Goal: Submit feedback/report problem: Provide input to the site owners about the experience or issues

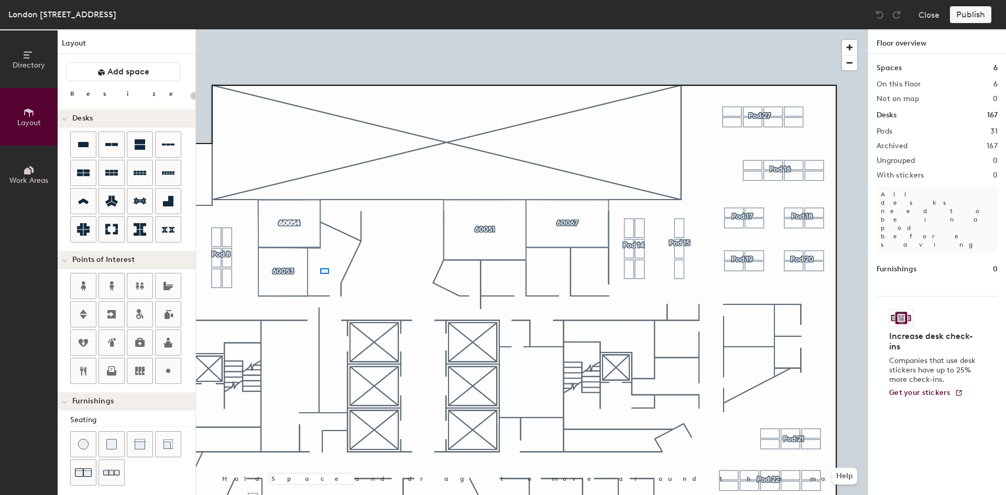
click at [320, 29] on div at bounding box center [532, 29] width 672 height 0
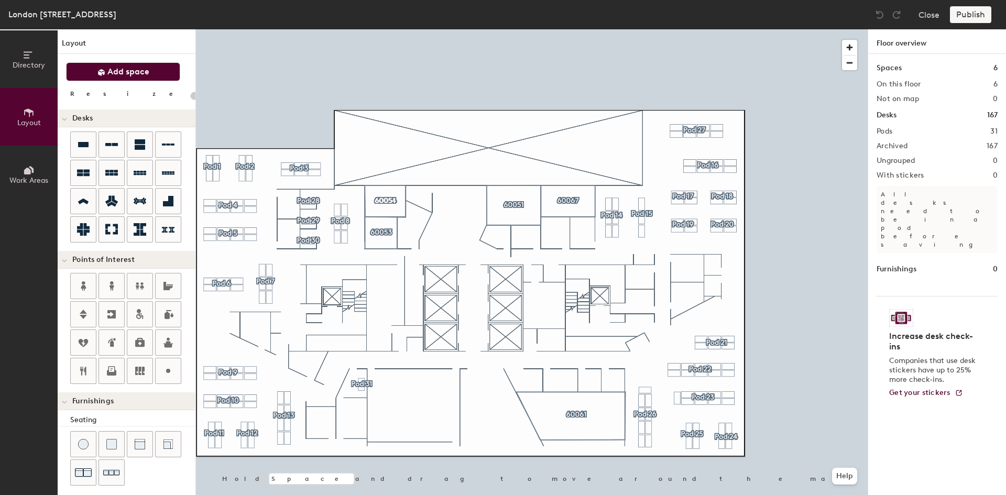
click at [125, 75] on span "Add space" at bounding box center [128, 72] width 42 height 10
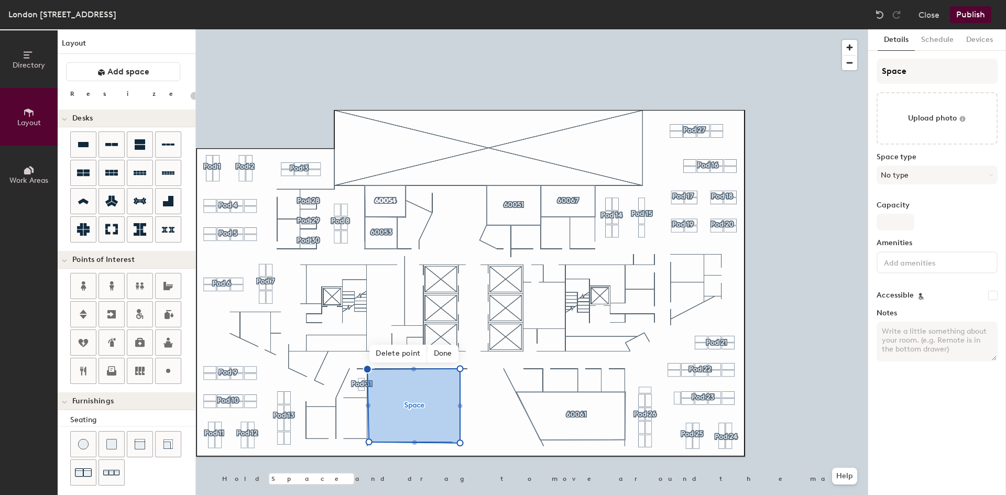
type input "20"
click at [914, 70] on input "Space" at bounding box center [937, 71] width 121 height 25
type input "Spac"
type input "20"
type input "Space"
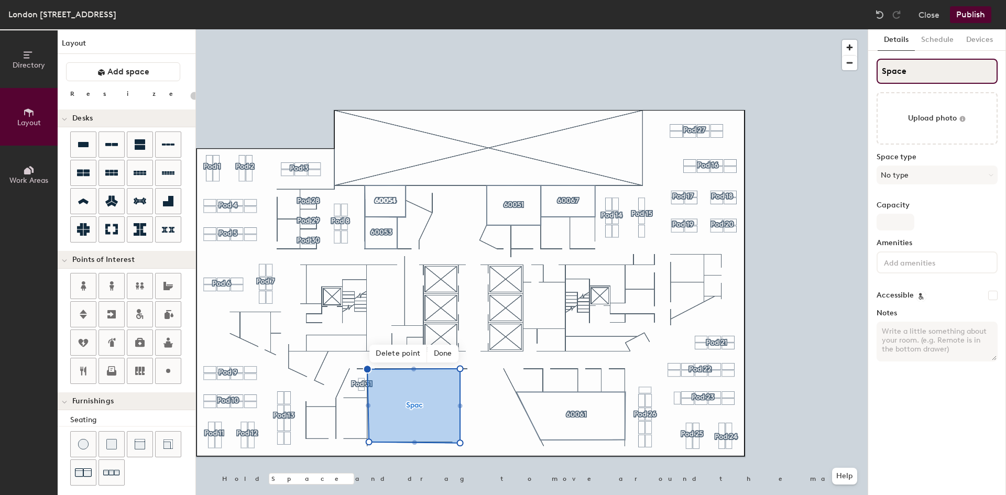
type input "20"
type input "Spac"
type input "20"
type input "S"
type input "20"
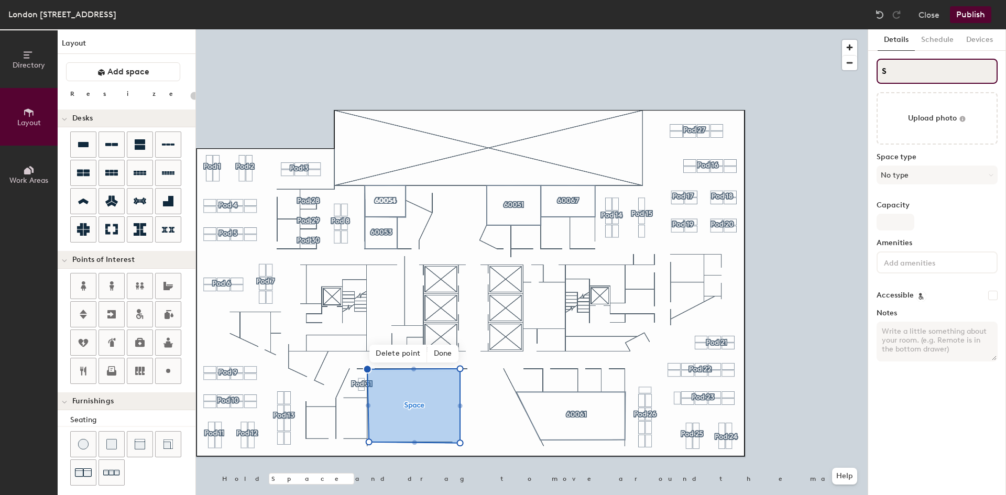
type input "S"
type input "20"
type input "S"
type input "20"
click at [902, 60] on input "S" at bounding box center [937, 71] width 121 height 25
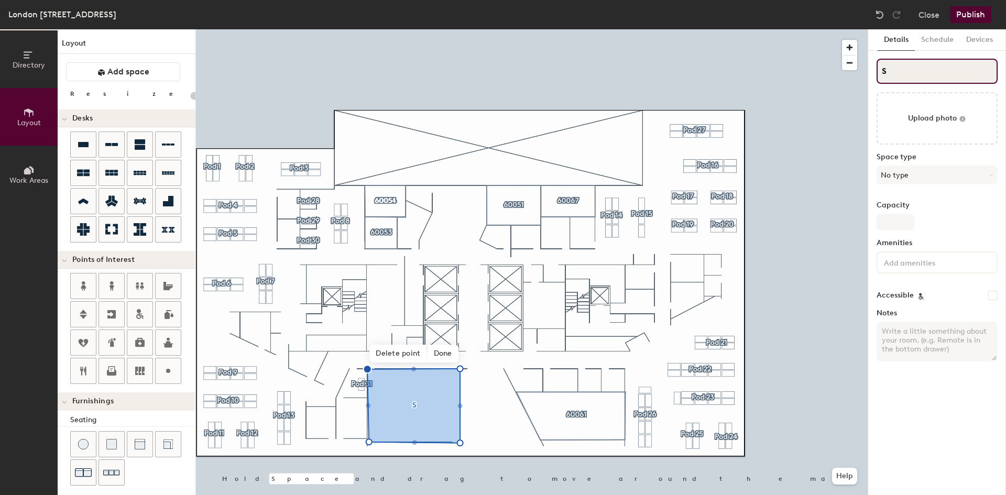
paste input "[GEOGRAPHIC_DATA] [GEOGRAPHIC_DATA]"
type input "SLondon 60060 Moorgate"
click at [887, 73] on input "SLondon 60060 Moorgate" at bounding box center [937, 71] width 121 height 25
type input "20"
type input "London 60060 Moorgate"
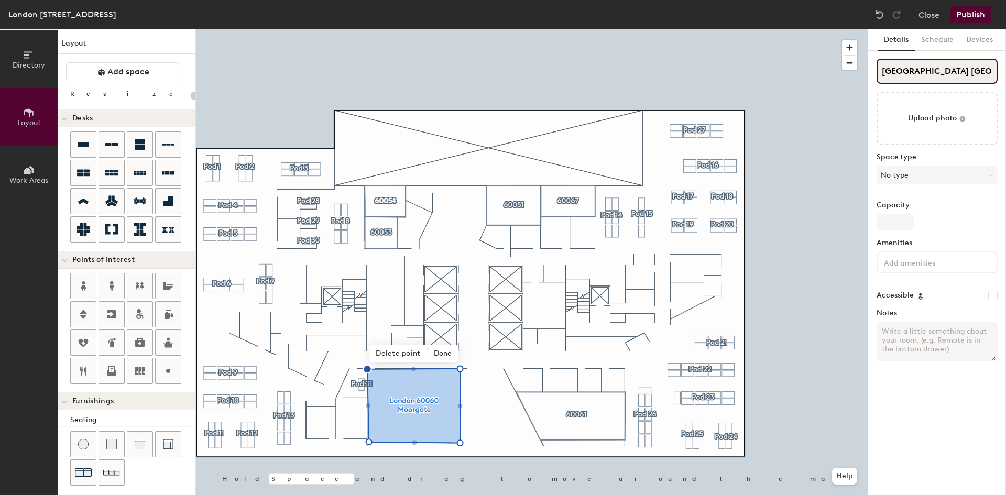
type input "20"
type input "London 60060 Moorgate"
click at [919, 177] on button "No type" at bounding box center [937, 175] width 121 height 19
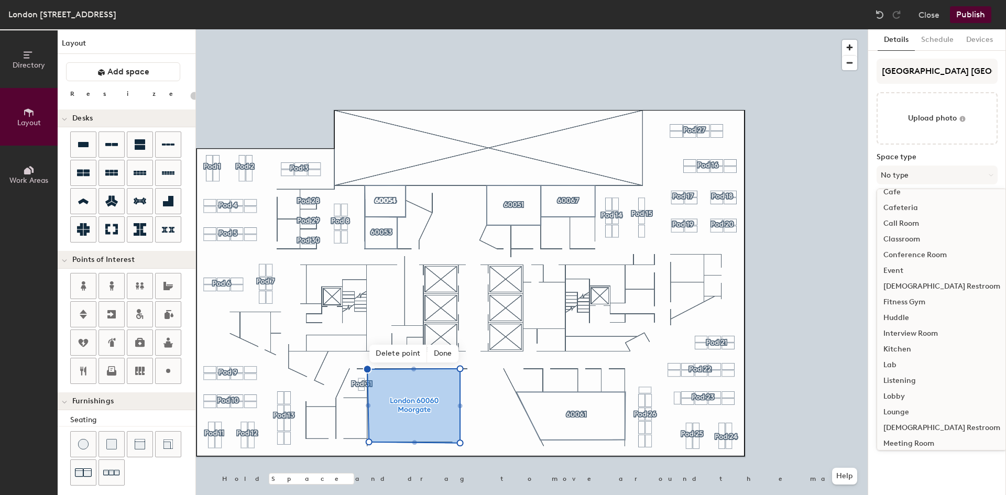
scroll to position [25, 0]
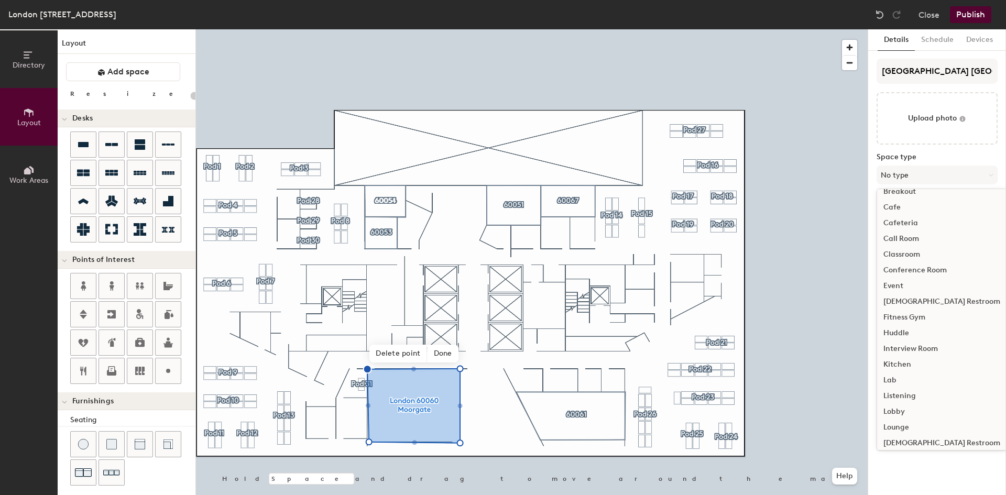
click at [909, 254] on div "Classroom" at bounding box center [941, 255] width 129 height 16
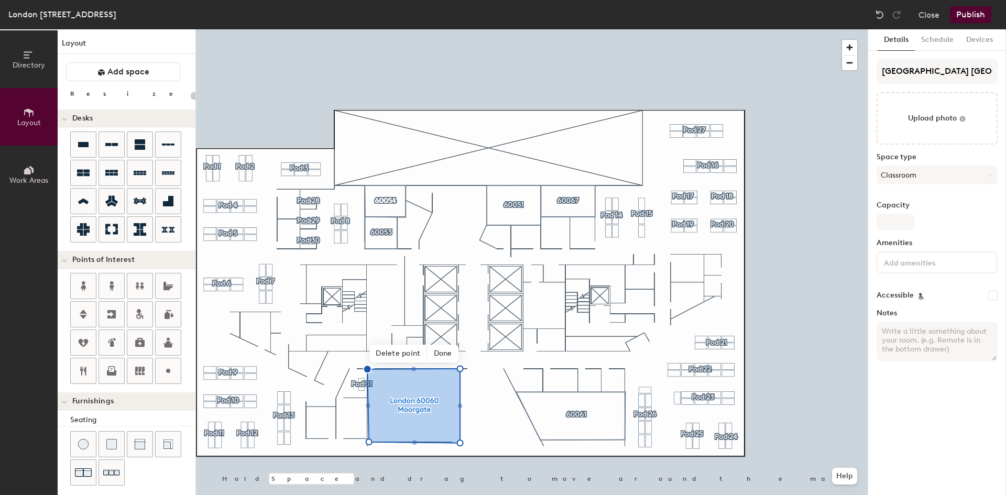
type input "20"
click at [901, 222] on input "Capacity" at bounding box center [896, 222] width 38 height 17
type input "32"
type input "20"
type input "32"
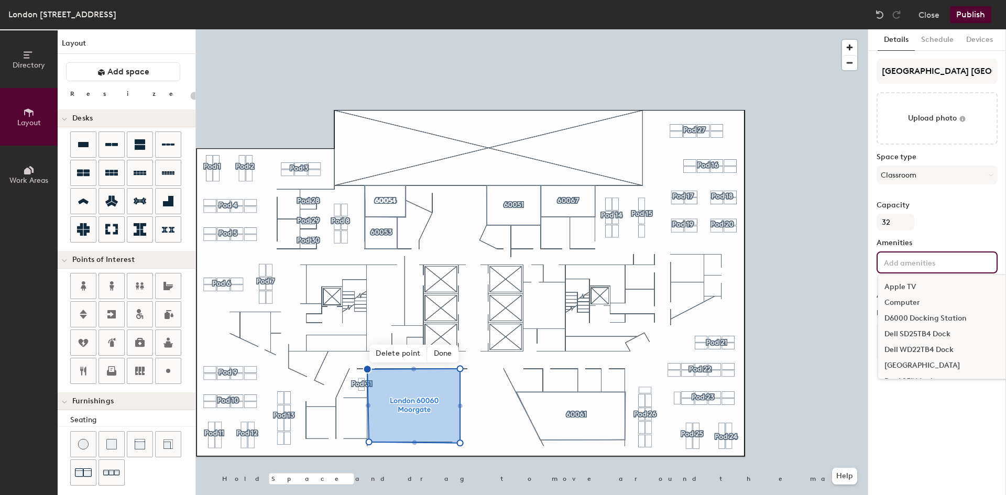
click at [944, 266] on input at bounding box center [929, 262] width 94 height 13
click at [912, 317] on div "Teams Display" at bounding box center [961, 319] width 167 height 16
click at [907, 300] on div "Speakers" at bounding box center [961, 303] width 167 height 16
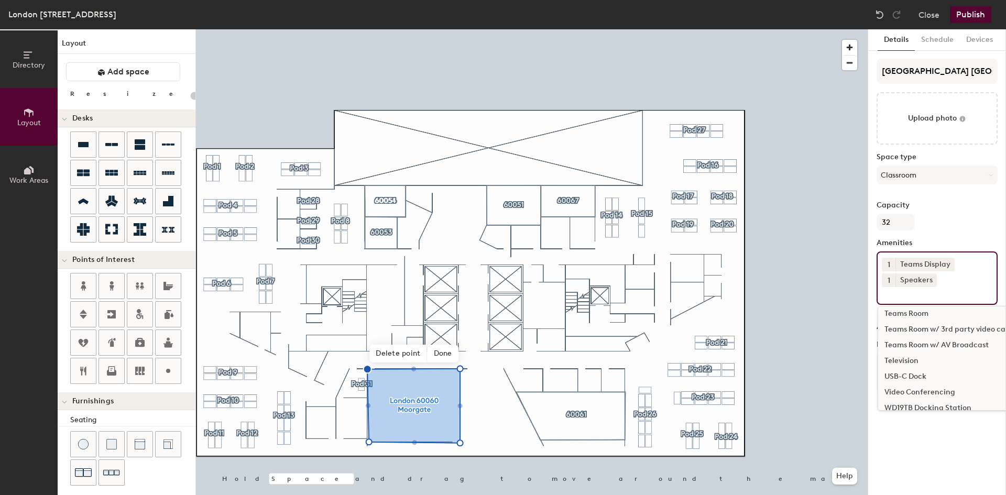
scroll to position [334, 0]
click at [918, 314] on div "Teams Room" at bounding box center [961, 315] width 167 height 16
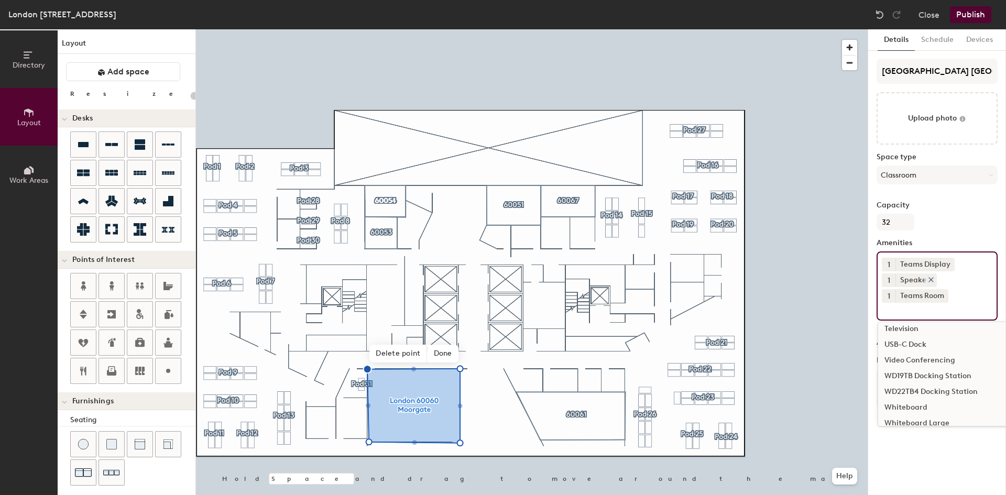
click at [912, 282] on div "Speakers" at bounding box center [916, 281] width 41 height 14
click at [890, 282] on span "1" at bounding box center [889, 280] width 3 height 11
click at [889, 291] on div "2" at bounding box center [889, 294] width 14 height 14
click at [949, 460] on div "Details Schedule Devices London 60060 Moorgate Upload photo Space type Classroo…" at bounding box center [937, 262] width 138 height 466
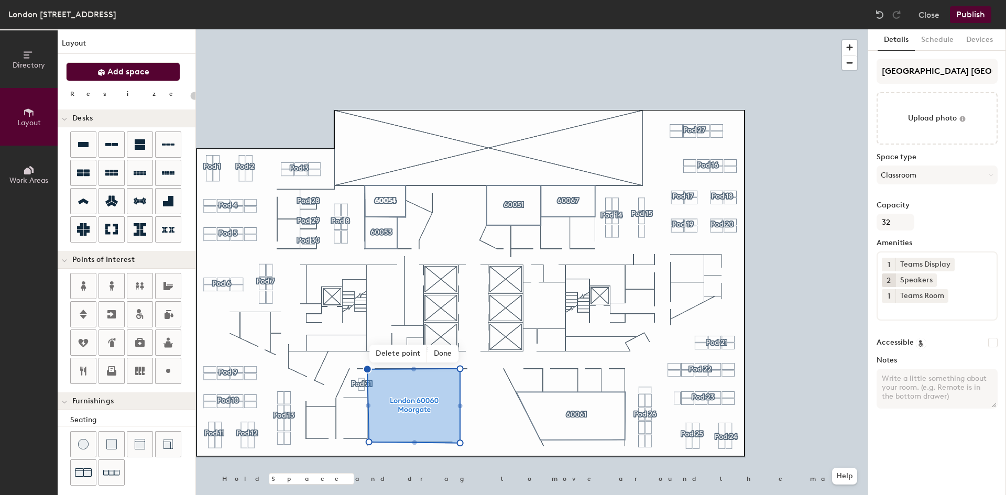
click at [138, 75] on span "Add space" at bounding box center [128, 72] width 42 height 10
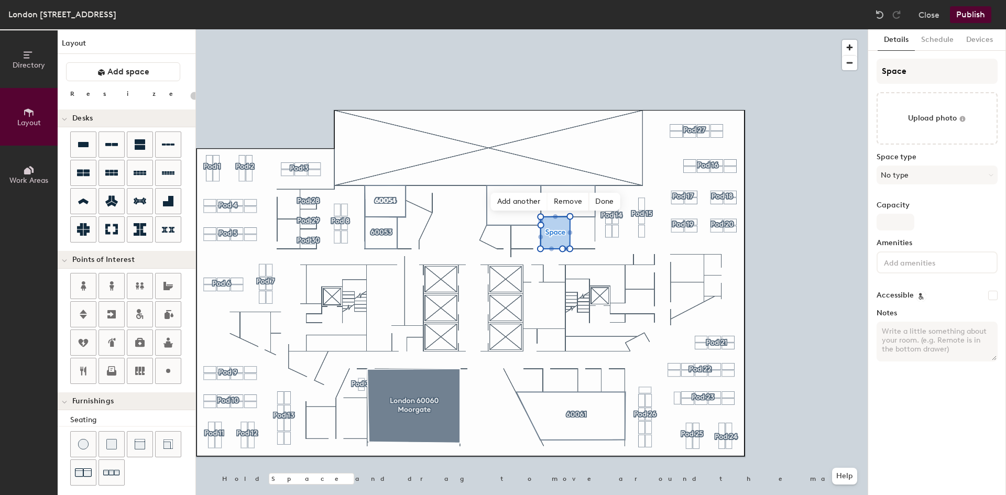
type input "20"
click at [924, 68] on input "Space" at bounding box center [937, 71] width 121 height 25
click at [924, 69] on input "Space" at bounding box center [937, 71] width 121 height 25
type input "Spac"
type input "20"
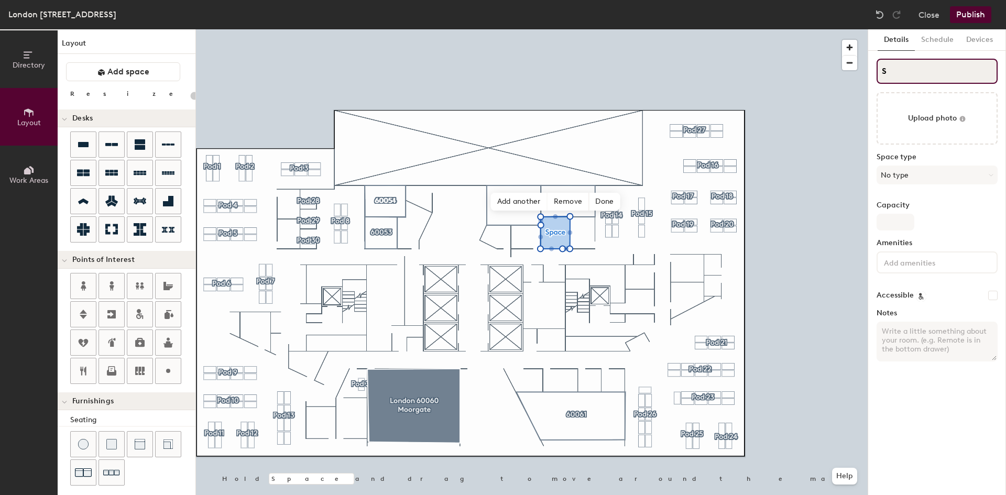
type input "S"
type input "20"
type input "S"
type input "20"
type input "S6"
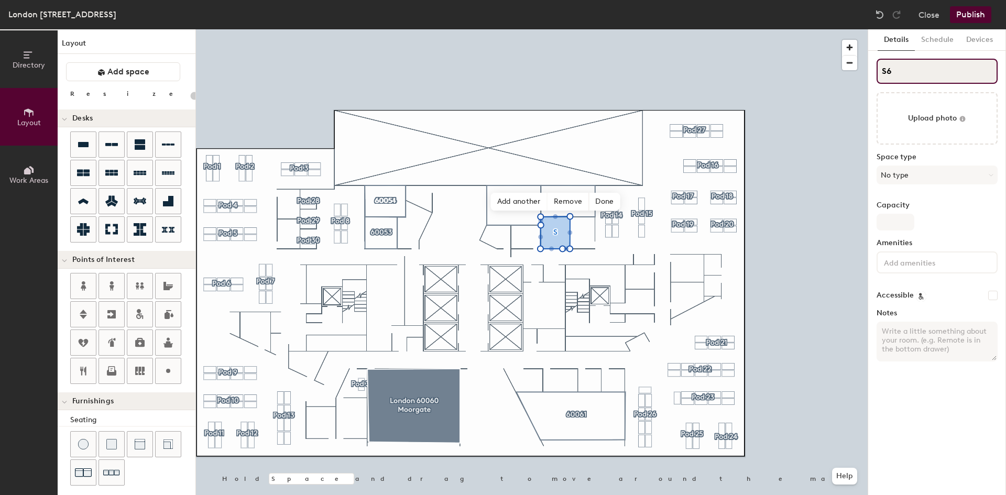
type input "20"
type input "S600"
type input "20"
type input "S6006"
type input "20"
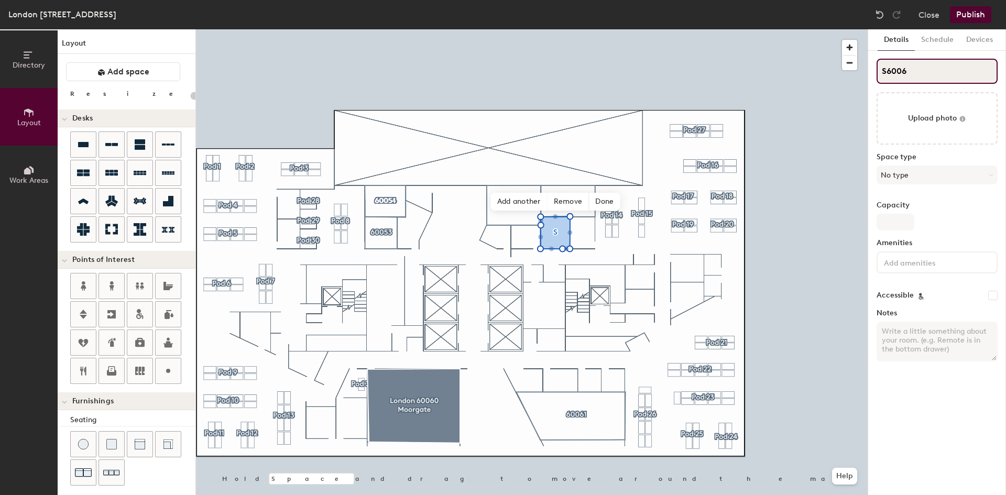
type input "S60067"
type input "20"
click at [887, 71] on input "S60067" at bounding box center [937, 71] width 121 height 25
type input "60067"
type input "20"
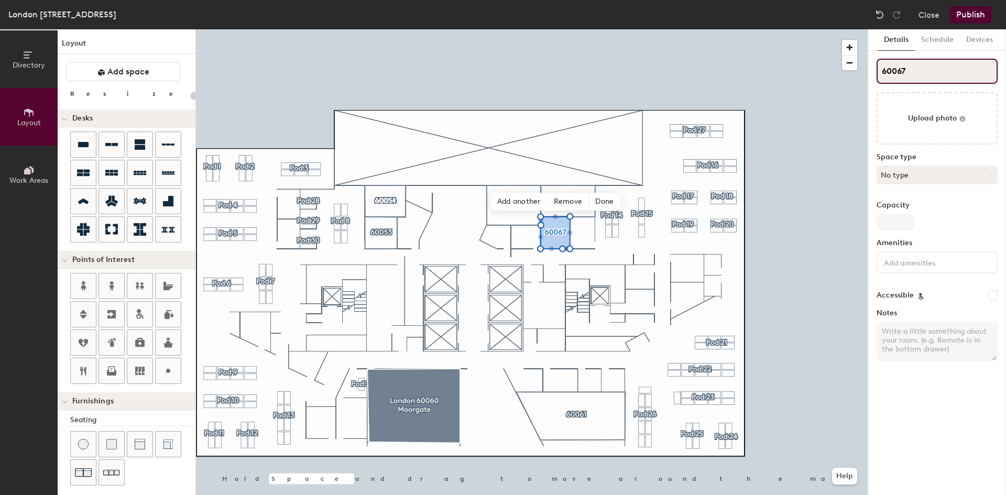
type input "60067"
click at [920, 169] on button "No type" at bounding box center [937, 175] width 121 height 19
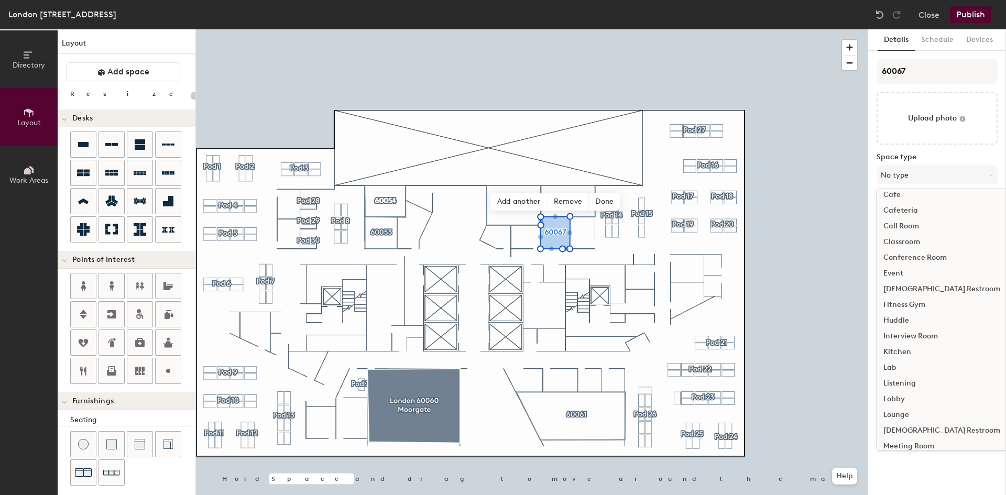
scroll to position [52, 0]
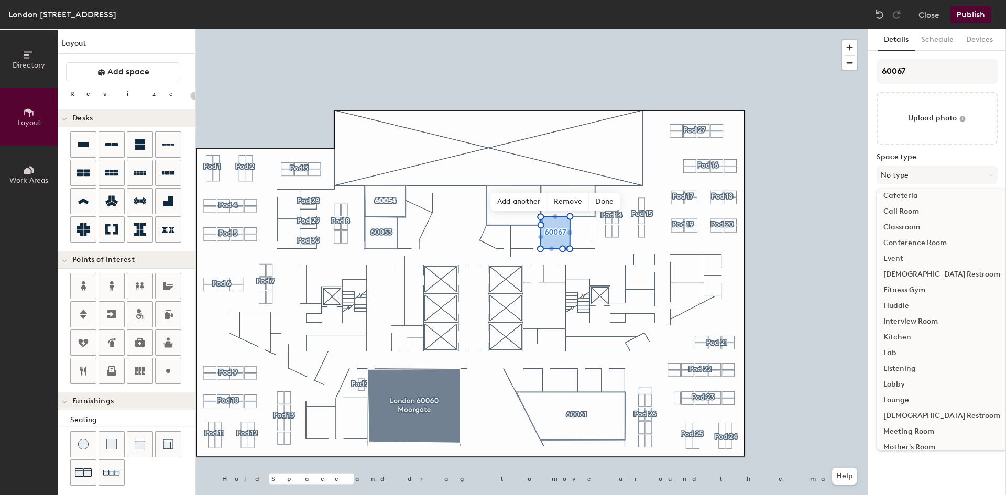
click at [900, 306] on div "Huddle" at bounding box center [941, 306] width 129 height 16
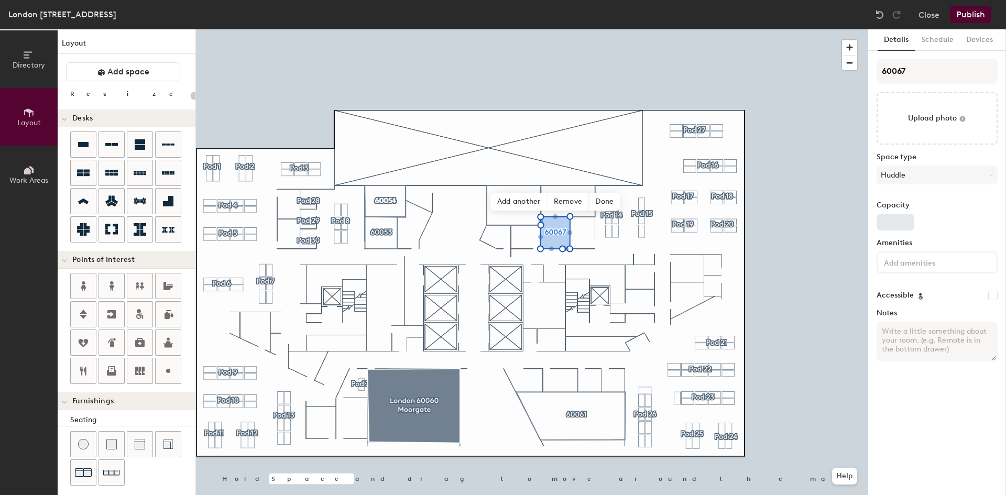
type input "20"
click at [893, 222] on input "Capacity" at bounding box center [896, 222] width 38 height 17
click at [919, 70] on input "60067" at bounding box center [937, 71] width 121 height 25
type input "6006"
type input "20"
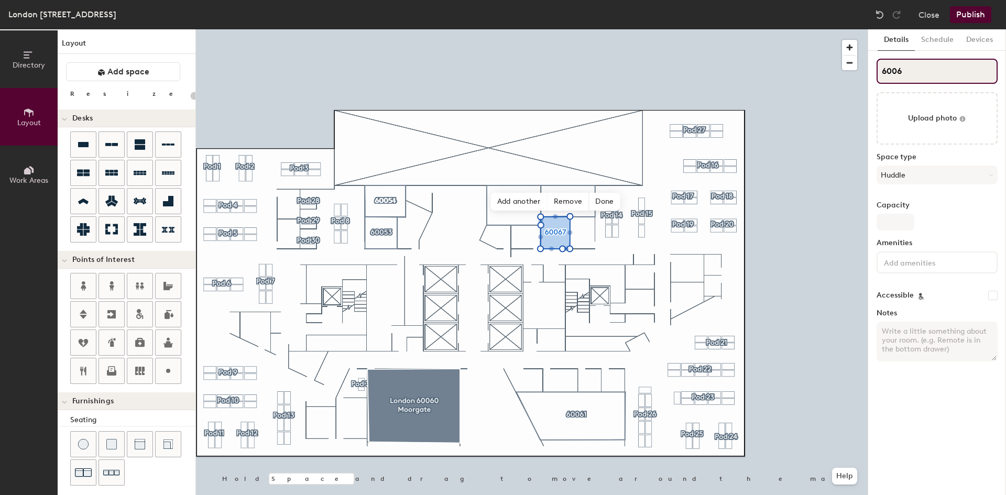
type input "60069"
type input "20"
type input "60069"
click at [895, 226] on input "Capacity" at bounding box center [896, 222] width 38 height 17
type input "3"
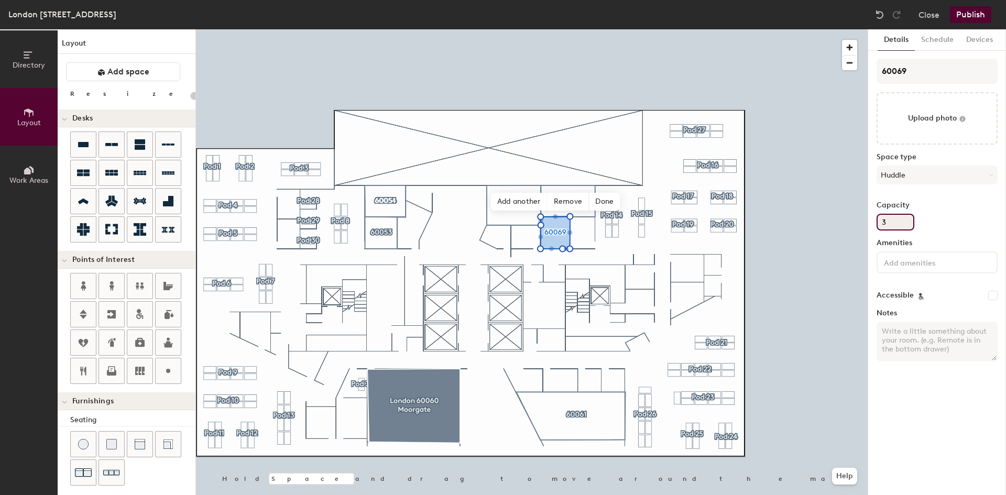
type input "20"
type input "3"
click at [919, 266] on input at bounding box center [929, 262] width 94 height 13
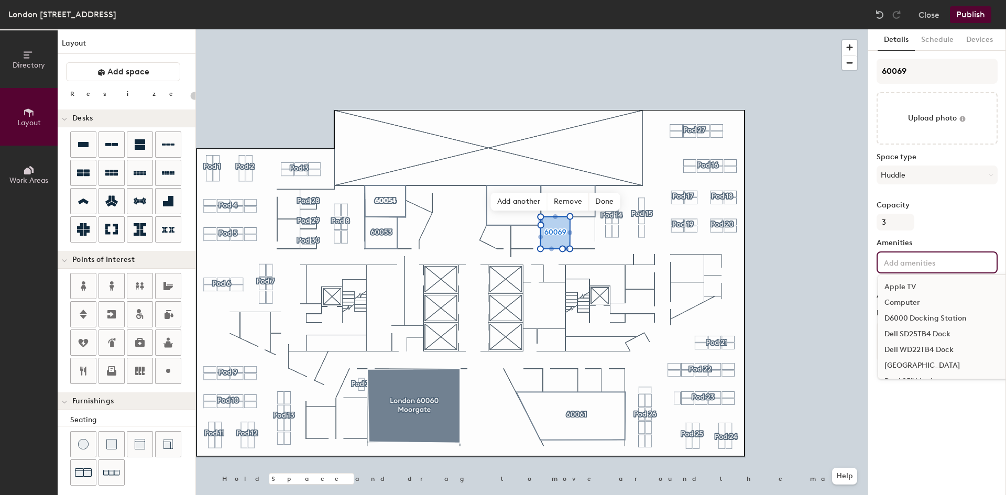
click at [979, 212] on div "Capacity 3" at bounding box center [937, 215] width 121 height 29
click at [950, 267] on input at bounding box center [929, 262] width 94 height 13
click at [915, 279] on div "Teams Room" at bounding box center [961, 282] width 167 height 16
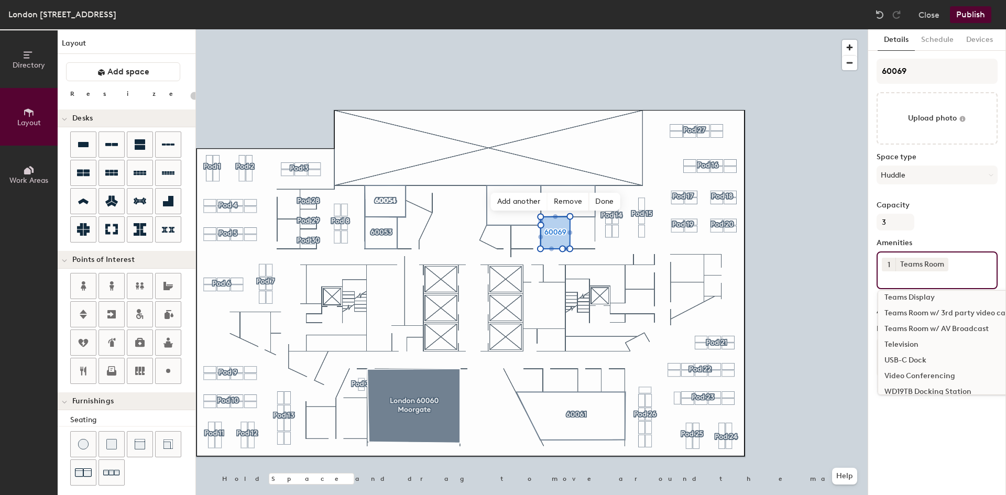
click at [961, 215] on div "Capacity 3" at bounding box center [937, 215] width 121 height 29
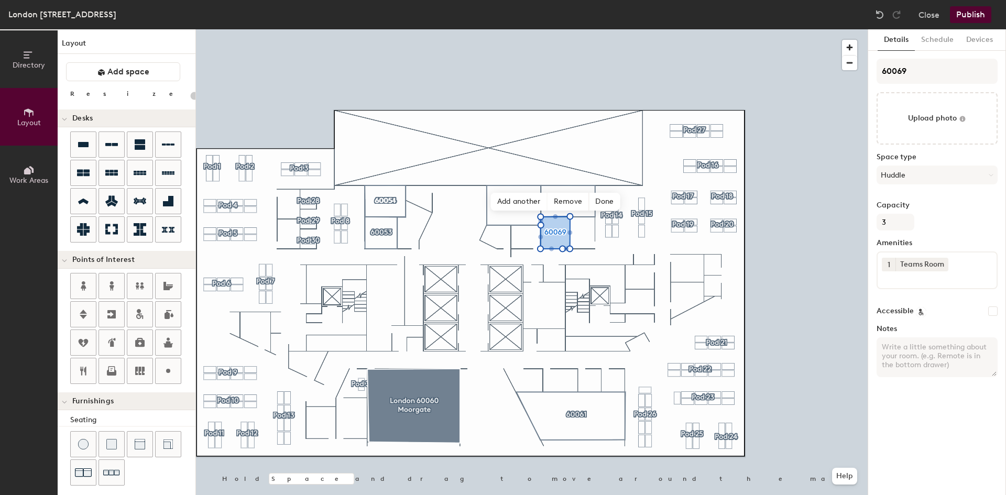
click at [955, 282] on input at bounding box center [929, 277] width 94 height 13
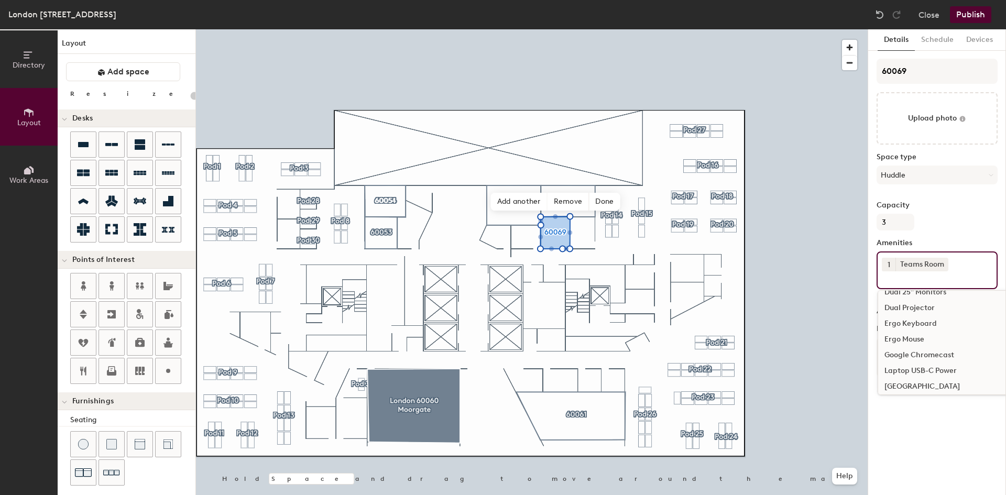
scroll to position [157, 0]
click at [921, 440] on div "Details Schedule Devices 60069 Upload photo Space type Huddle Capacity 3 Amenit…" at bounding box center [937, 262] width 138 height 466
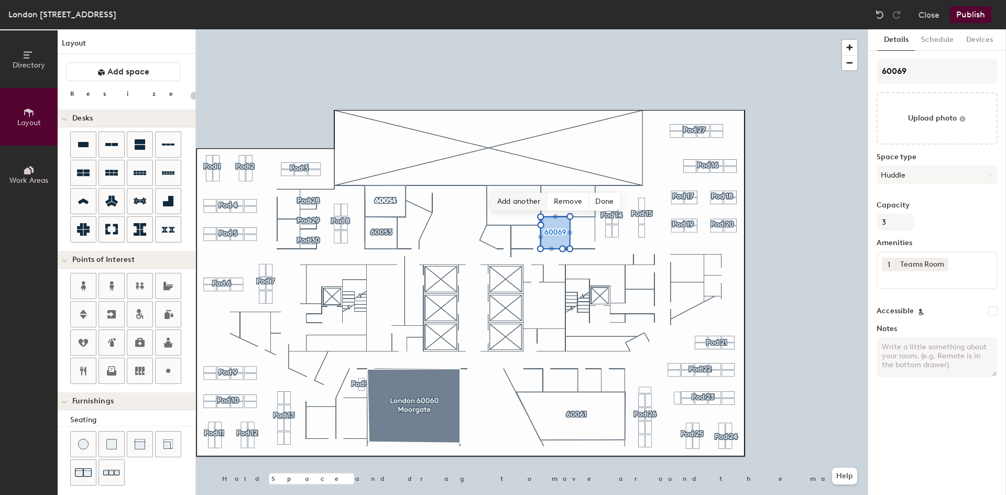
click at [506, 204] on span "Add another" at bounding box center [519, 202] width 57 height 18
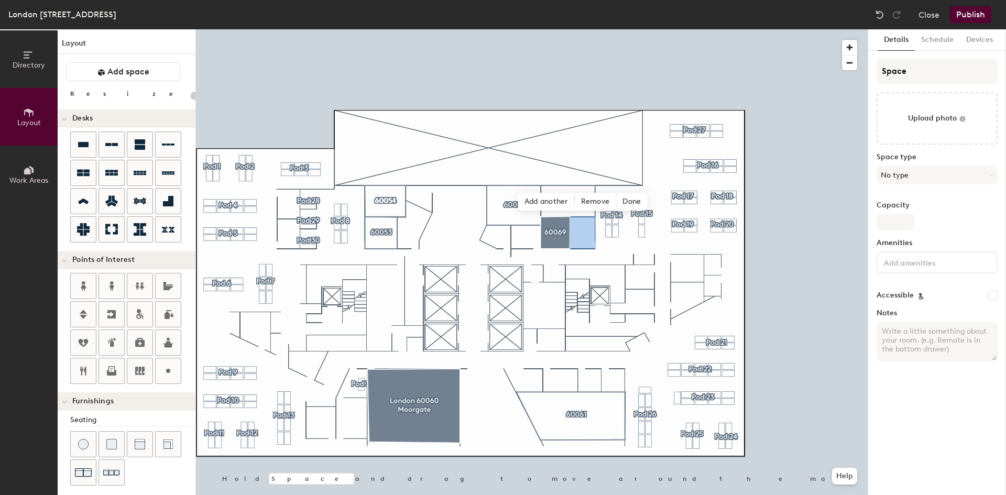
type input "20"
click at [920, 74] on input "Space" at bounding box center [937, 71] width 121 height 25
click at [831, 73] on div "Directory Layout Work Areas Layout Add space Resize Desks Points of Interest Fu…" at bounding box center [503, 262] width 1006 height 466
type input "6"
type input "20"
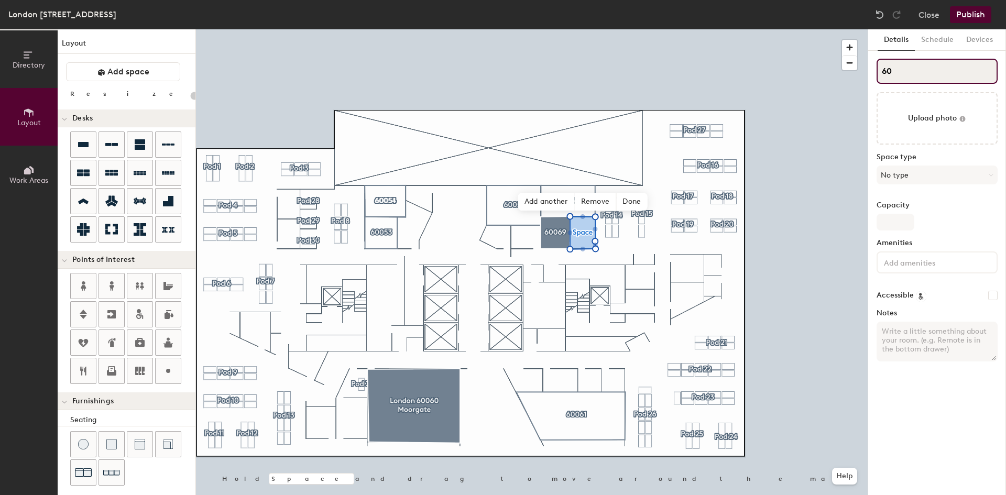
type input "600"
type input "20"
type input "6006"
type input "20"
type input "60068"
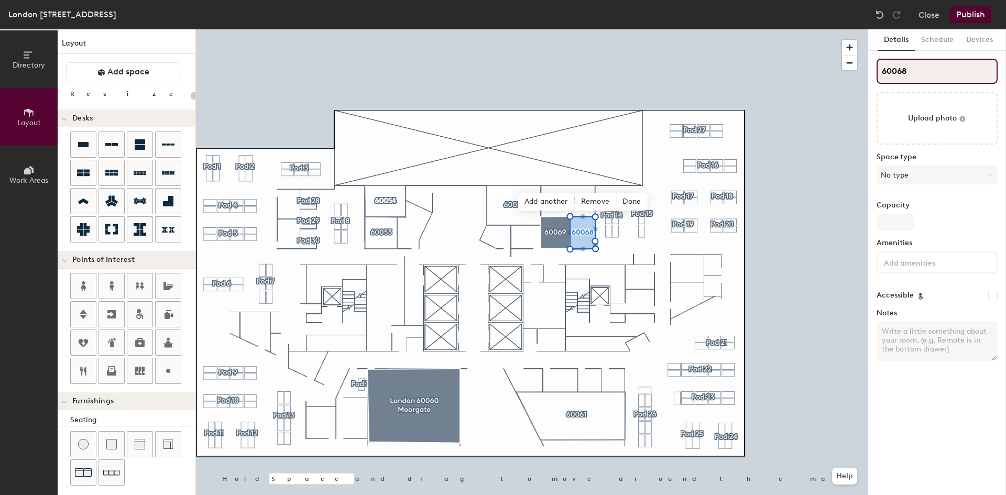
type input "20"
type input "60068"
click at [929, 178] on button "No type" at bounding box center [937, 175] width 121 height 19
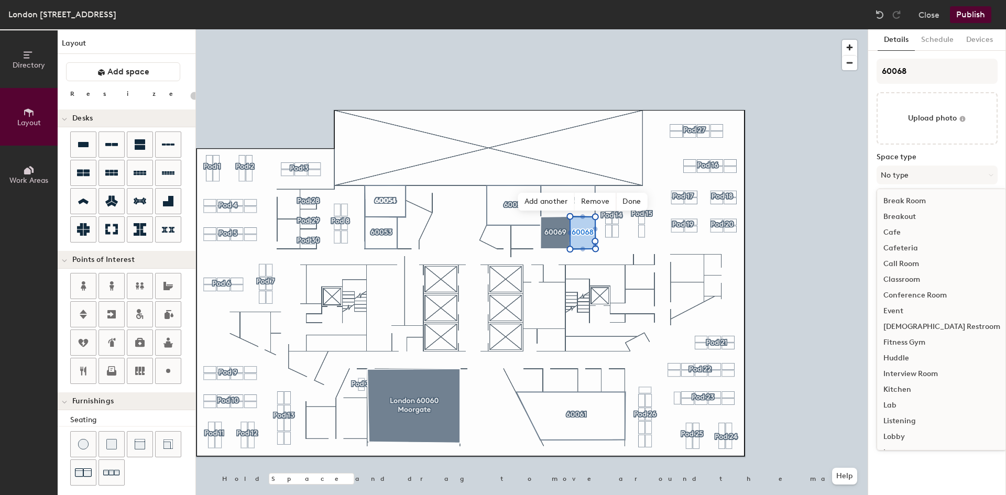
click at [903, 356] on div "Huddle" at bounding box center [941, 359] width 129 height 16
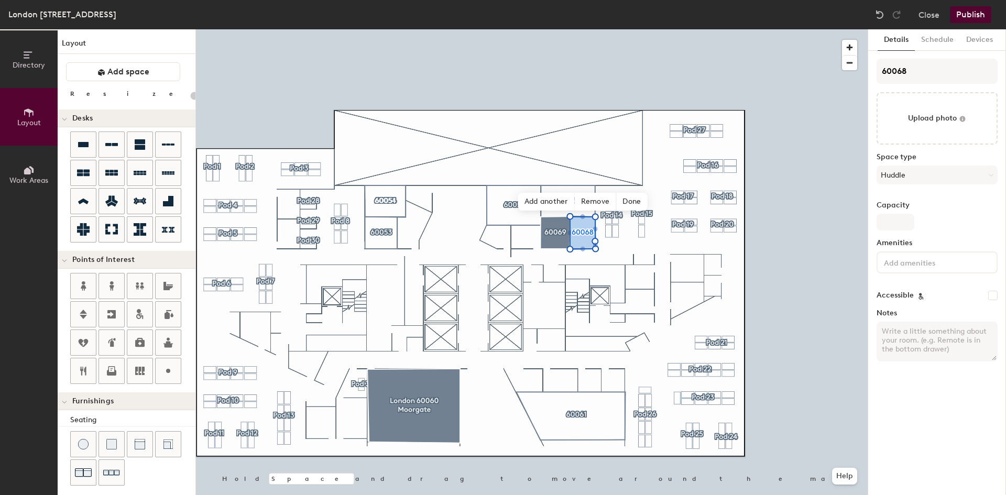
type input "20"
click at [894, 222] on input "Capacity" at bounding box center [896, 222] width 38 height 17
type input "3"
type input "20"
type input "3"
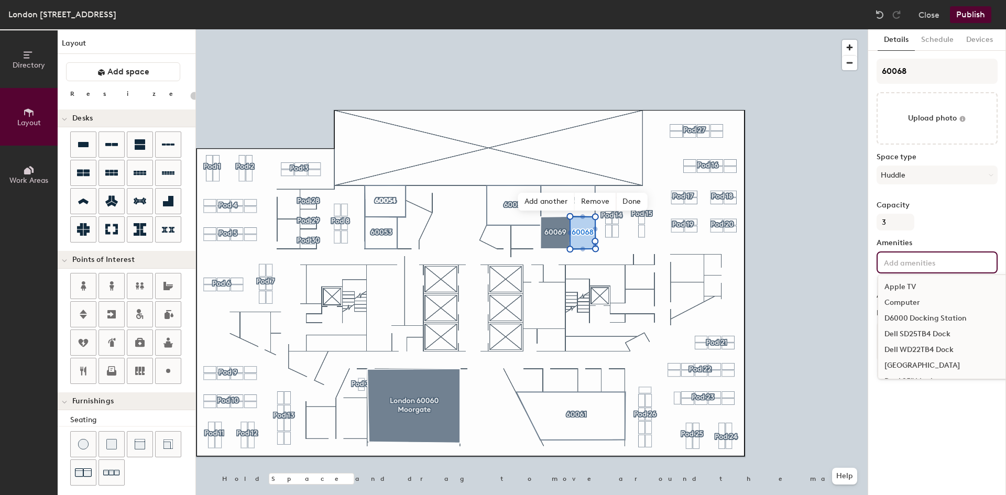
click at [908, 262] on input at bounding box center [929, 262] width 94 height 13
type input "20"
type input "teams"
click at [909, 304] on div "Teams Room" at bounding box center [961, 303] width 167 height 16
type input "20"
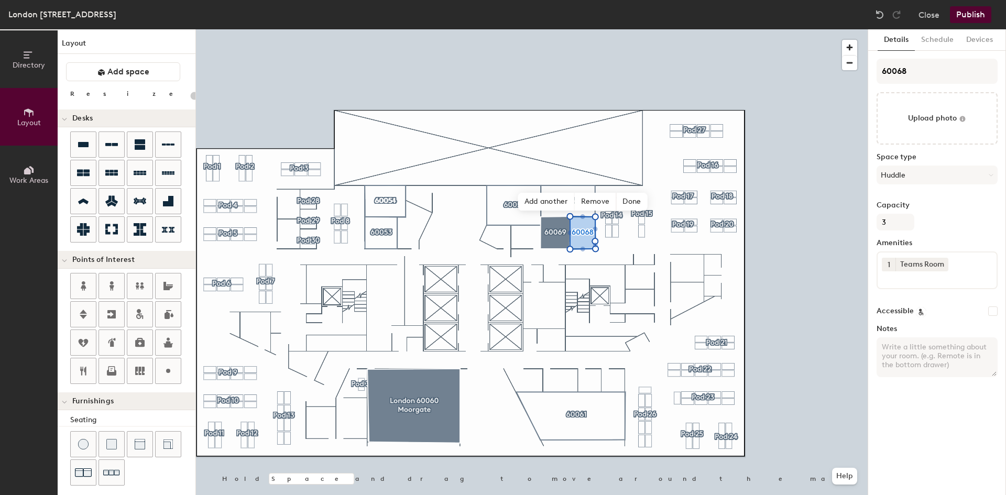
click at [942, 424] on div "Details Schedule Devices 60068 Upload photo Space type Huddle Capacity 3 Amenit…" at bounding box center [937, 262] width 138 height 466
click at [559, 202] on span "Add another" at bounding box center [546, 202] width 57 height 18
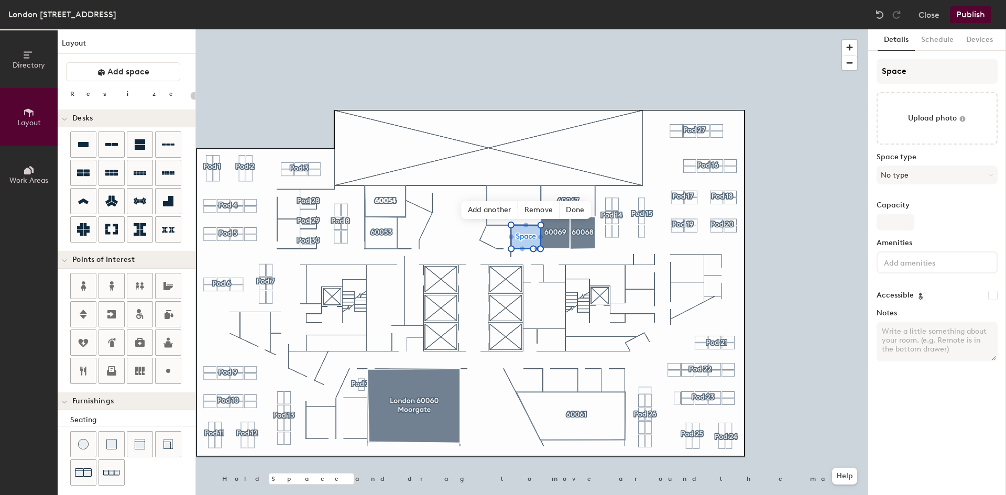
type input "20"
click at [753, 88] on div "Directory Layout Work Areas Layout Add space Resize Desks Points of Interest Fu…" at bounding box center [503, 262] width 1006 height 466
type input "6"
type input "20"
type input "600"
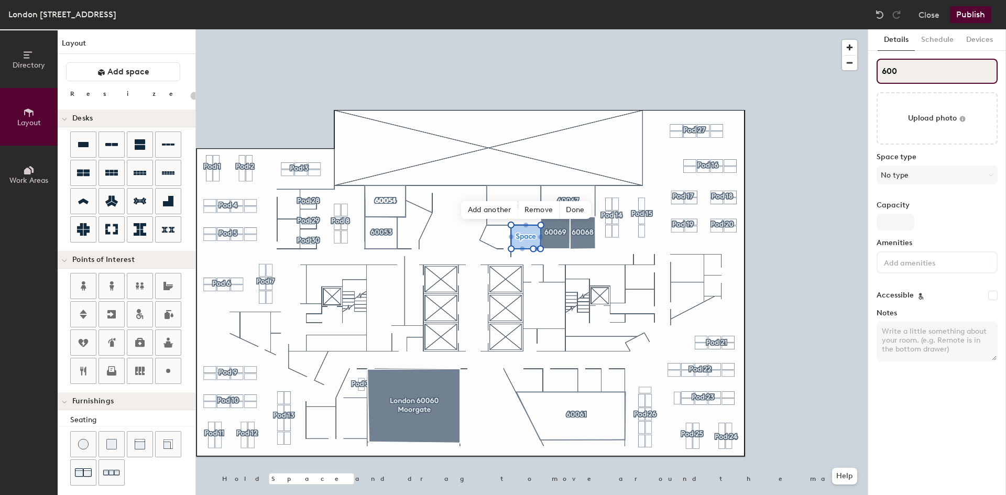
type input "20"
type input "60070"
type input "20"
type input "60070"
click at [971, 176] on button "No type" at bounding box center [937, 175] width 121 height 19
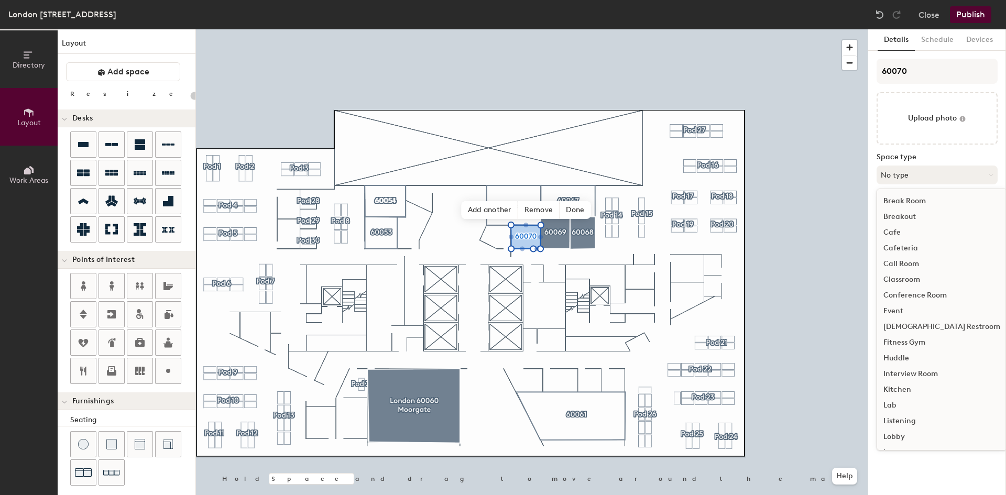
click at [933, 176] on button "No type" at bounding box center [937, 175] width 121 height 19
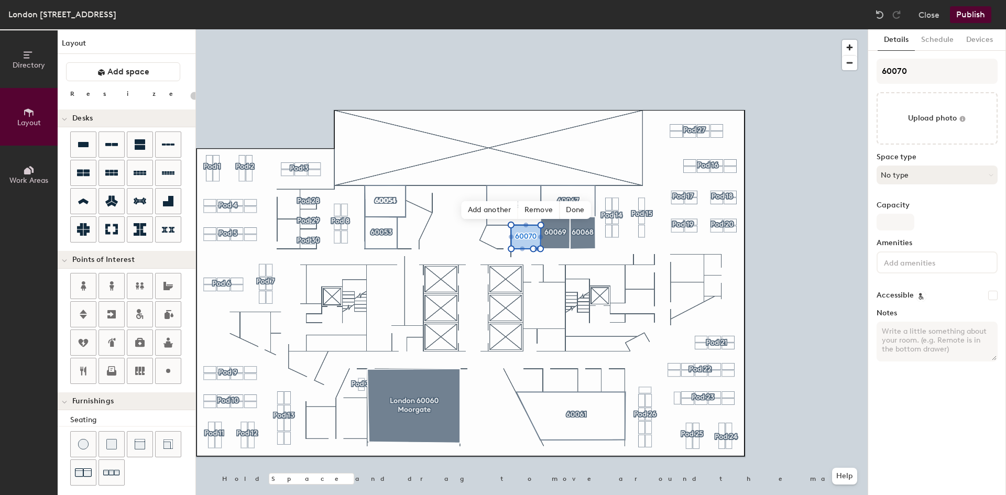
click at [933, 176] on button "No type" at bounding box center [937, 175] width 121 height 19
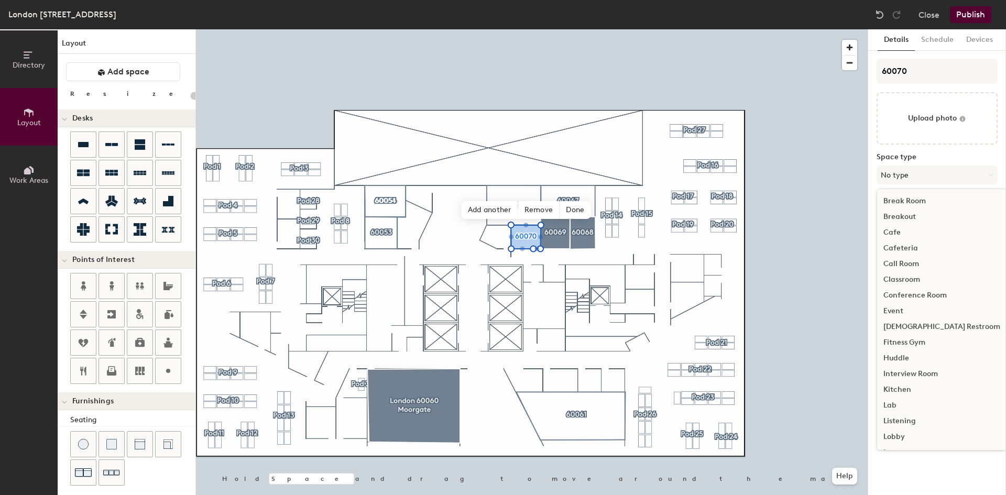
click at [906, 357] on div "Huddle" at bounding box center [941, 359] width 129 height 16
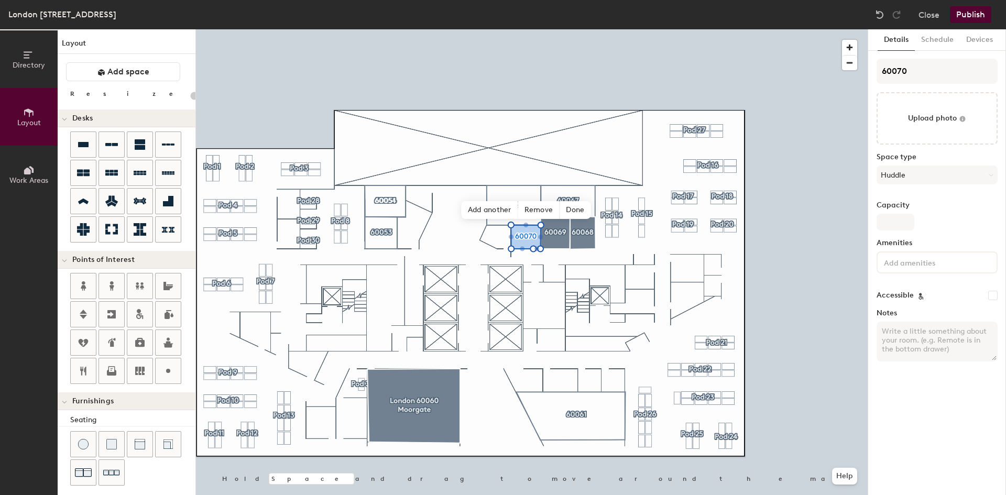
type input "20"
click at [894, 224] on input "Capacity" at bounding box center [896, 222] width 38 height 17
type input "3"
type input "20"
type input "3"
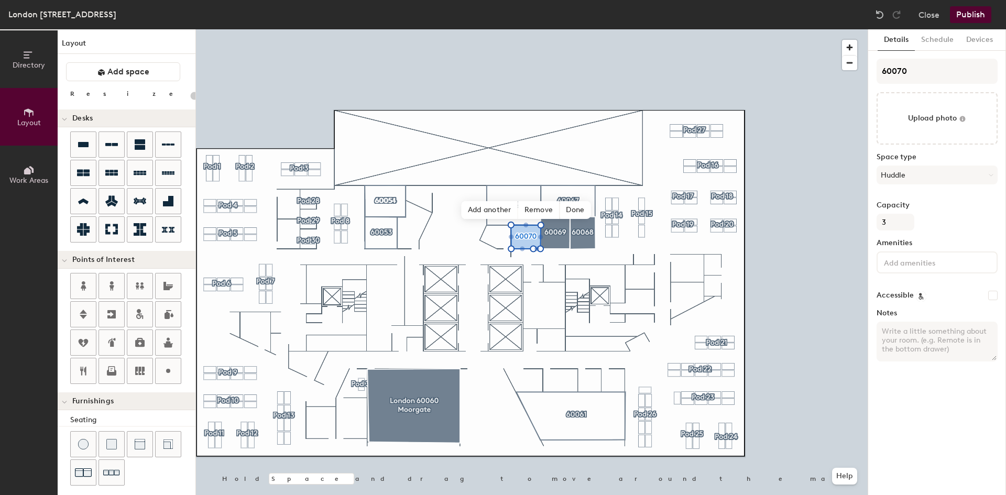
click at [922, 265] on input at bounding box center [929, 262] width 94 height 13
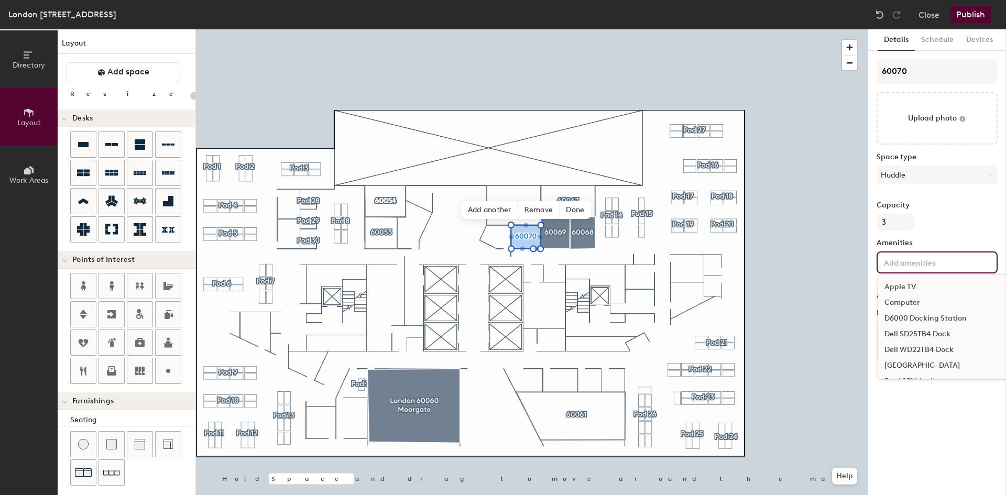
type input "20"
type input "teams"
click at [908, 303] on div "Teams Room" at bounding box center [961, 303] width 167 height 16
type input "20"
click at [486, 211] on span "Add another" at bounding box center [490, 210] width 57 height 18
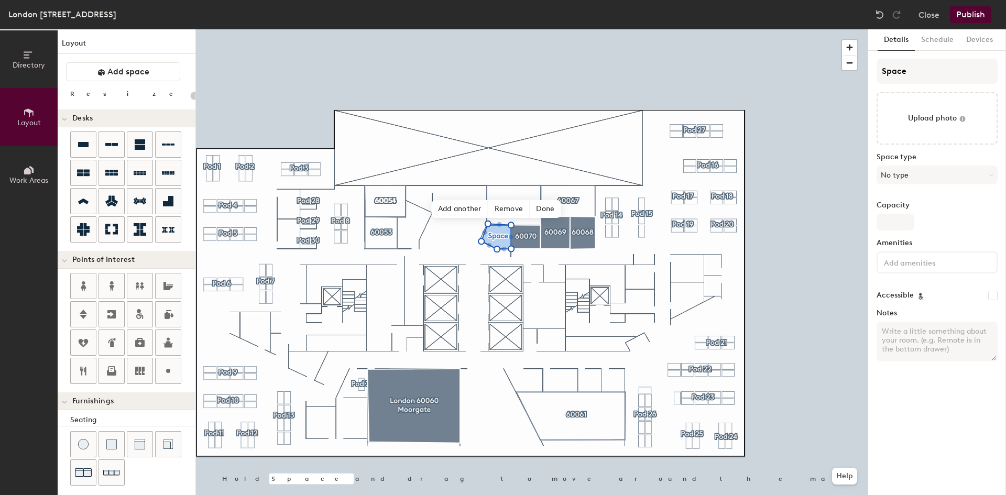
type input "20"
click at [915, 68] on input "Space" at bounding box center [937, 71] width 121 height 25
click at [783, 82] on div "Directory Layout Work Areas Layout Add space Resize Desks Points of Interest Fu…" at bounding box center [503, 262] width 1006 height 466
type input "6"
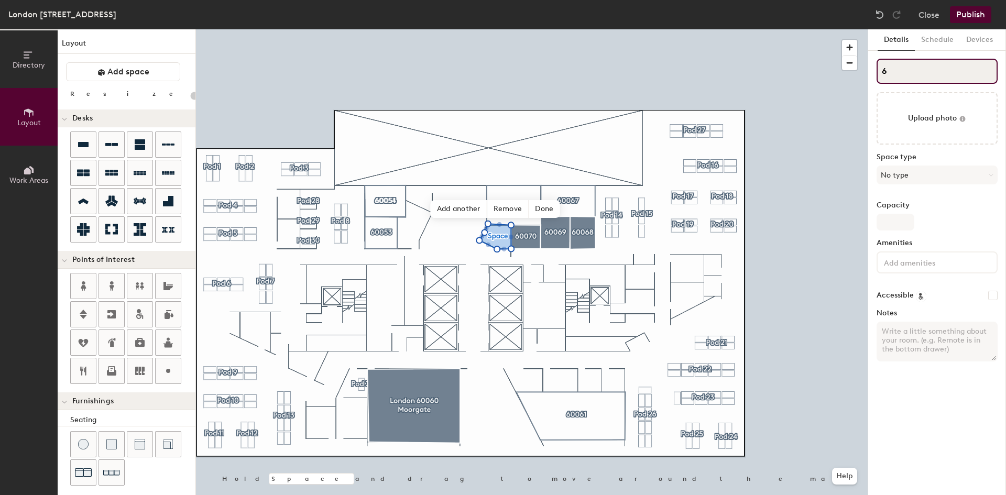
type input "20"
type input "600"
type input "20"
type input "60052"
type input "20"
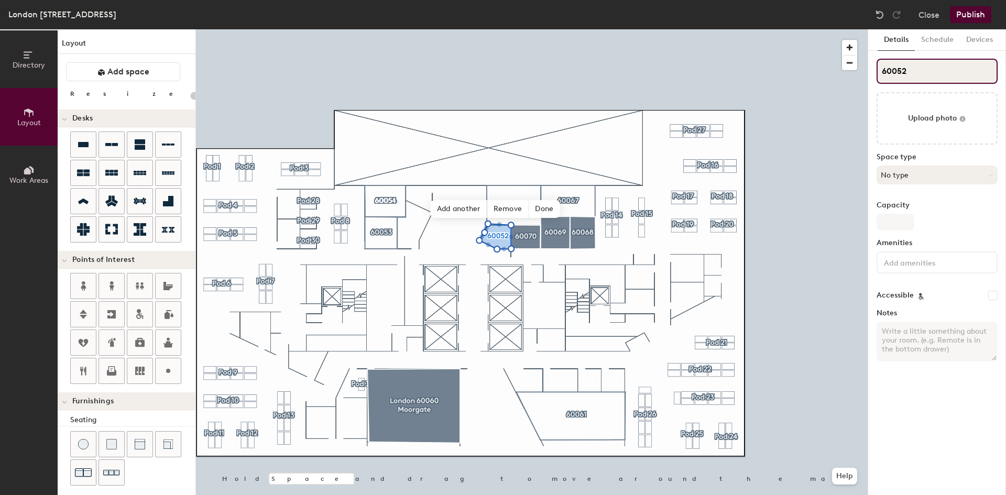
type input "60052"
click at [912, 177] on button "No type" at bounding box center [937, 175] width 121 height 19
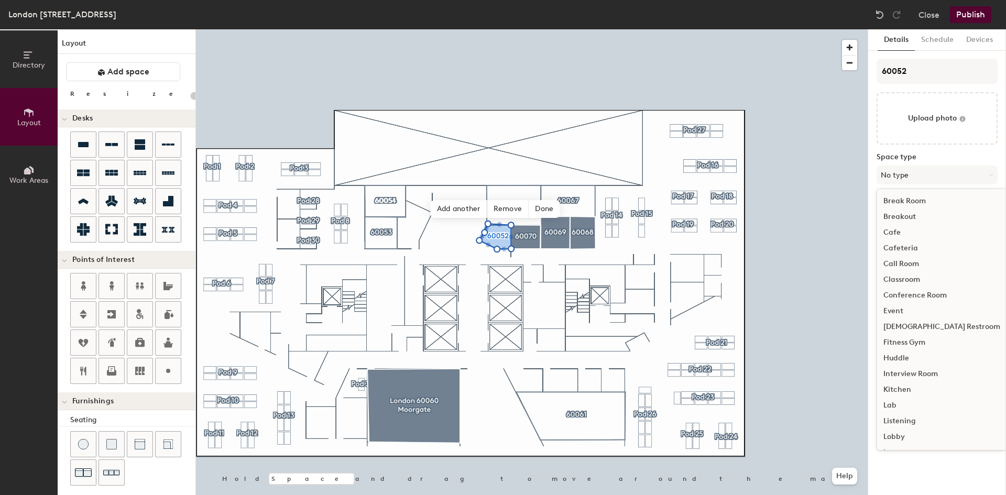
click at [903, 355] on div "Huddle" at bounding box center [941, 359] width 129 height 16
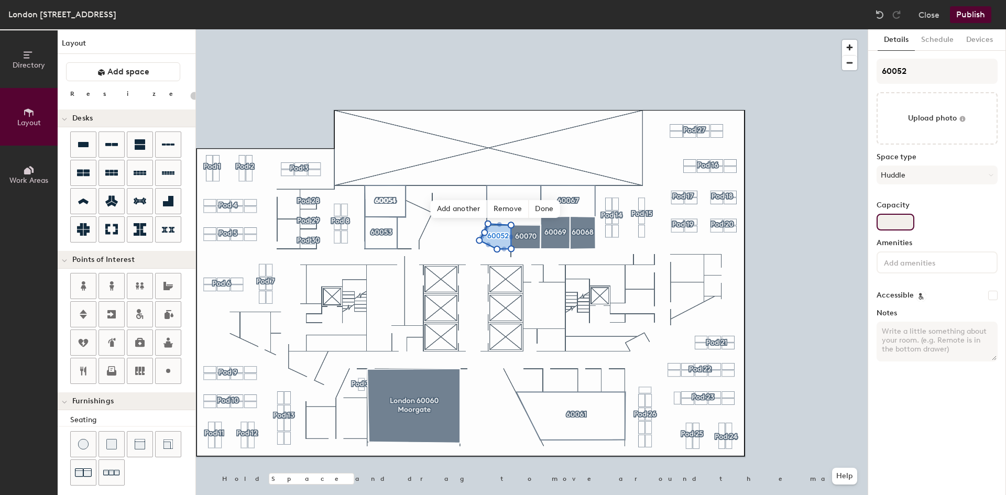
type input "20"
click at [895, 218] on input "Capacity" at bounding box center [896, 222] width 38 height 17
type input "3"
type input "20"
type input "3"
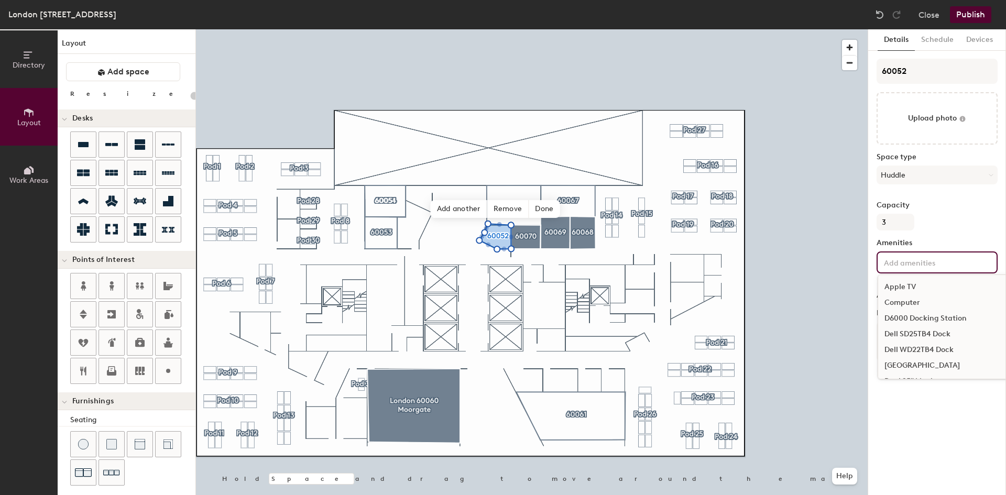
click at [943, 270] on div "Apple TV Computer D6000 Docking Station Dell SD25TB4 Dock Dell WD22TB4 Dock Doc…" at bounding box center [937, 263] width 121 height 22
type input "20"
type input "teams roo"
click at [921, 289] on div "Teams Room" at bounding box center [961, 287] width 167 height 16
type input "20"
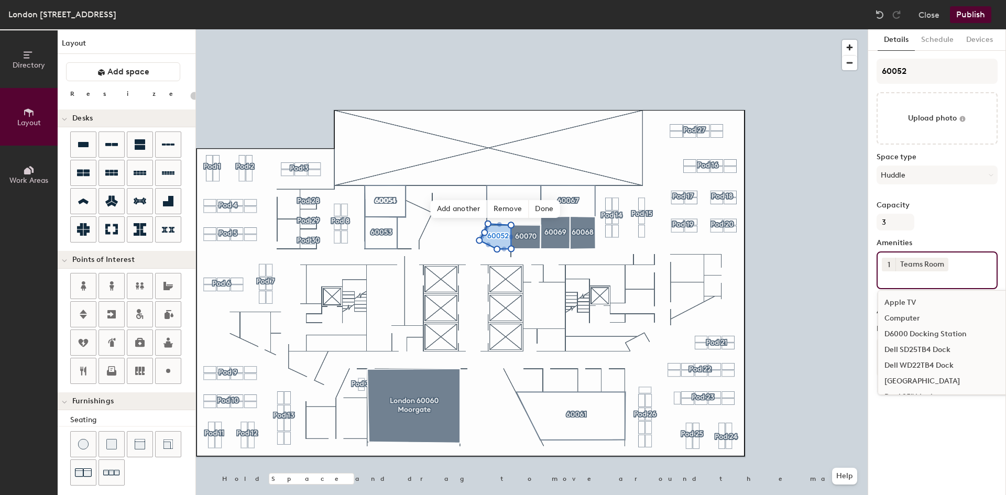
click at [933, 422] on div "Details Schedule Devices 60052 Upload photo Space type Huddle Capacity 3 Amenit…" at bounding box center [937, 262] width 138 height 466
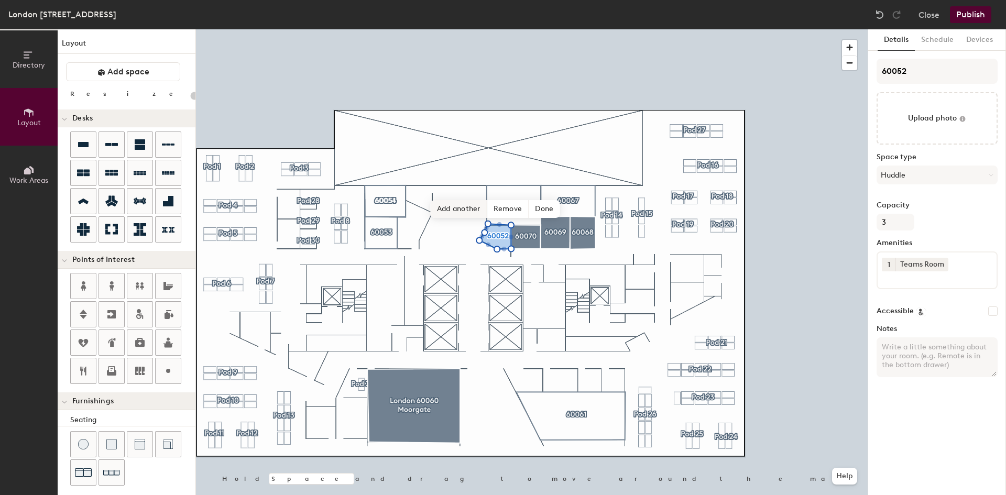
click at [463, 210] on span "Add another" at bounding box center [459, 209] width 57 height 18
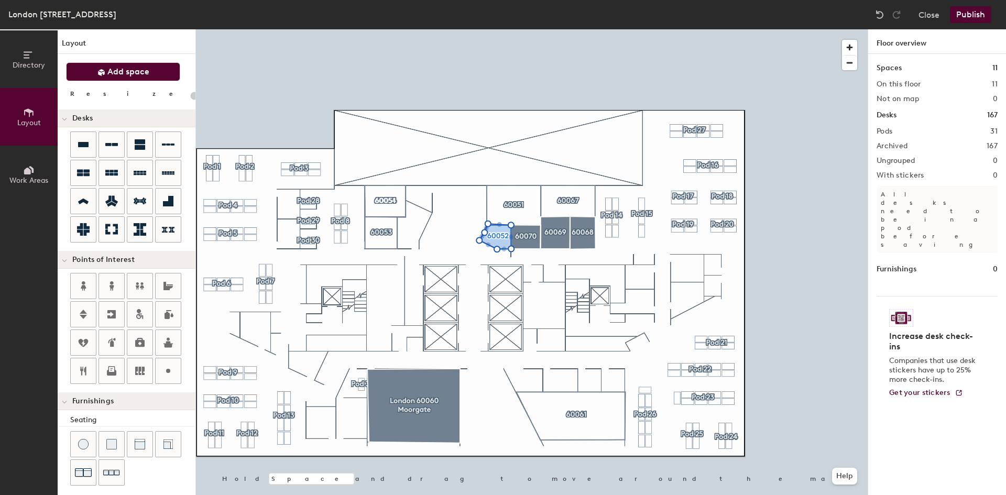
type input "20"
click at [153, 68] on button "Add space" at bounding box center [123, 71] width 114 height 19
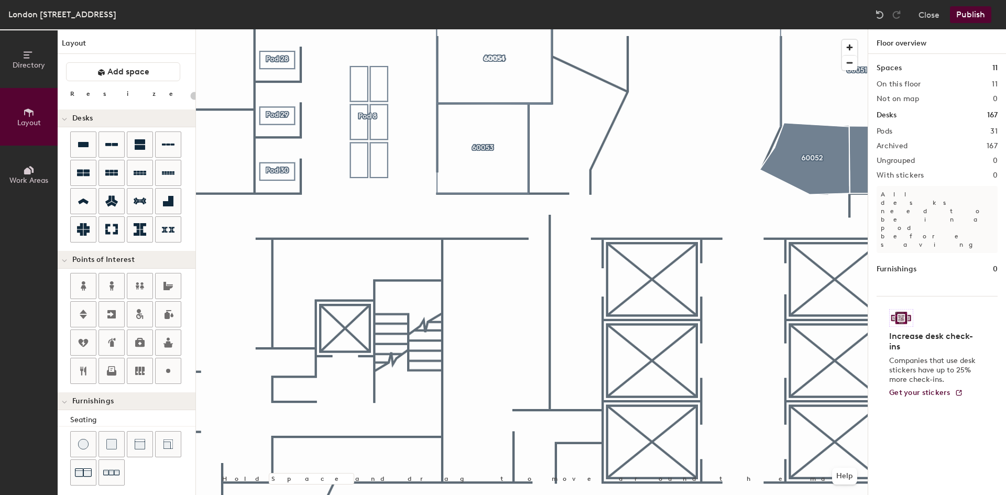
click at [533, 495] on html "Skip navigation Schedule Office People Analytics Visits Deliveries Services Man…" at bounding box center [503, 247] width 1006 height 495
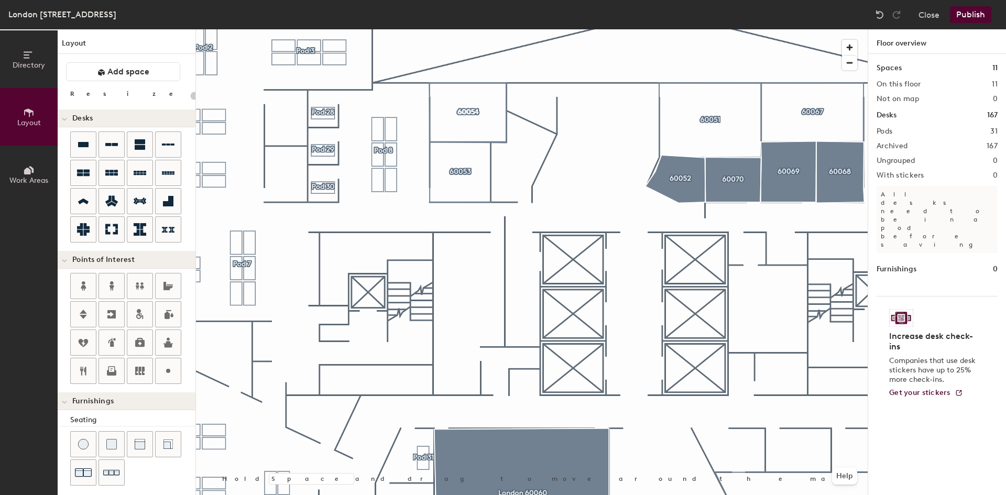
type input "20"
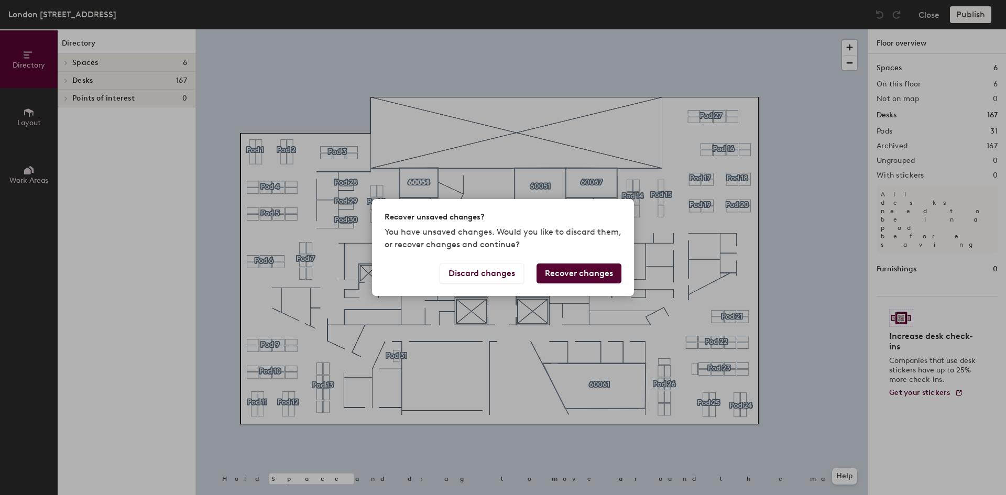
click at [552, 276] on button "Recover changes" at bounding box center [579, 274] width 85 height 20
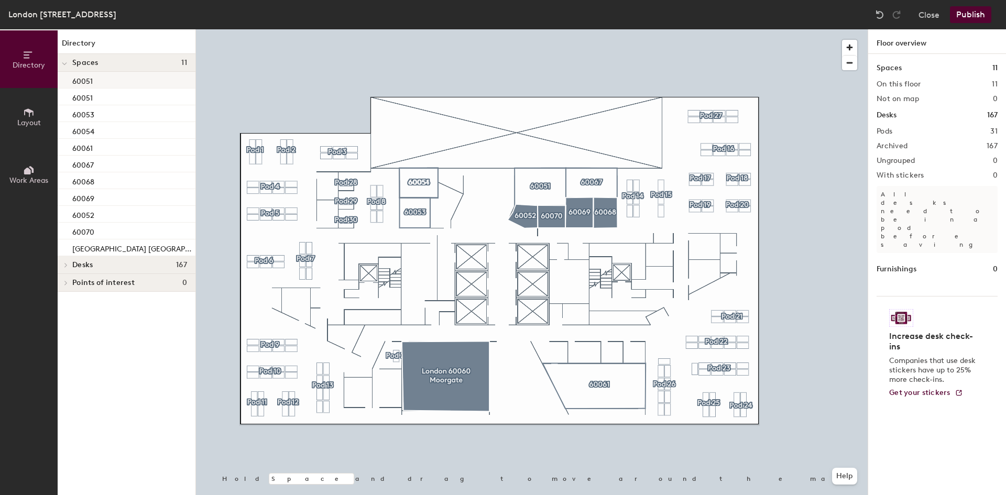
click at [92, 83] on p "60051" at bounding box center [82, 80] width 20 height 12
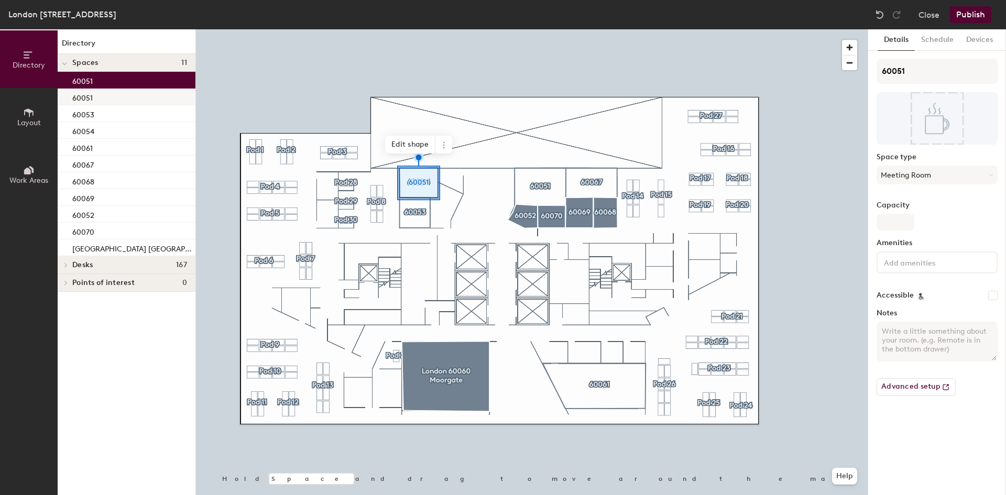
click at [105, 99] on div "60051" at bounding box center [127, 97] width 138 height 17
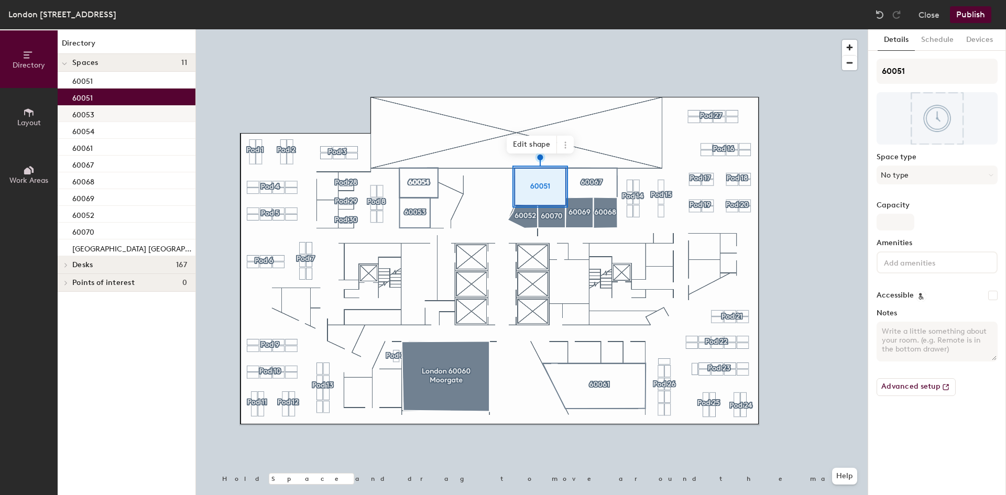
click at [98, 116] on div "60053" at bounding box center [127, 113] width 138 height 17
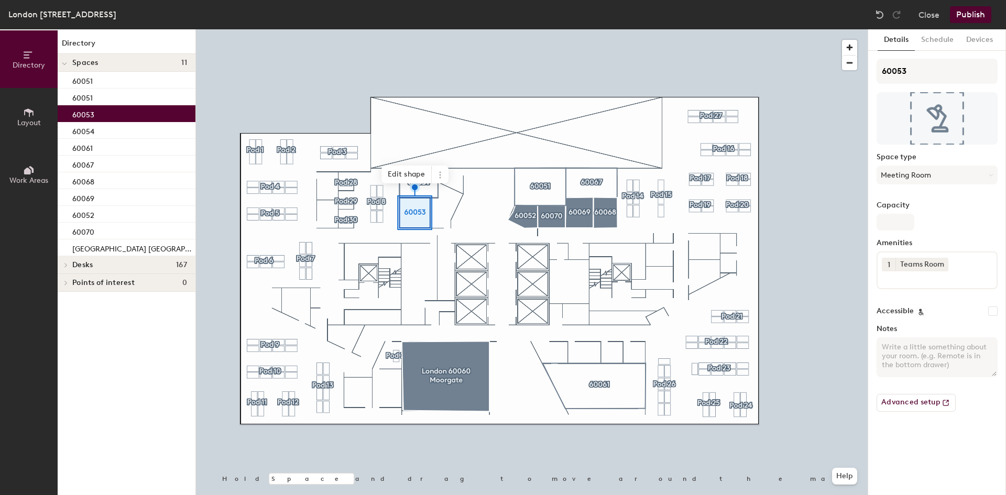
click at [112, 64] on h4 "Spaces 11" at bounding box center [129, 63] width 115 height 8
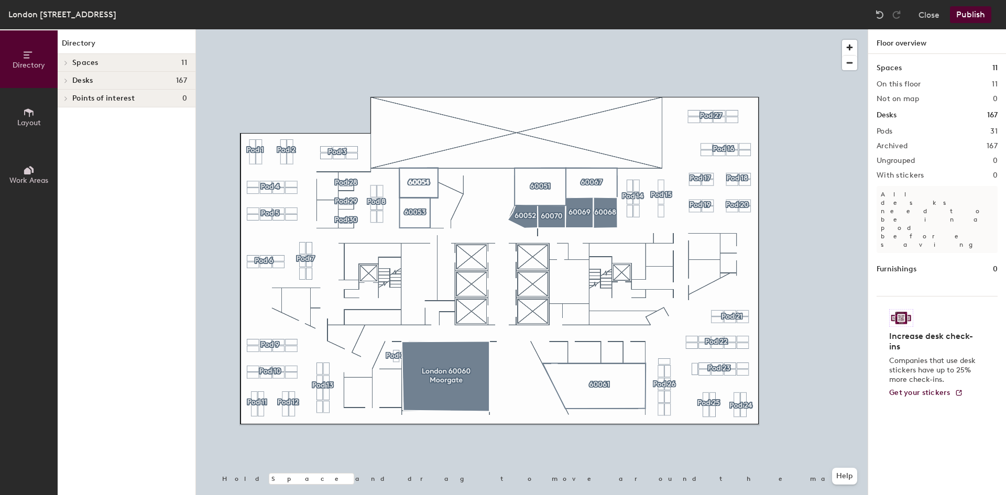
click at [66, 60] on icon at bounding box center [66, 62] width 4 height 5
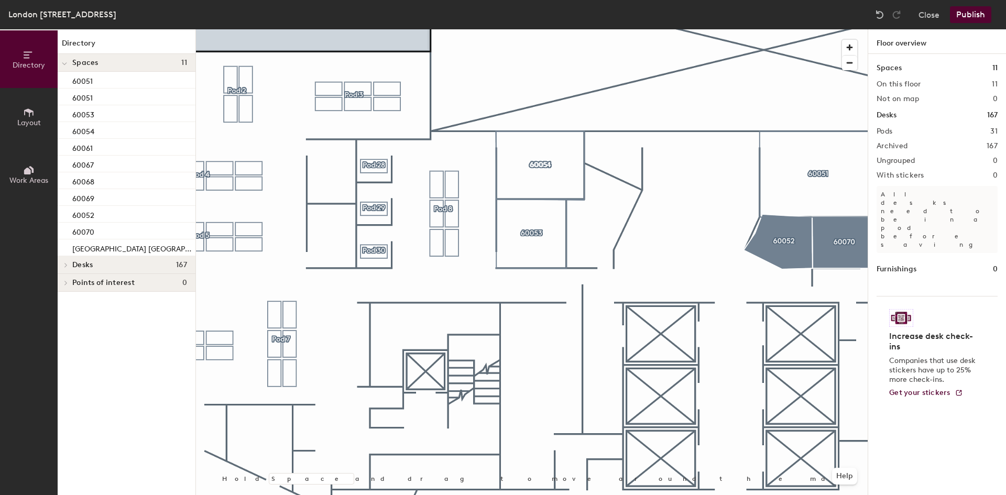
click at [22, 123] on span "Layout" at bounding box center [29, 122] width 24 height 9
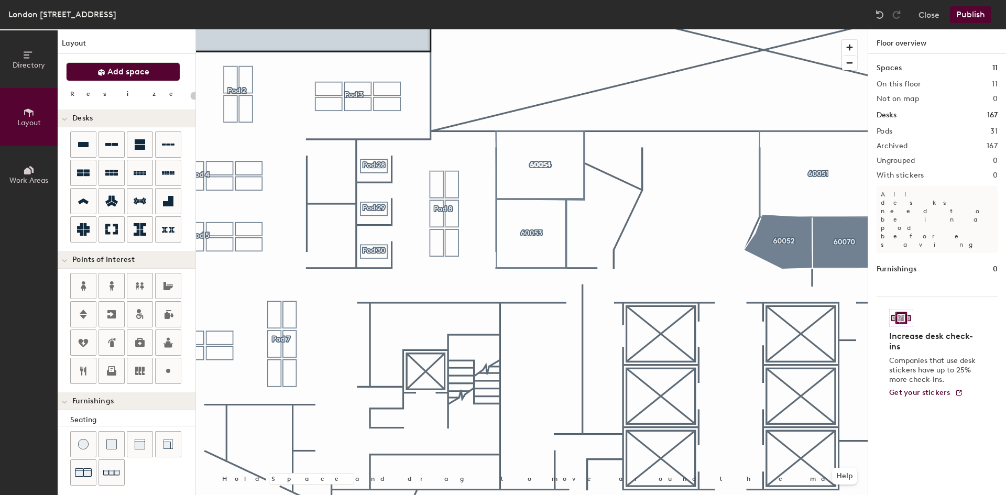
click at [124, 77] on button "Add space" at bounding box center [123, 71] width 114 height 19
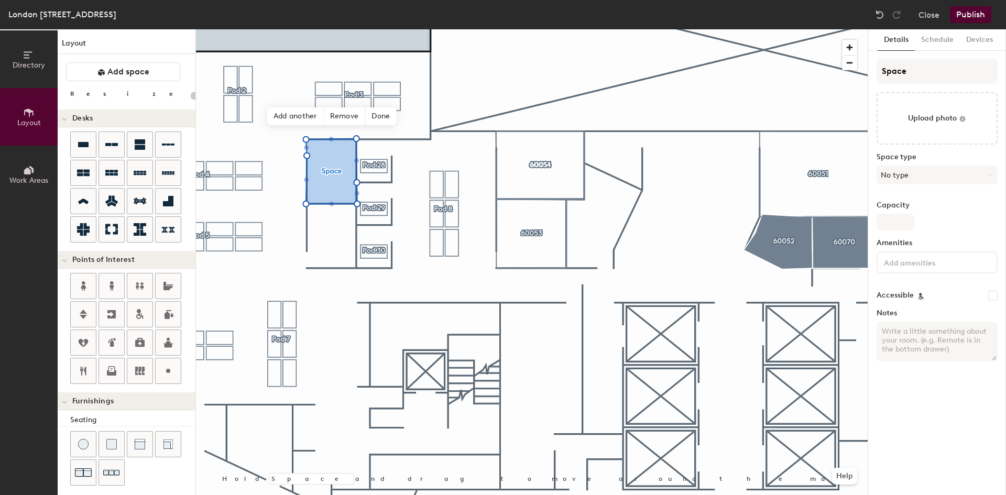
type input "20"
click at [748, 83] on div "Directory Layout Work Areas Layout Add space Resize Desks Points of Interest Fu…" at bounding box center [503, 262] width 1006 height 466
type input "6"
type input "20"
type input "600"
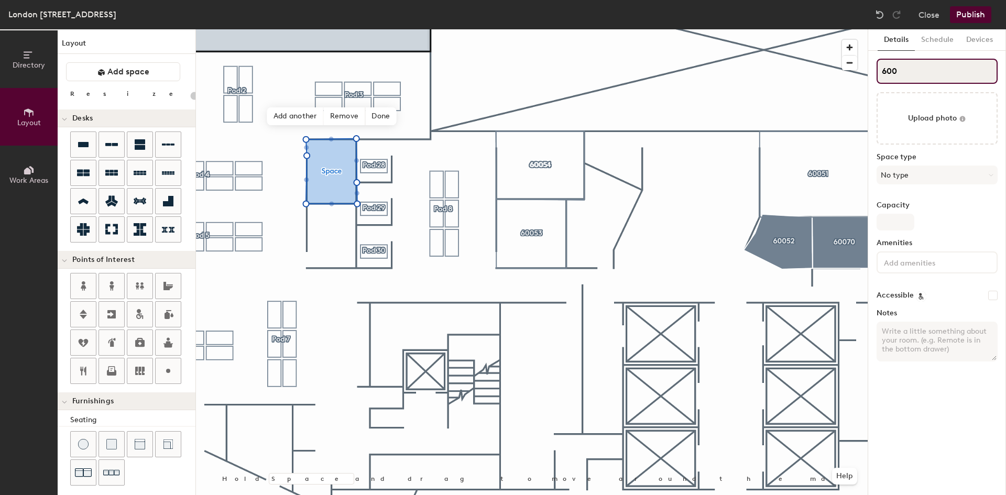
type input "20"
type input "6005"
type input "20"
type input "60055"
type input "20"
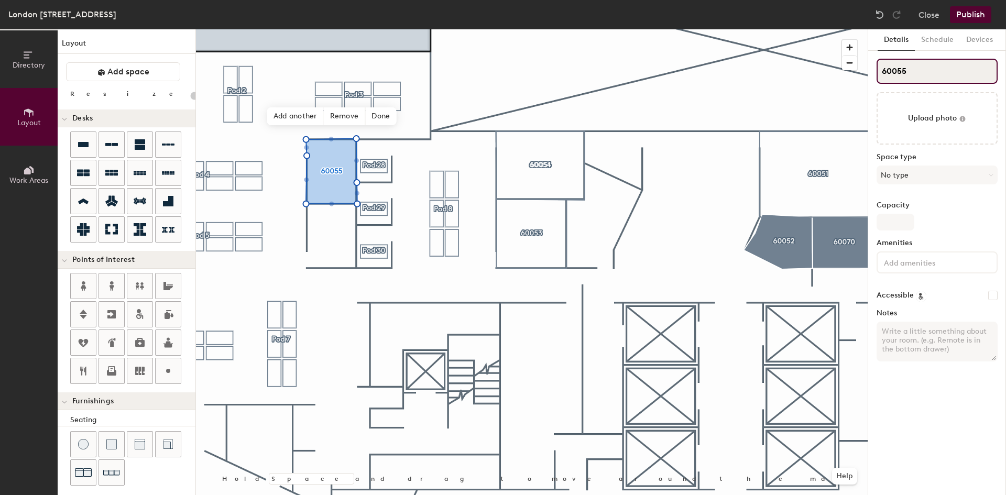
type input "60055"
click at [942, 171] on button "No type" at bounding box center [937, 175] width 121 height 19
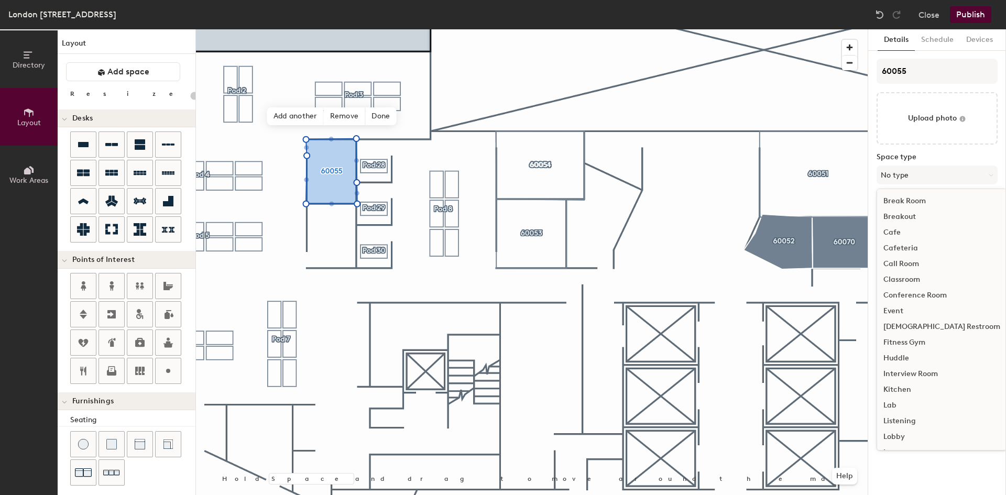
click at [903, 358] on div "Huddle" at bounding box center [941, 359] width 129 height 16
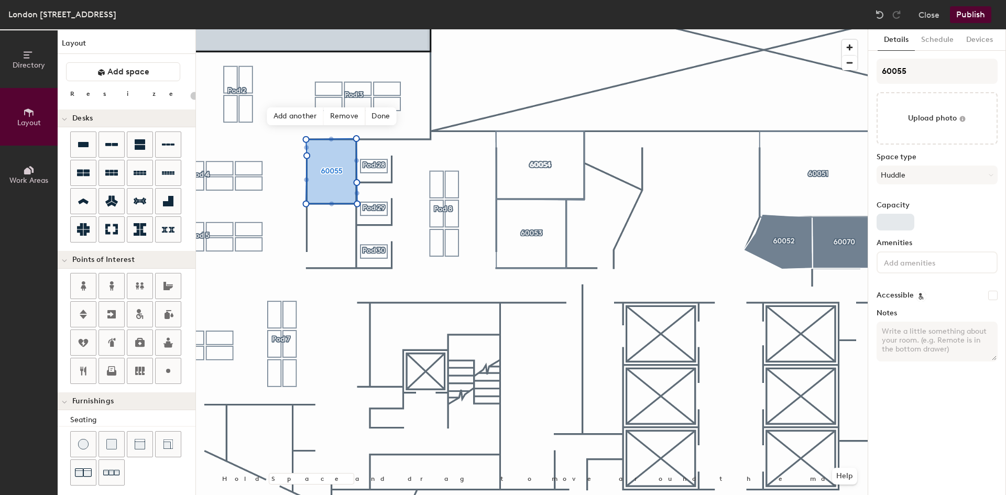
type input "20"
click at [898, 222] on input "Capacity" at bounding box center [896, 222] width 38 height 17
type input "3"
type input "20"
type input "3"
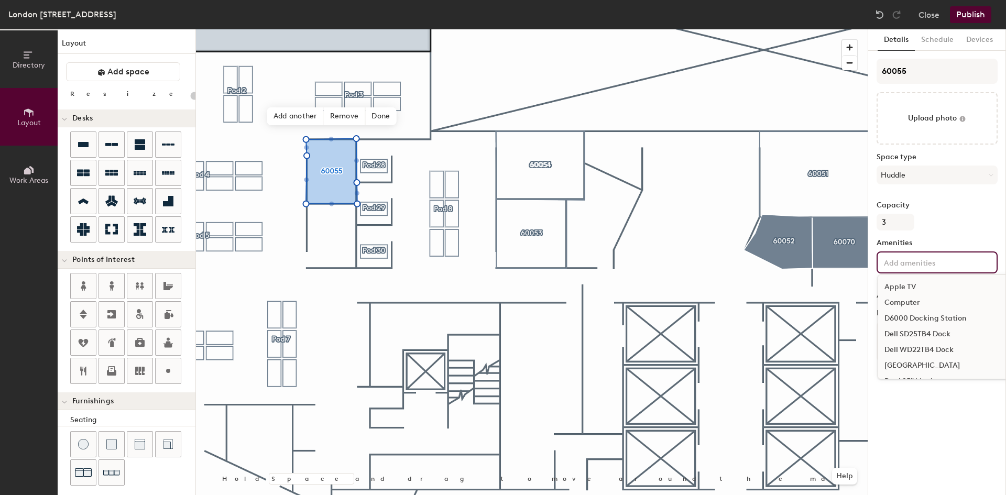
click at [930, 266] on input at bounding box center [929, 262] width 94 height 13
type input "20"
type input "teams"
click at [928, 291] on div "Teams Display" at bounding box center [961, 287] width 167 height 16
type input "20"
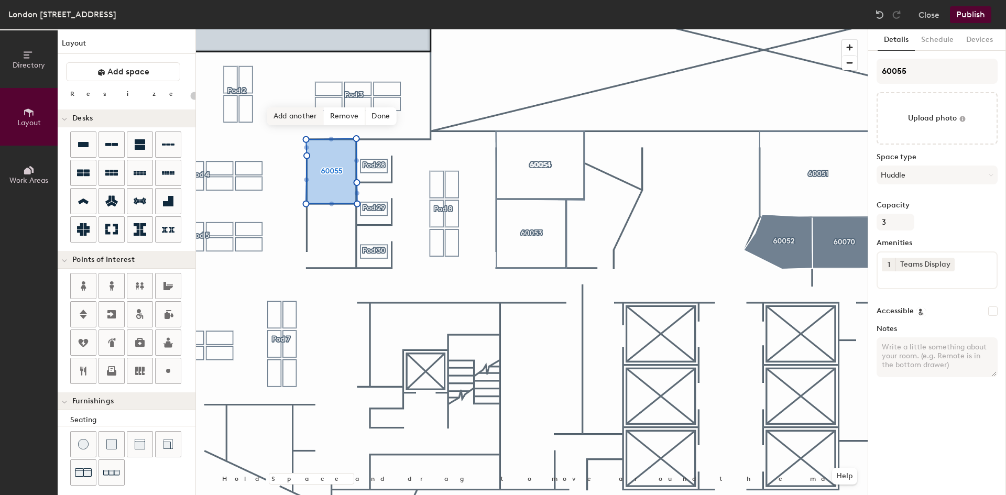
click at [277, 119] on span "Add another" at bounding box center [295, 116] width 57 height 18
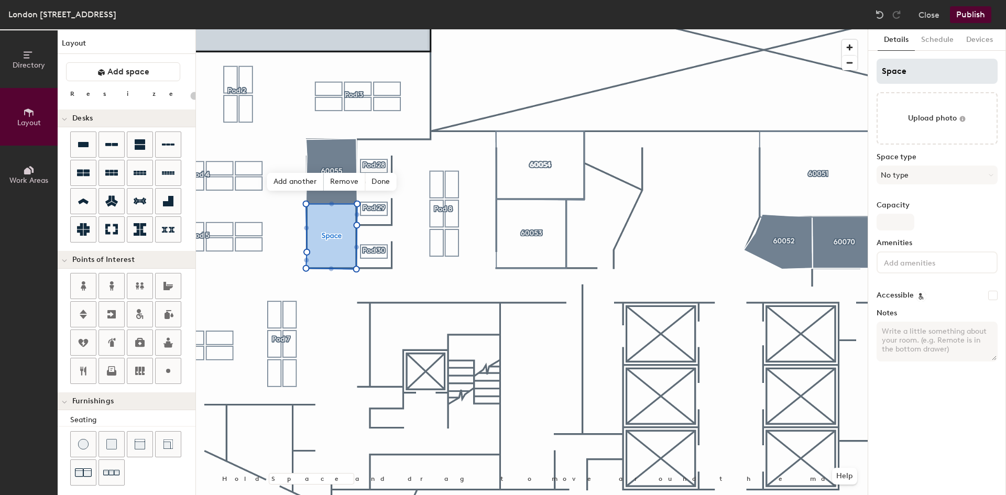
type input "20"
click at [808, 75] on div "Directory Layout Work Areas Layout Add space Resize Desks Points of Interest Fu…" at bounding box center [503, 262] width 1006 height 466
type input "6"
type input "20"
type input "600"
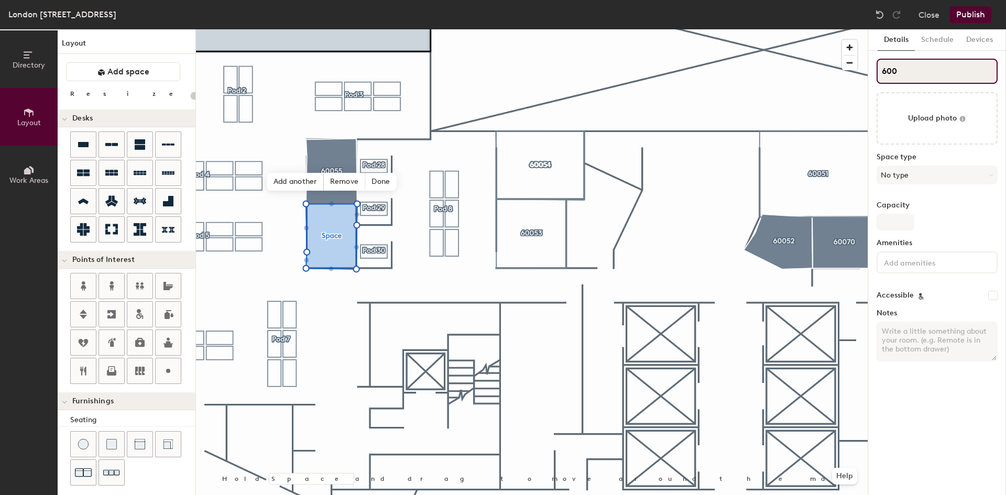
type input "20"
type input "60056"
type input "20"
type input "60056"
click at [921, 176] on button "No type" at bounding box center [937, 175] width 121 height 19
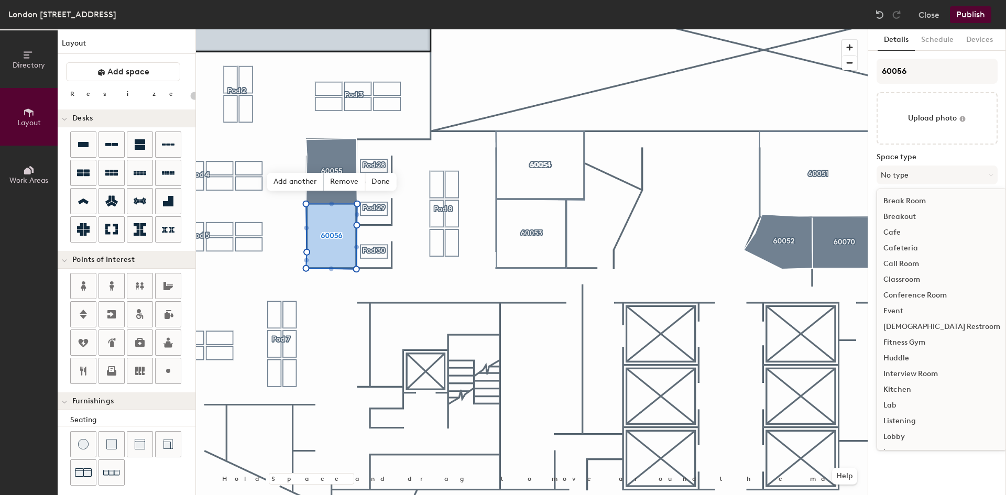
click at [899, 359] on div "Huddle" at bounding box center [941, 359] width 129 height 16
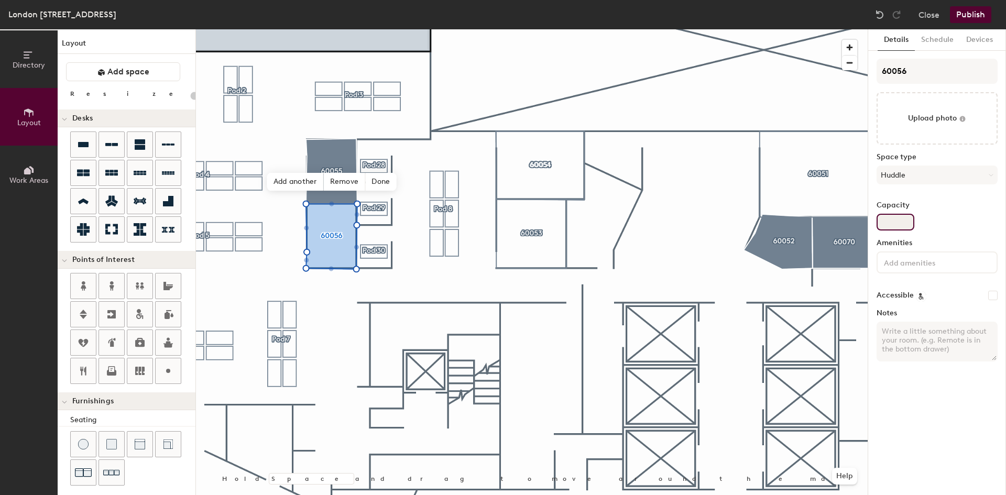
click at [896, 221] on input "Capacity" at bounding box center [896, 222] width 38 height 17
type input "20"
type input "3"
type input "20"
type input "3"
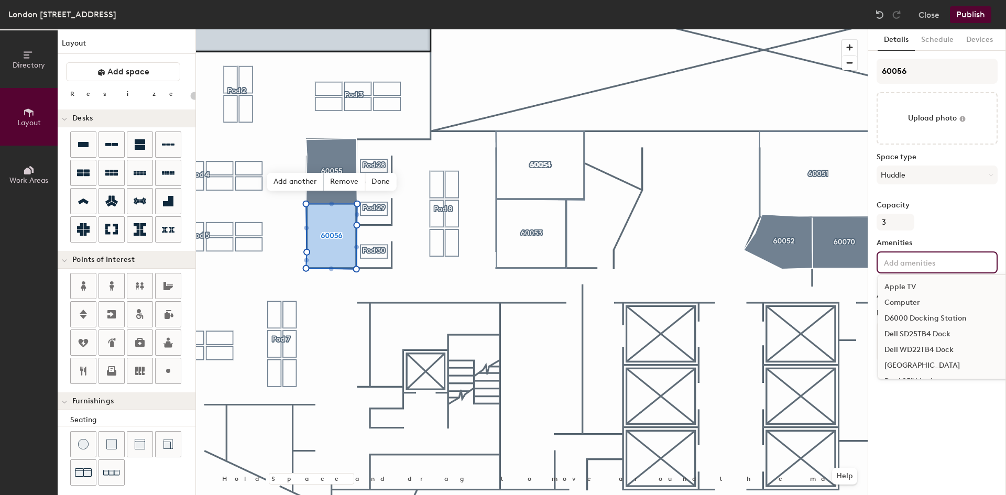
click at [919, 260] on input at bounding box center [929, 262] width 94 height 13
type input "teams"
click at [917, 287] on div "Teams Display" at bounding box center [961, 287] width 167 height 16
type input "20"
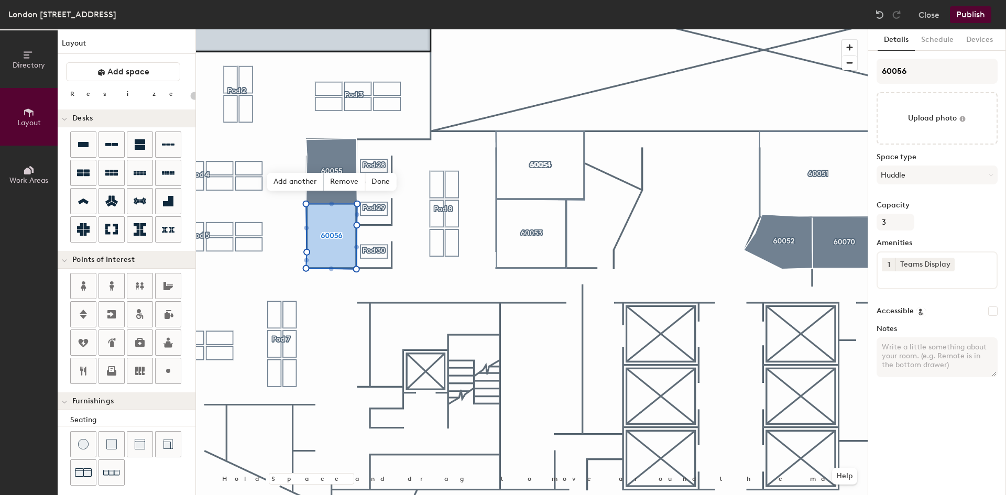
click at [951, 416] on div "Details Schedule Devices 60056 Upload photo Space type Huddle Capacity 3 Amenit…" at bounding box center [937, 262] width 138 height 466
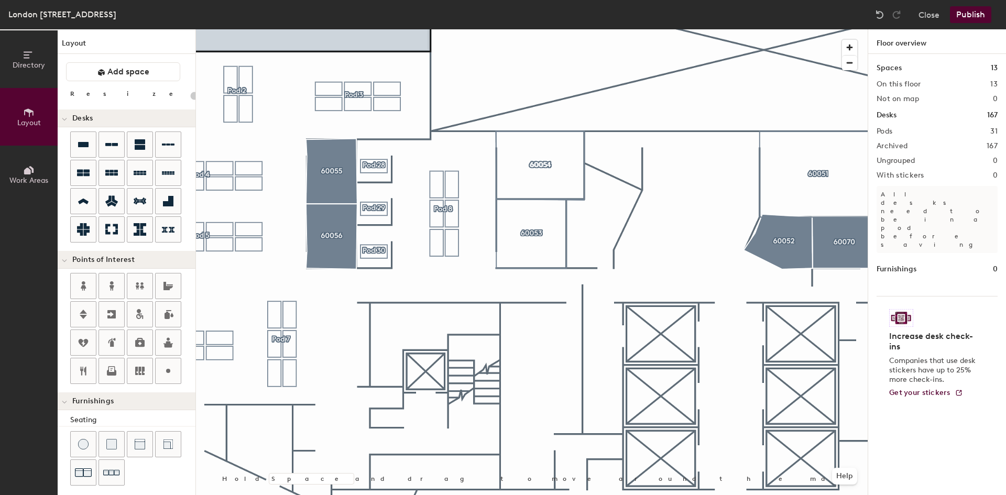
type input "20"
click at [9, 73] on button "Directory" at bounding box center [29, 59] width 58 height 58
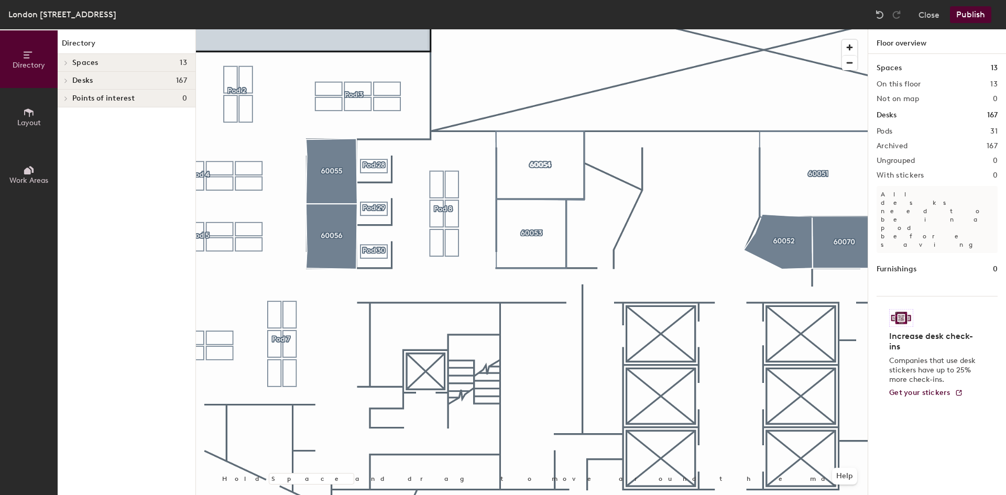
click at [63, 62] on span at bounding box center [65, 62] width 9 height 5
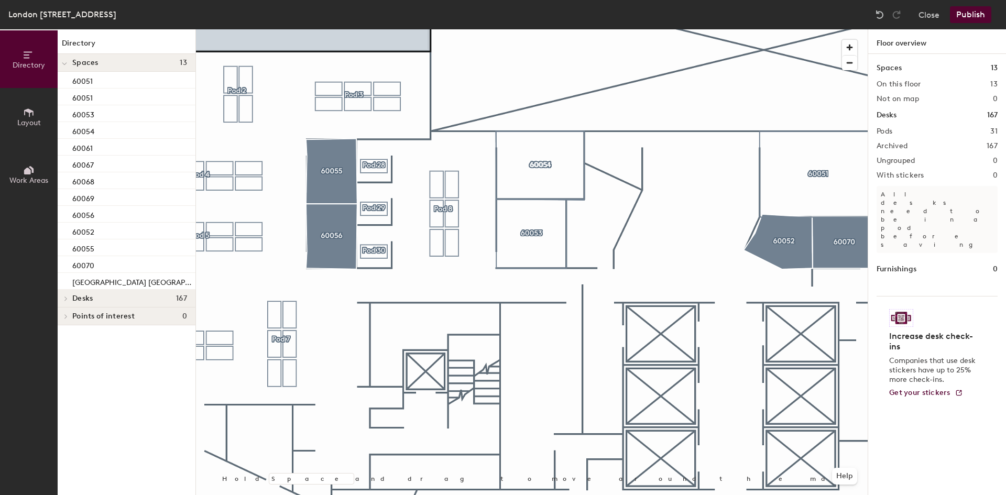
click at [66, 295] on div at bounding box center [65, 298] width 14 height 17
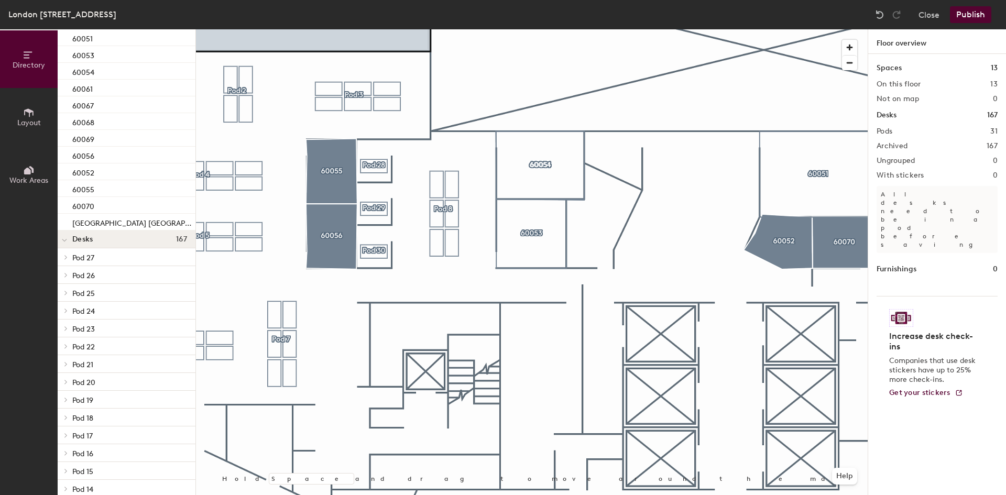
scroll to position [52, 0]
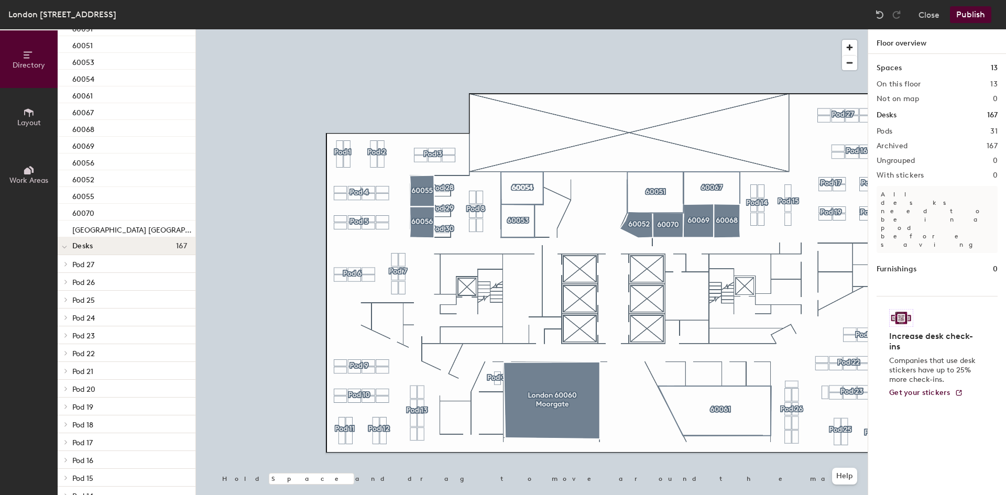
click at [27, 114] on icon at bounding box center [29, 113] width 12 height 12
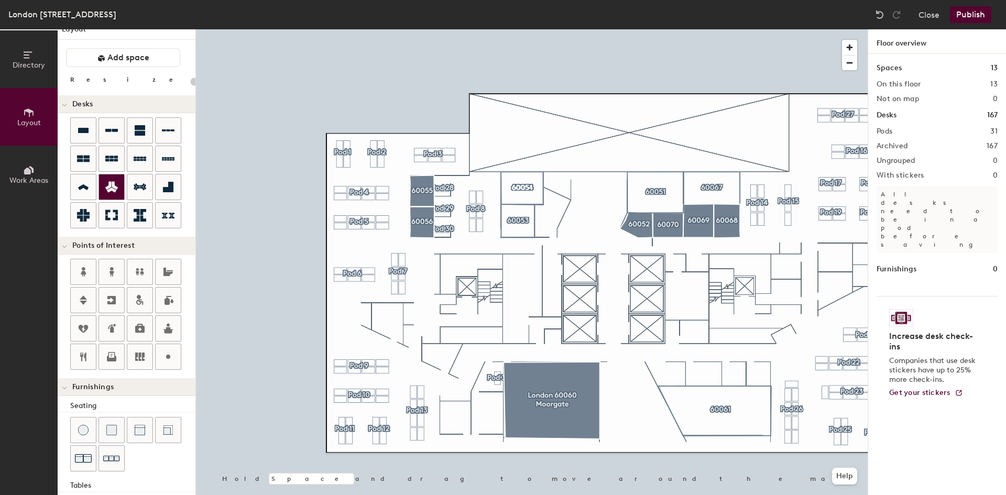
scroll to position [0, 0]
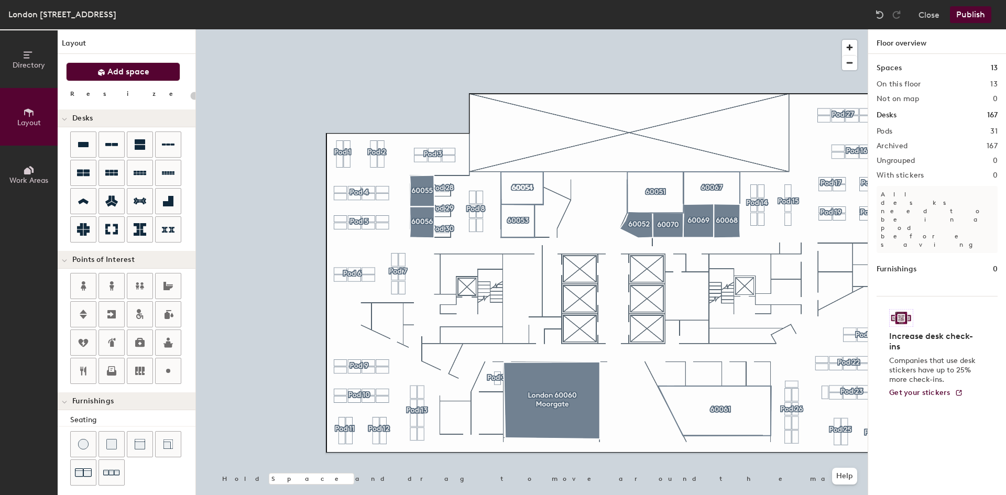
click at [132, 69] on span "Add space" at bounding box center [128, 72] width 42 height 10
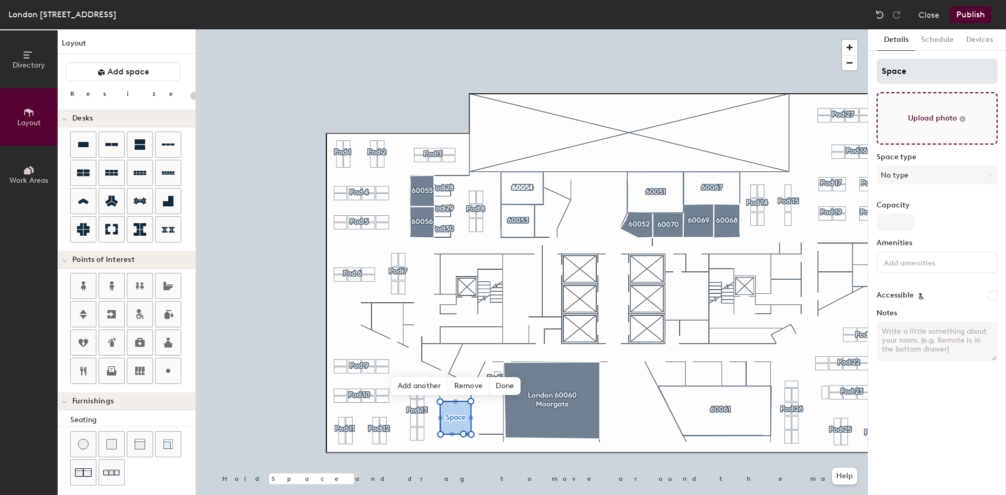
type input "20"
click at [714, 83] on div "Directory Layout Work Areas Layout Add space Resize Desks Points of Interest Fu…" at bounding box center [503, 262] width 1006 height 466
type input "6"
type input "20"
type input "600"
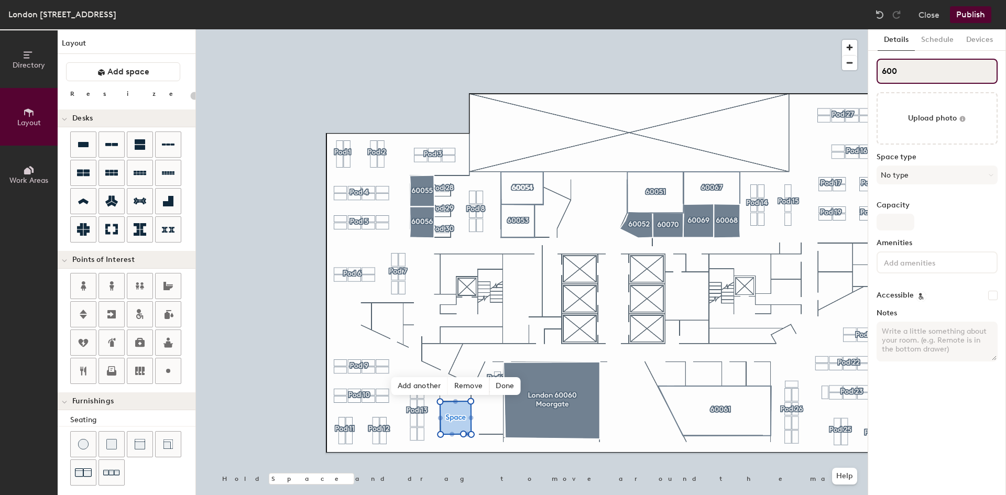
type input "20"
type input "60059"
type input "20"
type input "60059"
click at [903, 225] on input "Capacity" at bounding box center [896, 222] width 38 height 17
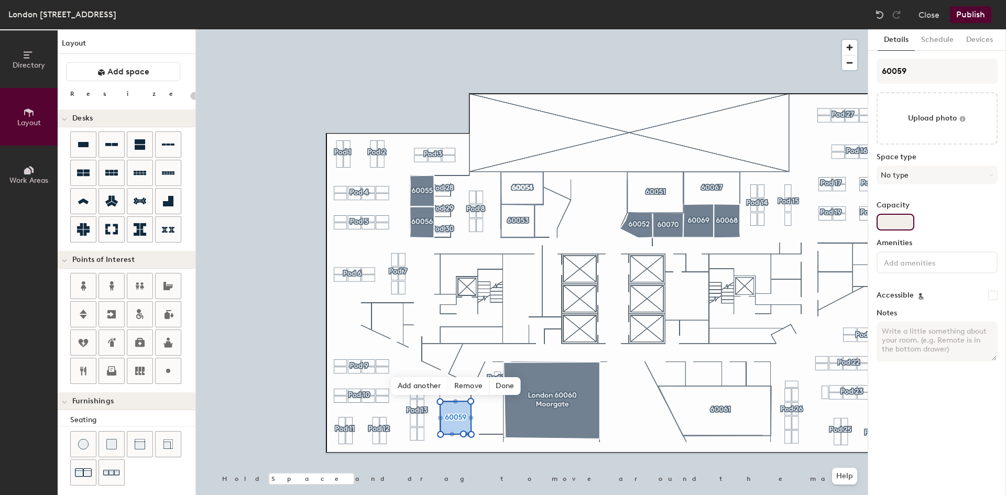
type input "5"
type input "20"
type input "5"
click at [921, 178] on button "No type" at bounding box center [937, 175] width 121 height 19
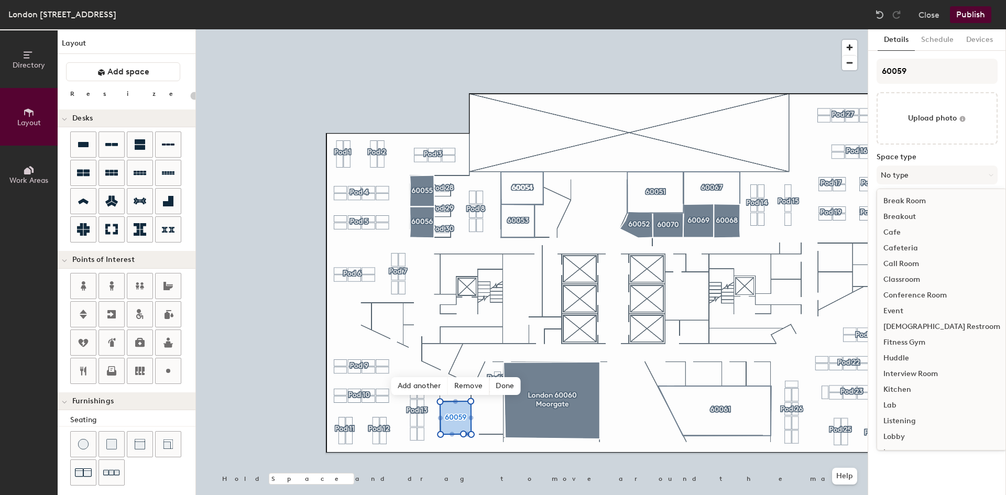
click at [904, 356] on div "Huddle" at bounding box center [941, 359] width 129 height 16
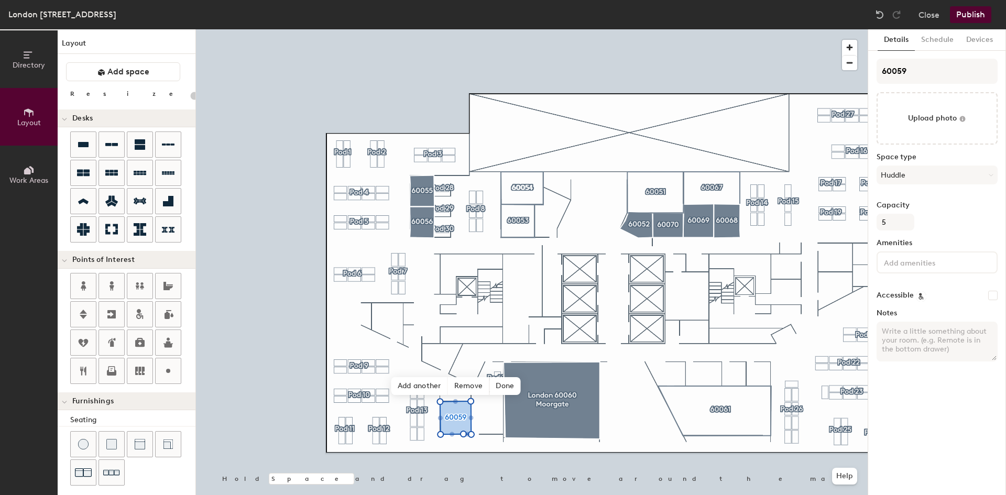
type input "20"
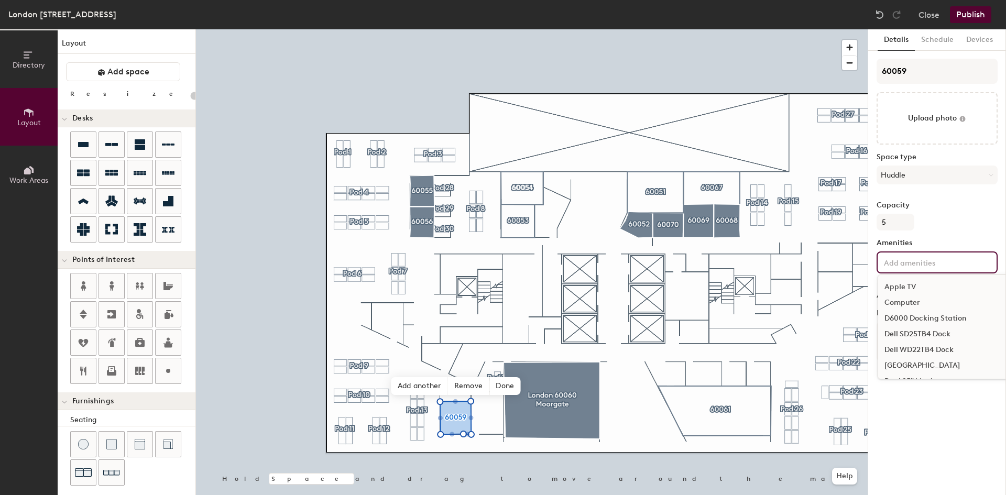
click at [922, 266] on input at bounding box center [929, 262] width 94 height 13
type input "teams"
click at [932, 281] on div "Teams Display" at bounding box center [961, 287] width 167 height 16
type input "20"
click at [419, 387] on span "Add another" at bounding box center [419, 386] width 57 height 18
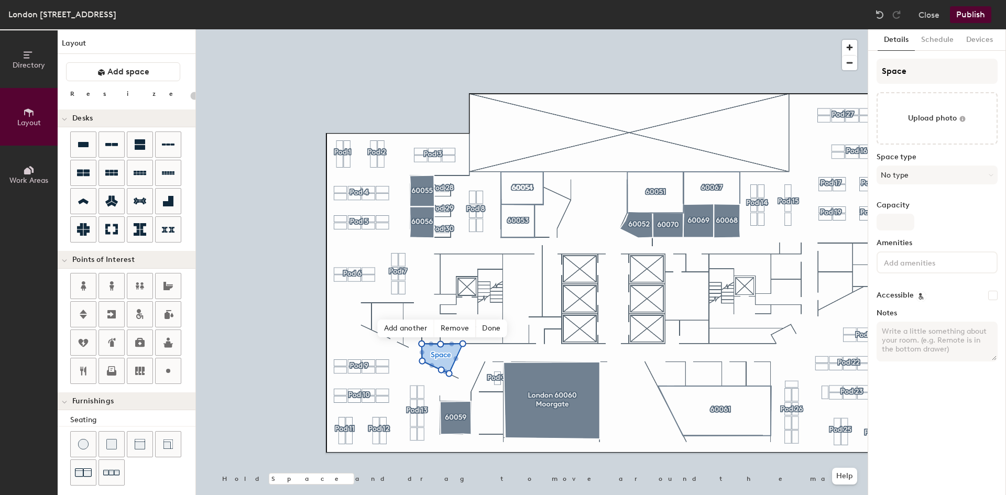
type input "20"
click at [922, 74] on input "Space" at bounding box center [937, 71] width 121 height 25
click at [819, 79] on div "Directory Layout Work Areas Layout Add space Resize Desks Points of Interest Fu…" at bounding box center [503, 262] width 1006 height 466
type input "6"
type input "20"
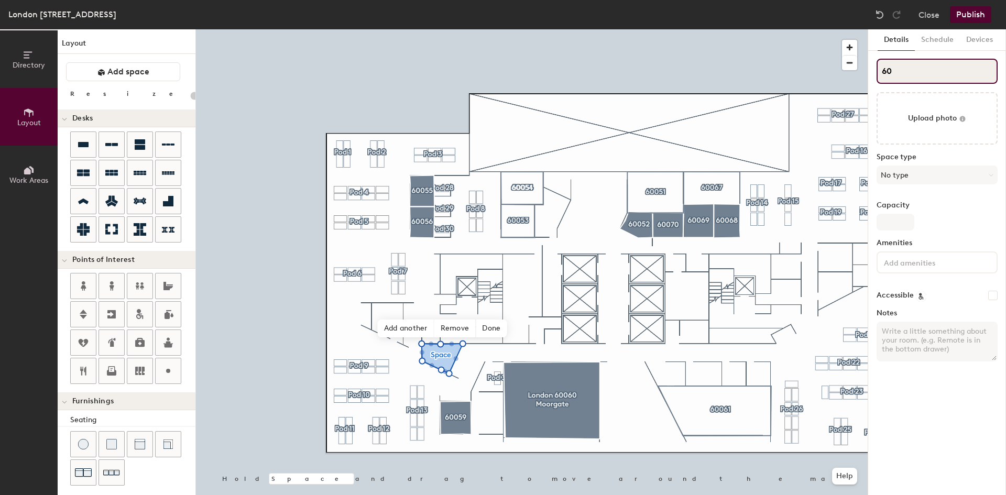
type input "600"
type input "20"
type input "60058"
type input "20"
type input "60058"
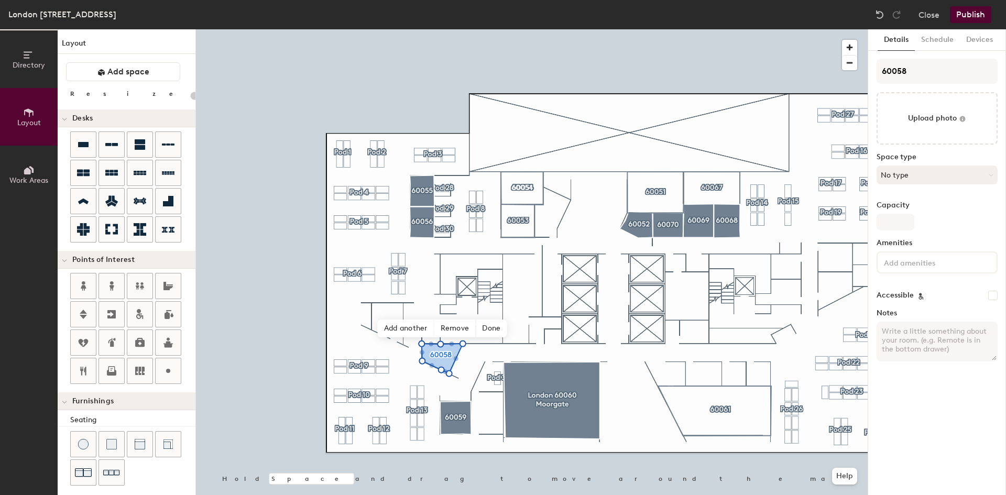
click at [924, 174] on button "No type" at bounding box center [937, 175] width 121 height 19
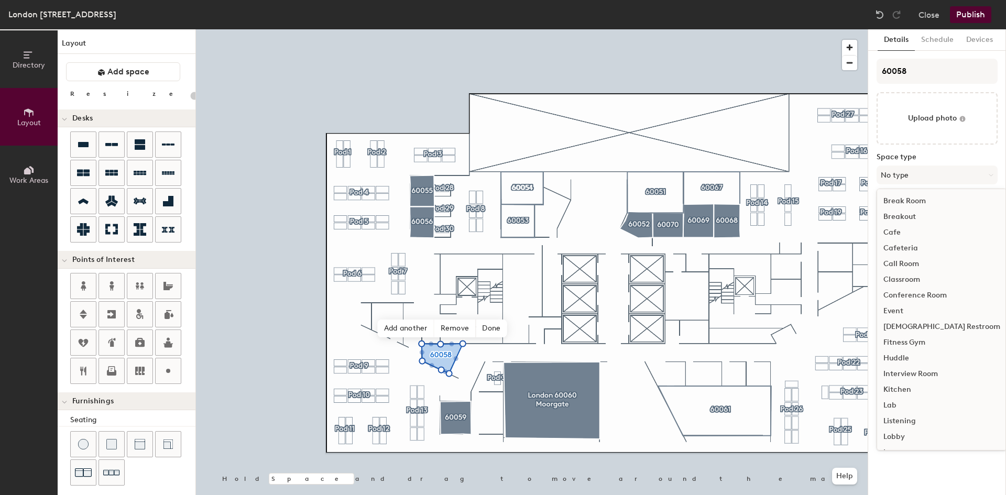
click at [898, 359] on div "Huddle" at bounding box center [941, 359] width 129 height 16
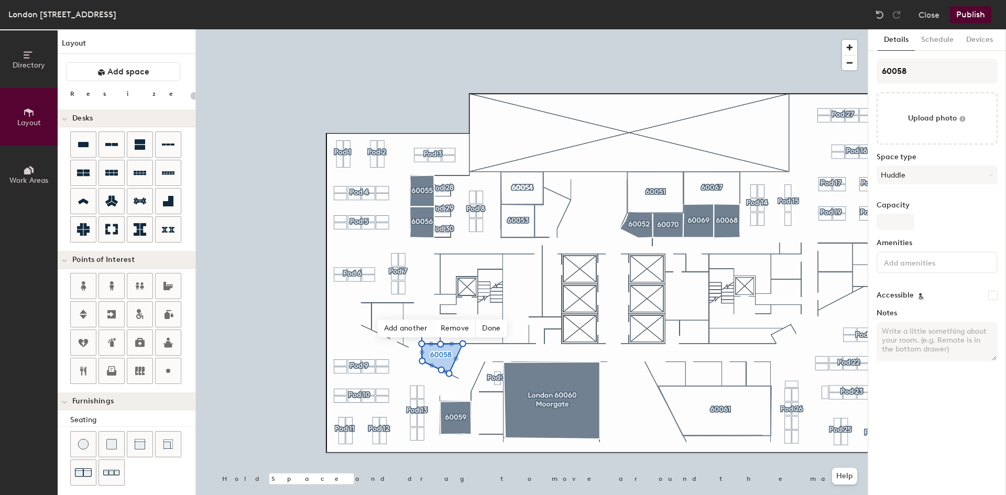
type input "20"
click at [904, 227] on input "Capacity" at bounding box center [896, 222] width 38 height 17
type input "3"
type input "20"
type input "3"
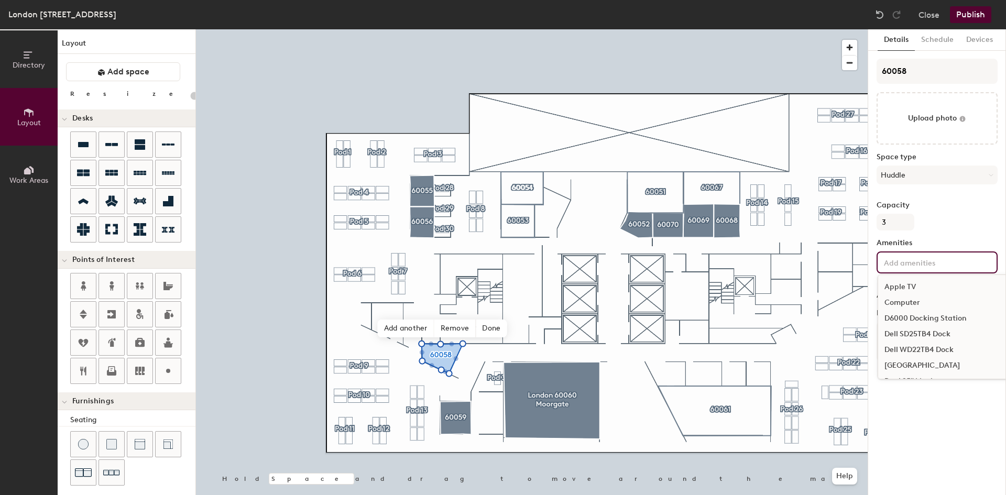
click at [924, 270] on div "Apple TV Computer D6000 Docking Station Dell SD25TB4 Dock Dell WD22TB4 Dock Doc…" at bounding box center [937, 263] width 121 height 22
type input "teams"
click at [917, 288] on div "Teams Display" at bounding box center [961, 287] width 167 height 16
type input "20"
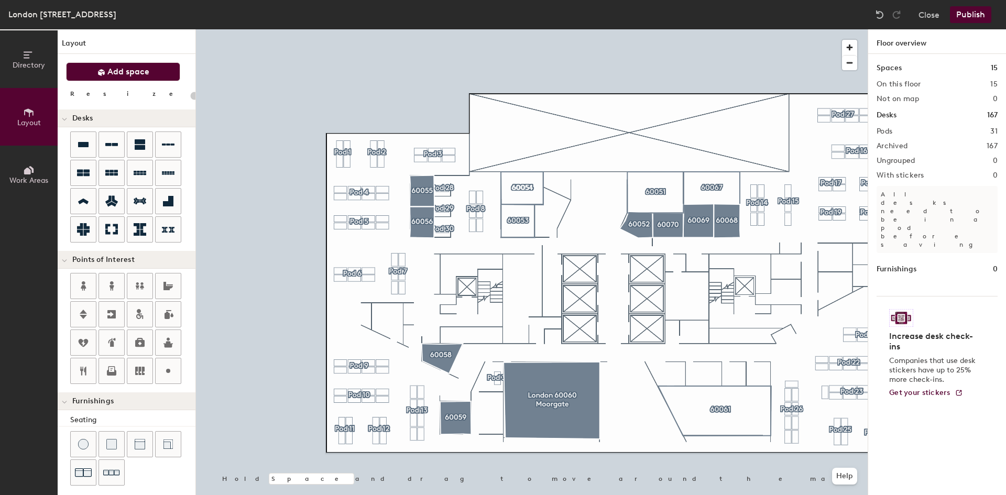
click at [112, 71] on span "Add space" at bounding box center [128, 72] width 42 height 10
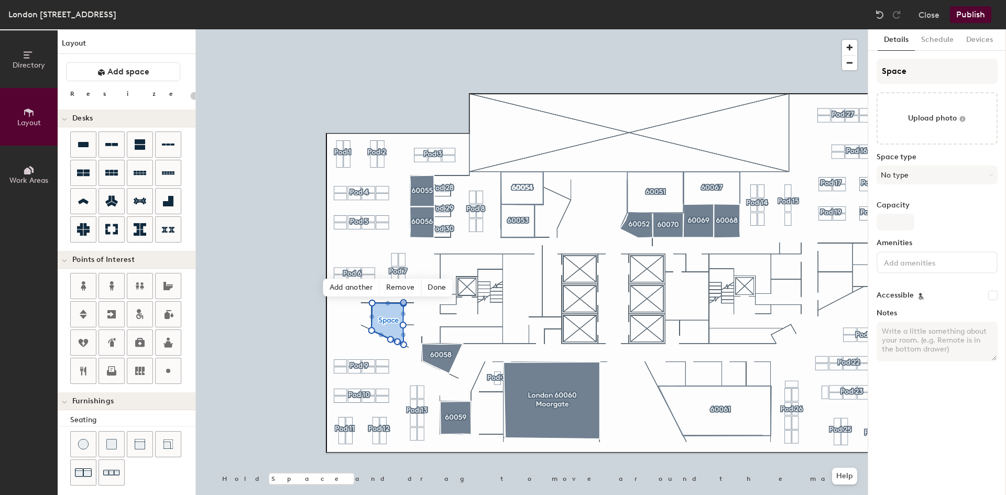
type input "20"
click at [921, 74] on input "Space" at bounding box center [937, 71] width 121 height 25
click at [804, 86] on div "Directory Layout Work Areas Layout Add space Resize Desks Points of Interest Fu…" at bounding box center [503, 262] width 1006 height 466
type input "6"
type input "20"
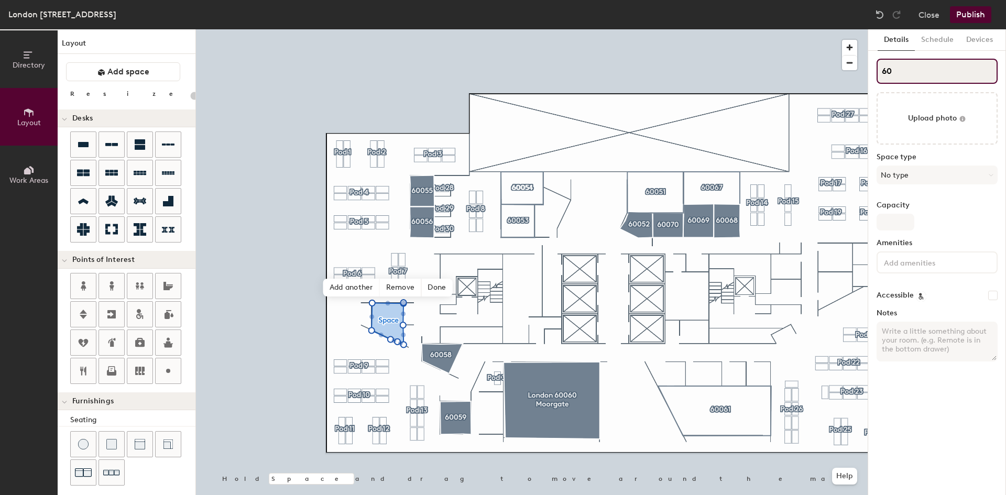
type input "600"
type input "20"
type input "600"
type input "20"
type input "6005"
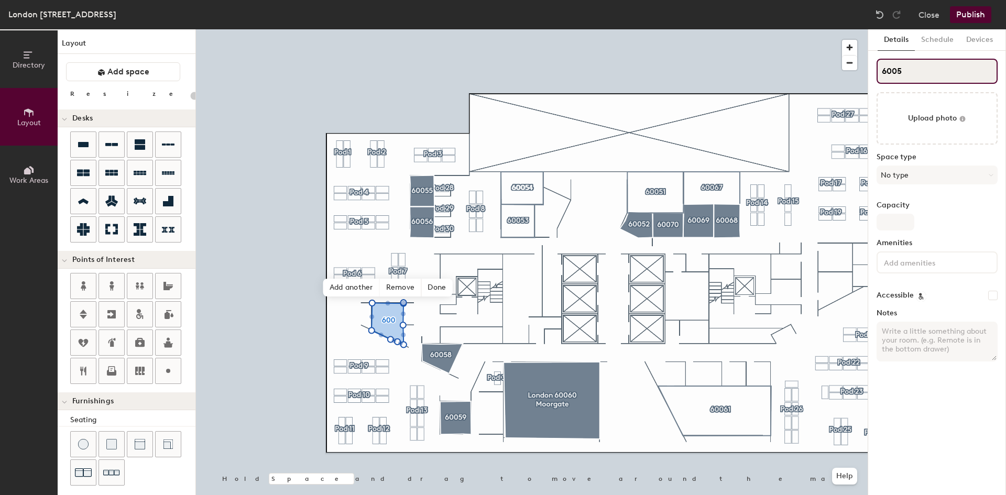
type input "20"
type input "60057"
type input "20"
type input "60057"
click at [903, 173] on button "No type" at bounding box center [937, 175] width 121 height 19
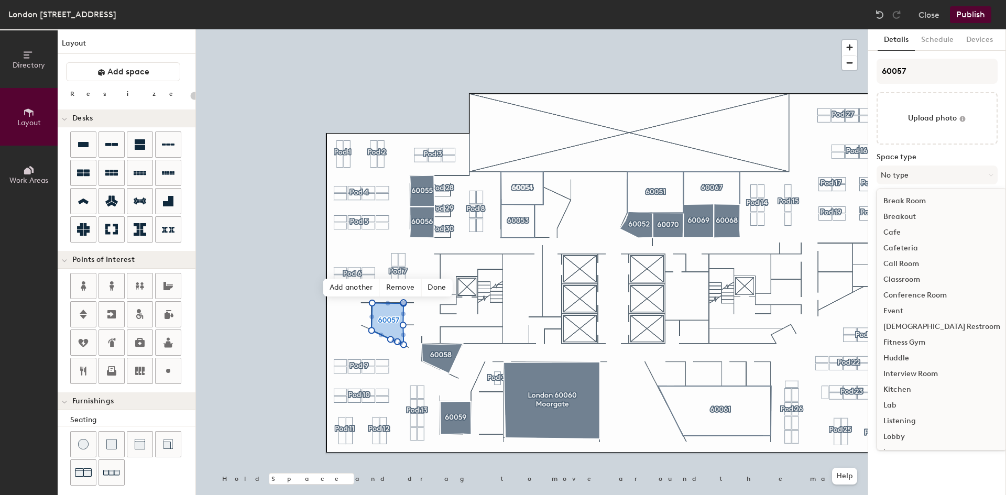
click at [901, 355] on div "Huddle" at bounding box center [941, 359] width 129 height 16
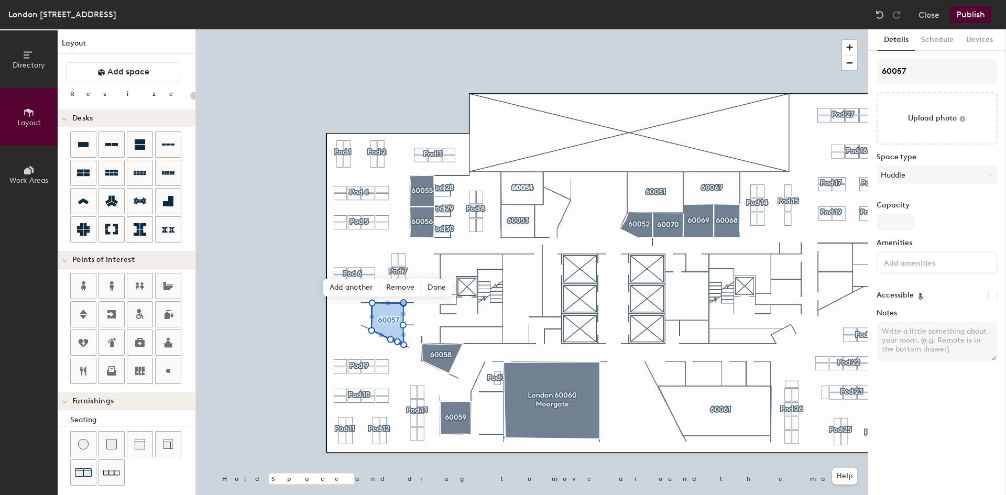
click at [906, 266] on input at bounding box center [929, 262] width 94 height 13
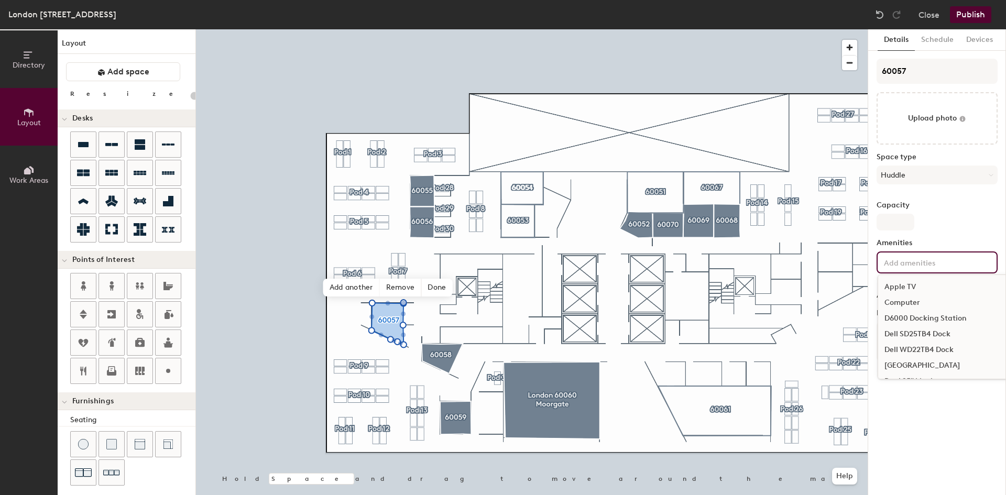
type input "20"
click at [900, 223] on input "Capacity" at bounding box center [896, 222] width 38 height 17
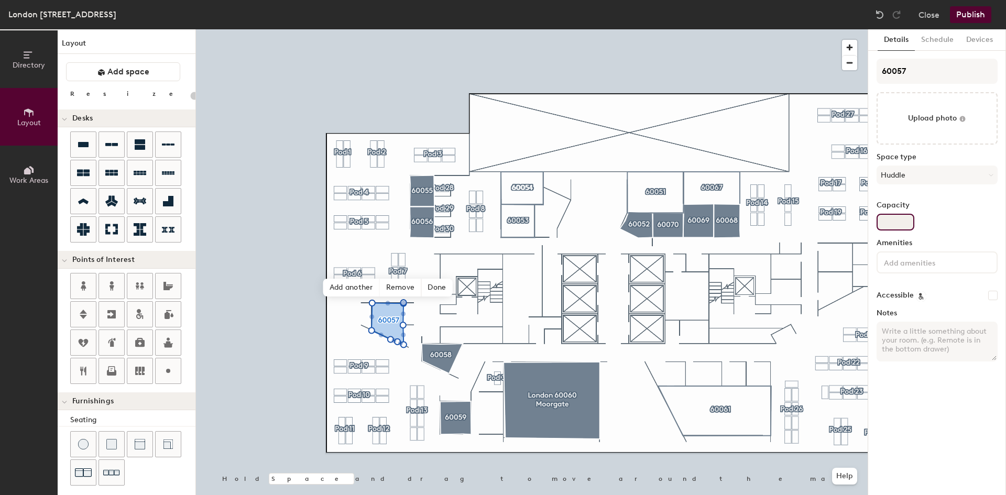
type input "5"
type input "20"
type input "5"
click at [904, 268] on div at bounding box center [937, 263] width 121 height 22
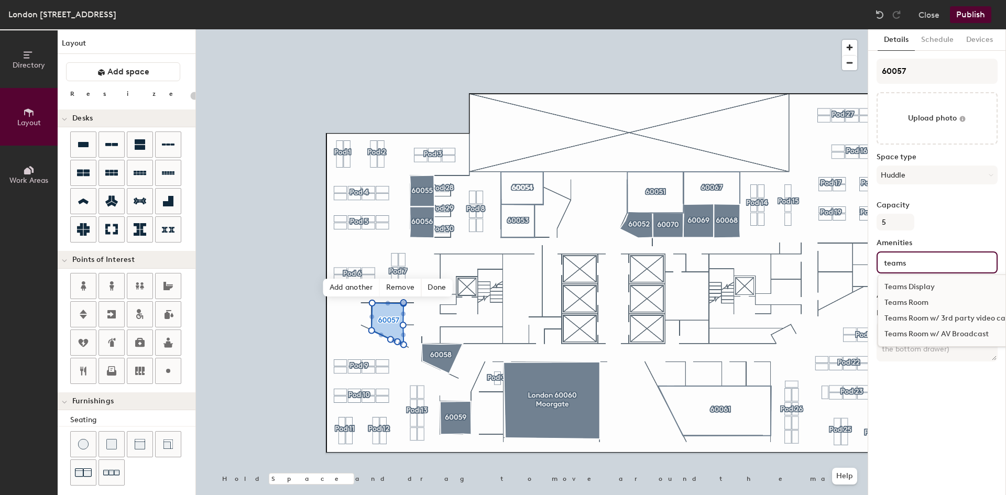
type input "teams"
click at [915, 298] on div "Teams Room" at bounding box center [961, 303] width 167 height 16
type input "20"
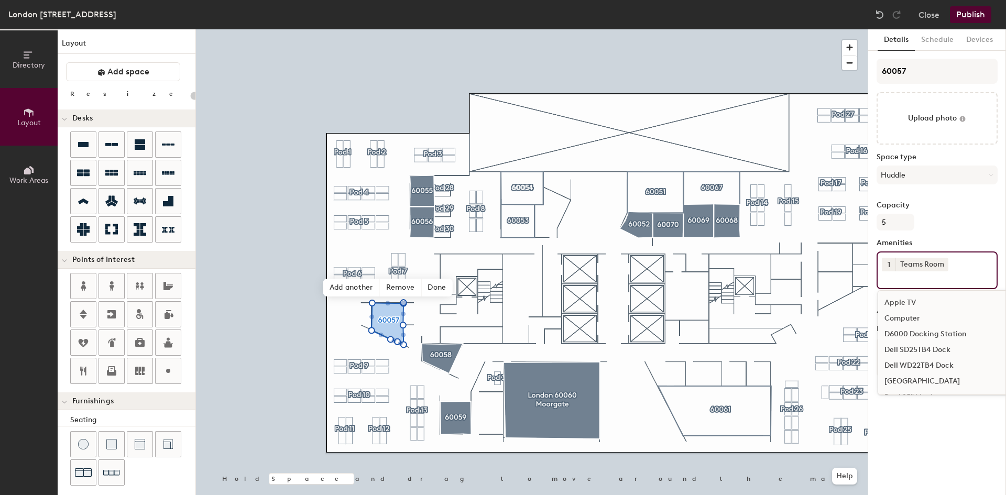
click at [936, 433] on div "Details Schedule Devices 60057 Upload photo Space type Huddle Capacity 5 Amenit…" at bounding box center [937, 262] width 138 height 466
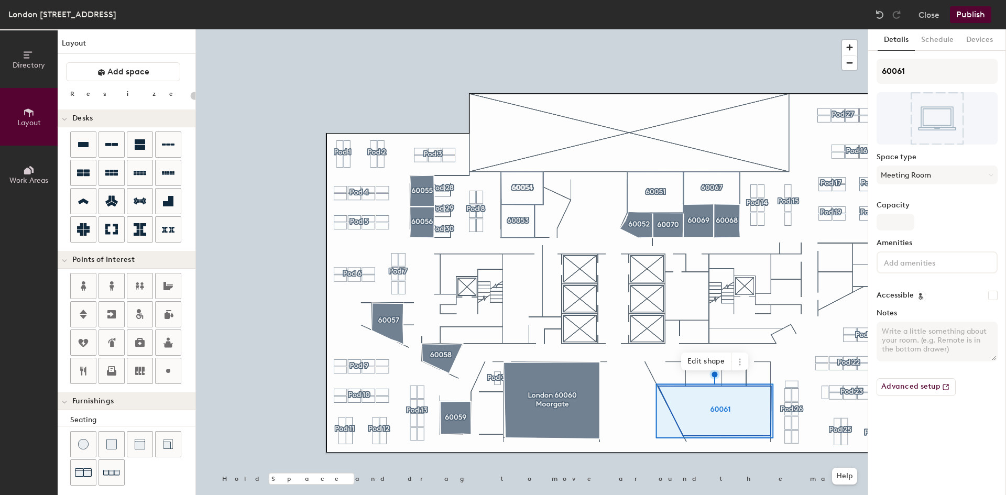
type input "20"
click at [918, 69] on input "60061" at bounding box center [937, 71] width 121 height 25
click at [689, 78] on div "Directory Layout Work Areas Layout Add space Resize Desks Points of Interest Fu…" at bounding box center [503, 262] width 1006 height 466
paste input "London 60061 Bank"
type input "London 60061 Bank"
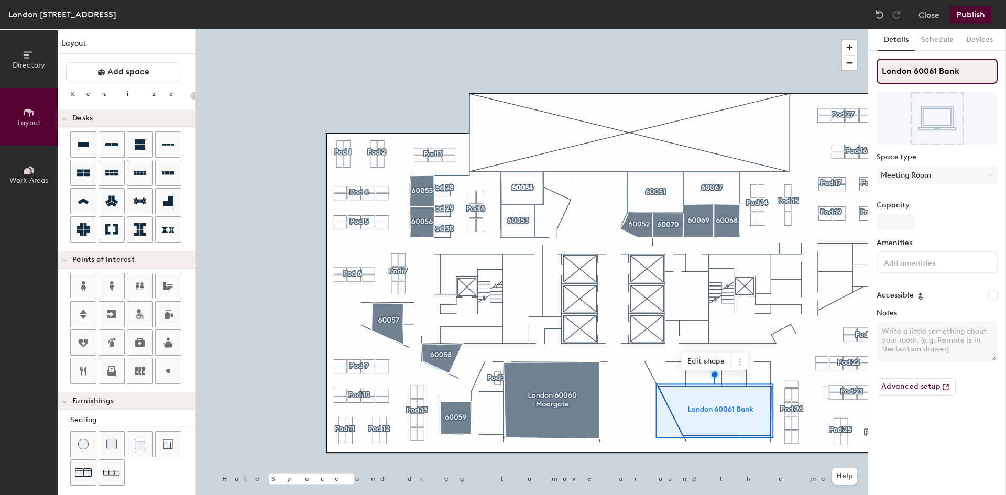
type input "20"
type input "London 60061 Bank"
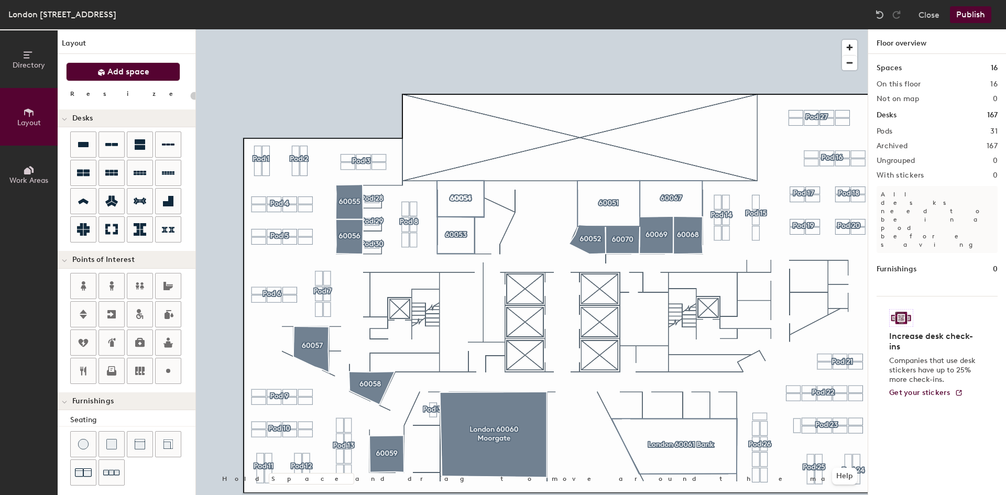
click at [110, 73] on span "Add space" at bounding box center [128, 72] width 42 height 10
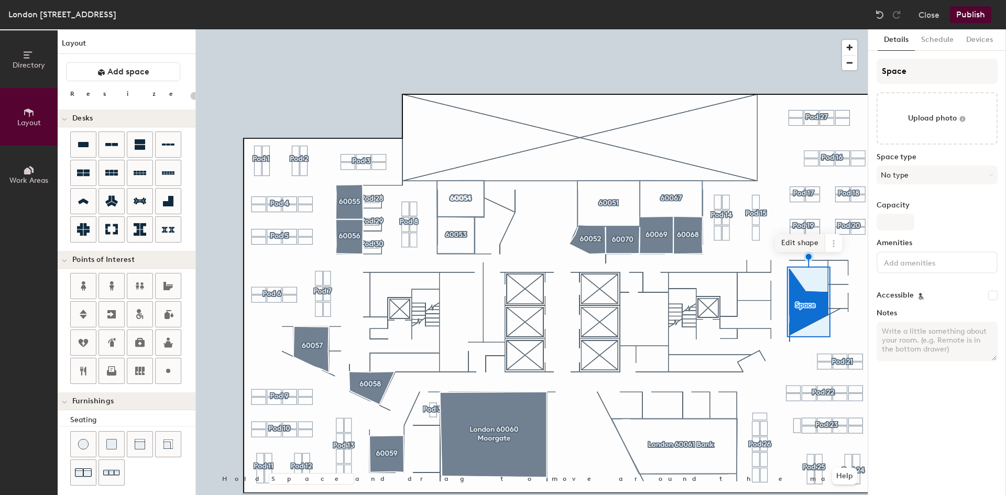
click at [799, 244] on span "Edit shape" at bounding box center [800, 243] width 50 height 18
type input "20"
click at [800, 266] on span "Edit shape" at bounding box center [801, 266] width 50 height 18
click at [797, 266] on span "Edit shape" at bounding box center [801, 266] width 50 height 18
type input "20"
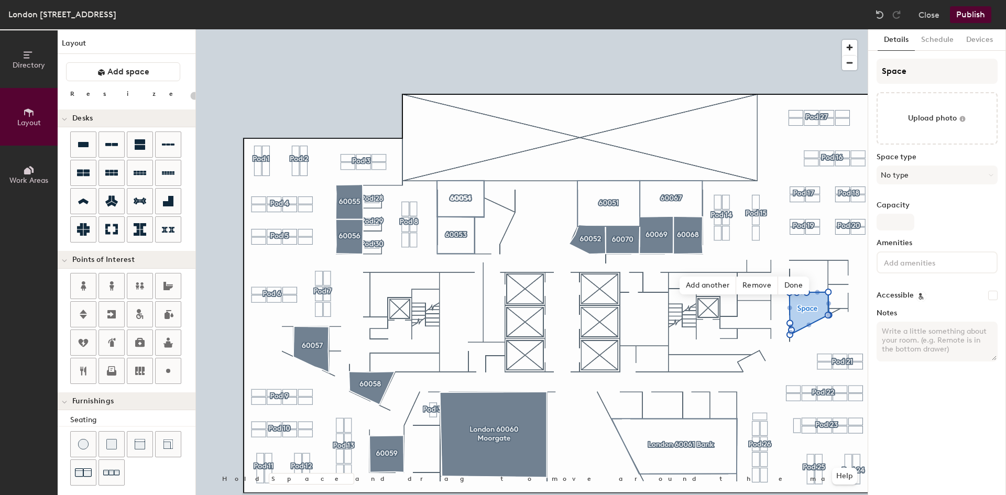
click at [961, 431] on div "Details Schedule Devices Space Upload photo Space type No type Capacity Ameniti…" at bounding box center [937, 262] width 138 height 466
click at [798, 284] on span "Done" at bounding box center [793, 286] width 31 height 18
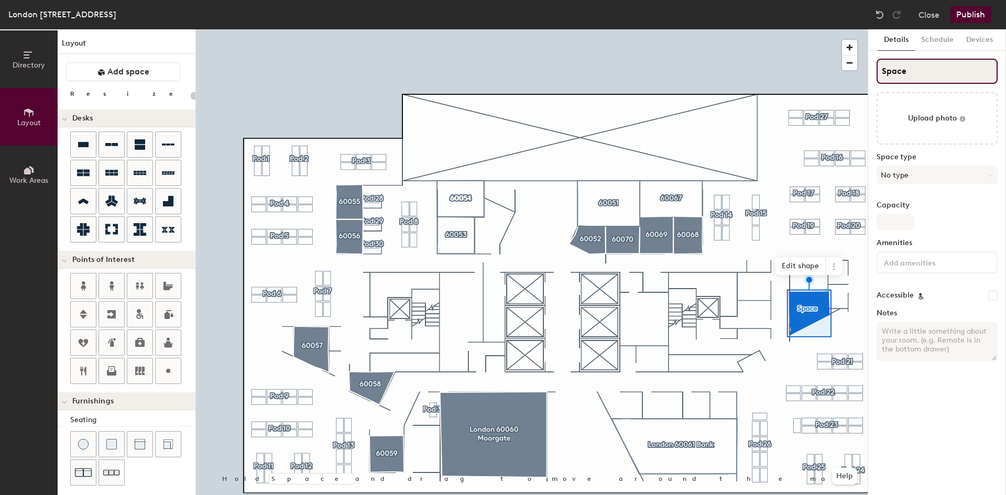
click at [914, 73] on input "Space" at bounding box center [937, 71] width 121 height 25
click at [919, 68] on input "Space" at bounding box center [937, 71] width 121 height 25
click at [766, 92] on div "Directory Layout Work Areas Layout Add space Resize Desks Points of Interest Fu…" at bounding box center [503, 262] width 1006 height 466
type input "6"
type input "20"
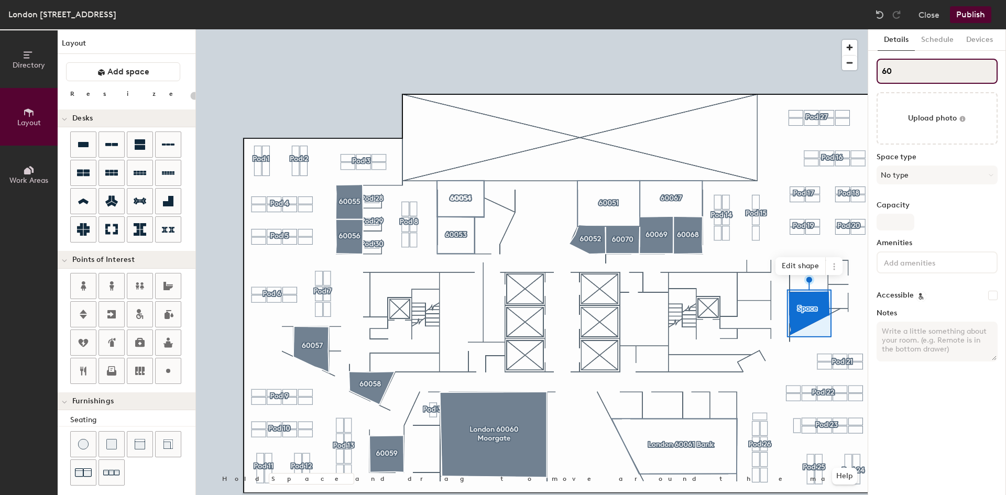
type input "600"
type input "20"
type input "6006"
type input "20"
type input "60062"
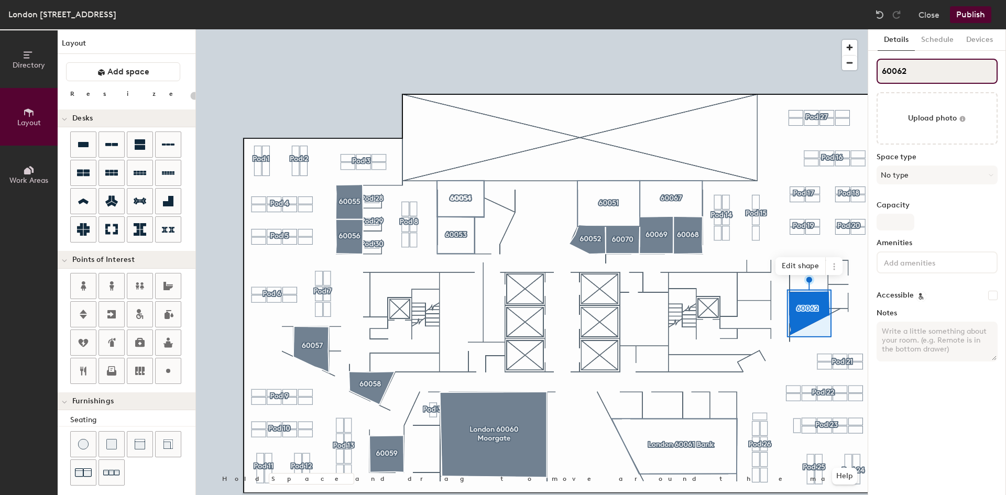
type input "20"
type input "60062"
click at [922, 175] on button "No type" at bounding box center [937, 175] width 121 height 19
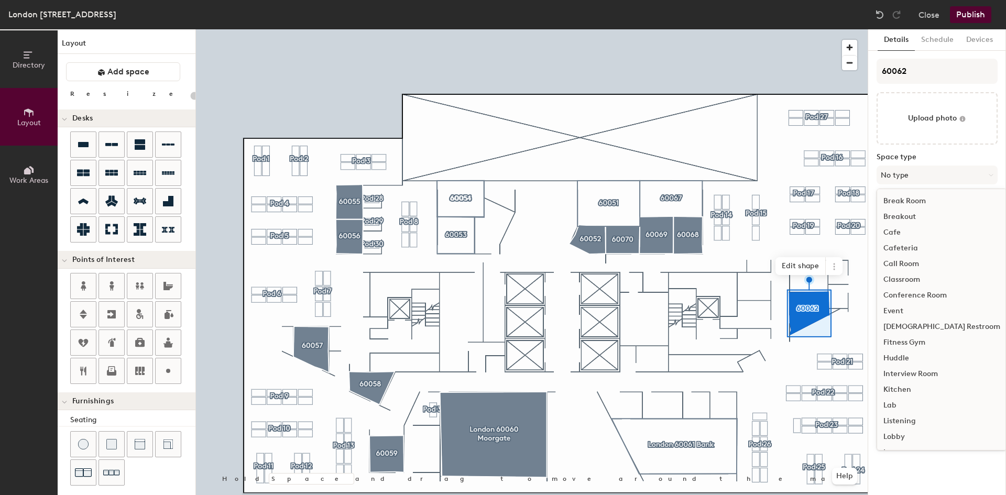
click at [899, 356] on div "Huddle" at bounding box center [941, 359] width 129 height 16
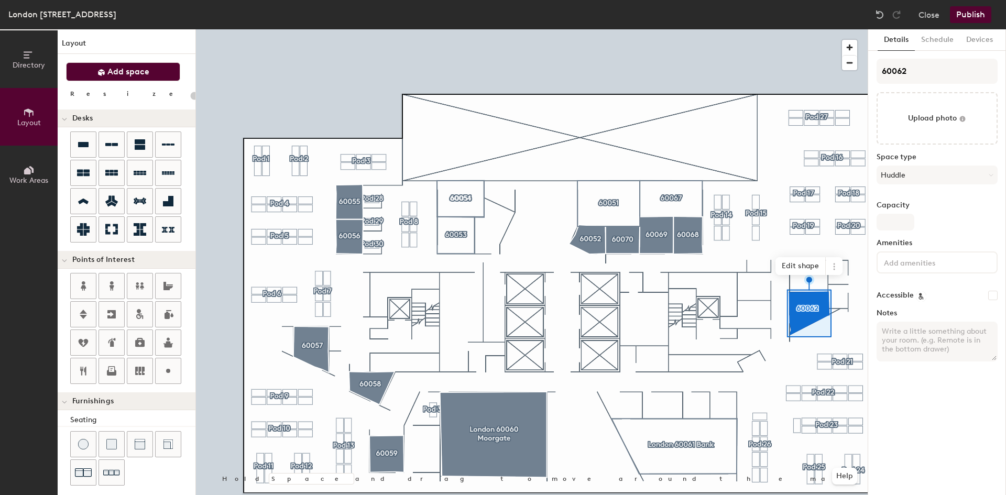
click at [133, 73] on span "Add space" at bounding box center [128, 72] width 42 height 10
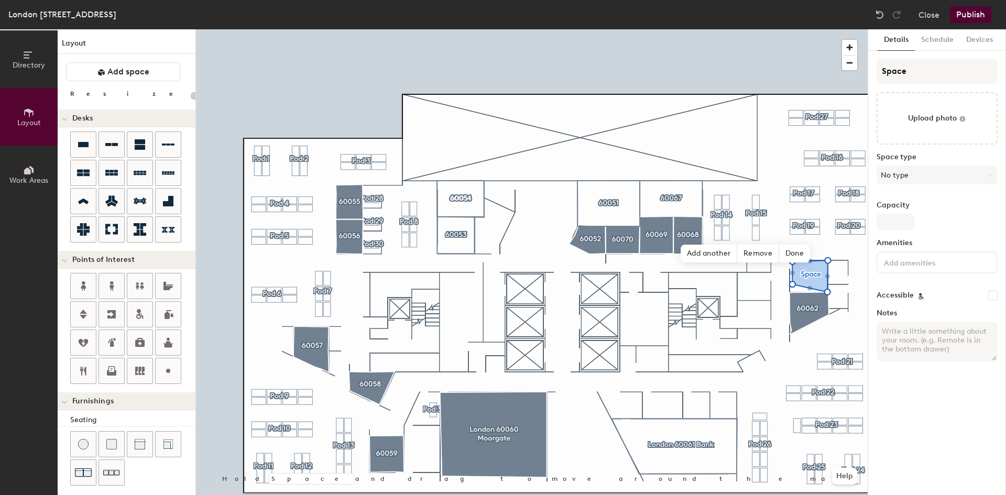
type input "20"
type input "5"
type input "20"
type input "5"
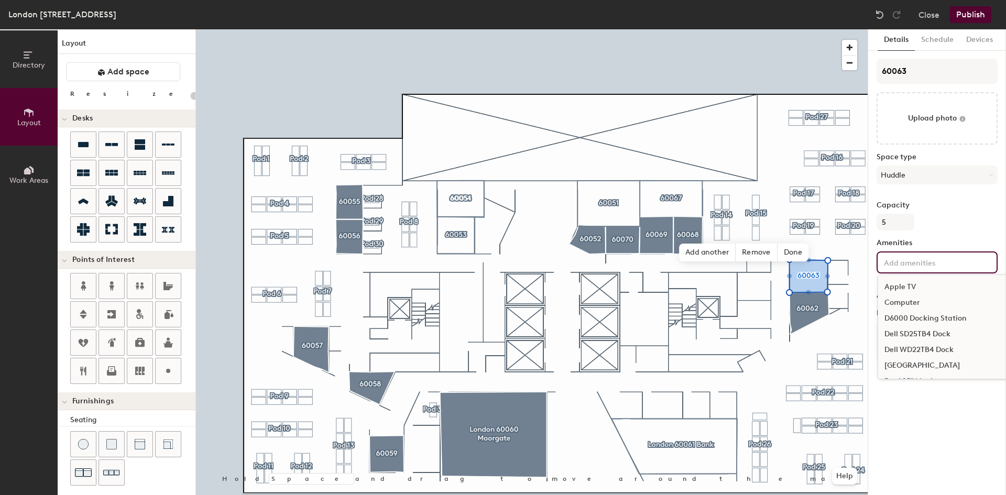
click at [934, 259] on input at bounding box center [929, 262] width 94 height 13
type input "20"
type input "teams"
click at [924, 303] on div "Teams Room" at bounding box center [961, 303] width 167 height 16
type input "20"
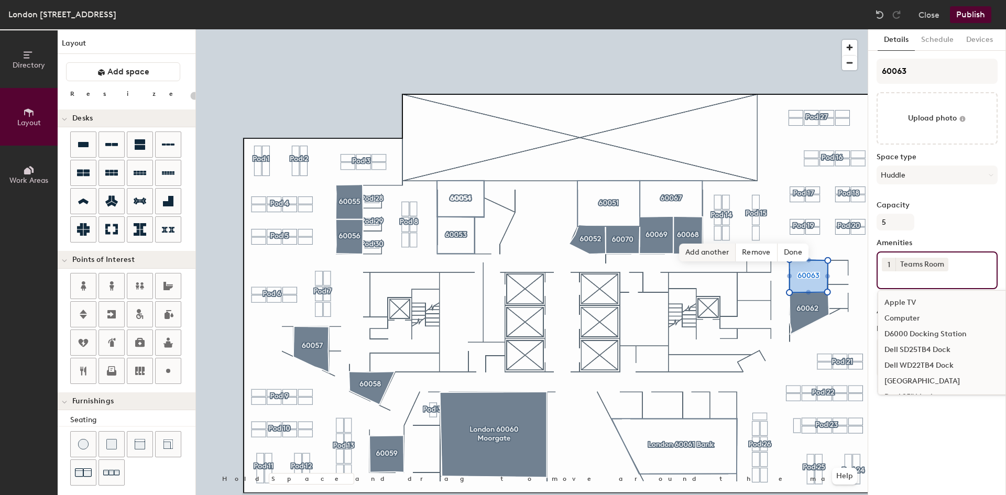
click at [721, 254] on span "Add another" at bounding box center [707, 253] width 57 height 18
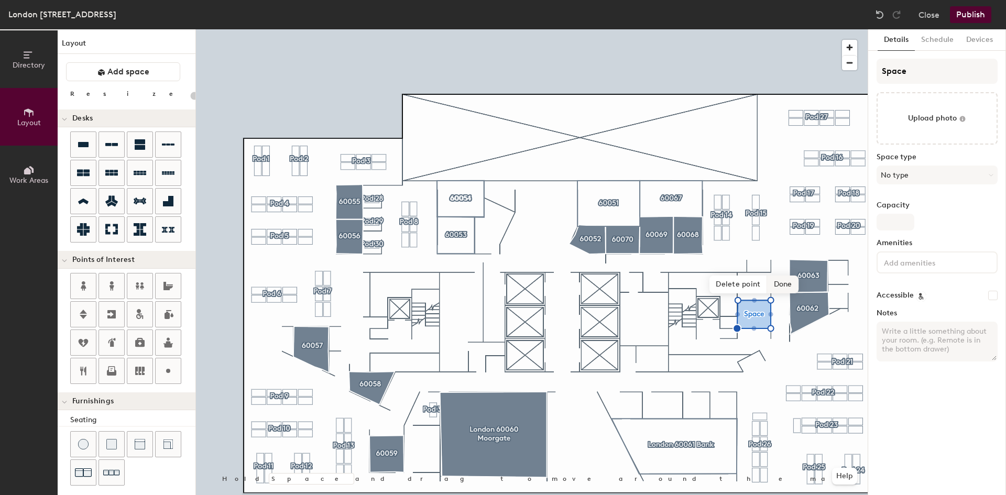
type input "20"
click at [843, 76] on div "Directory Layout Work Areas Layout Add space Resize Desks Points of Interest Fu…" at bounding box center [503, 262] width 1006 height 466
type input "6"
type input "20"
type input "600"
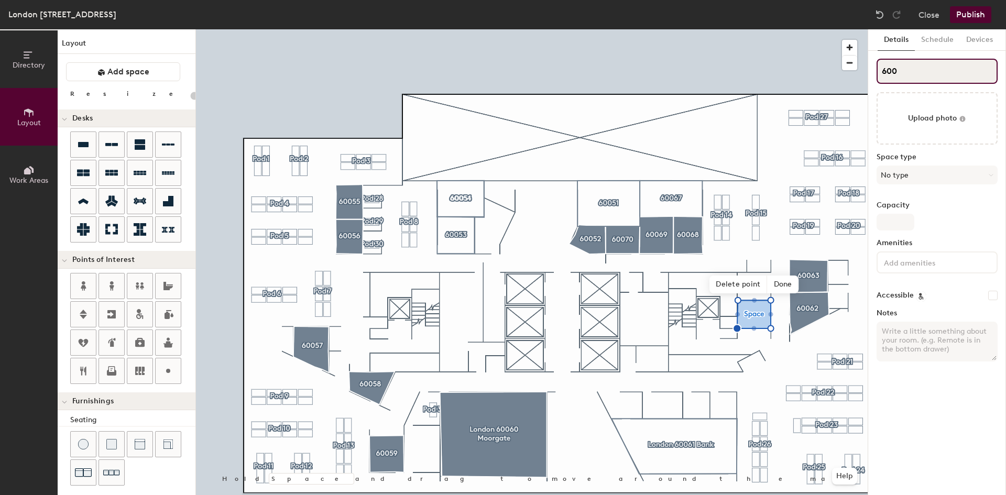
type input "20"
type input "6006"
type input "20"
type input "60064"
type input "20"
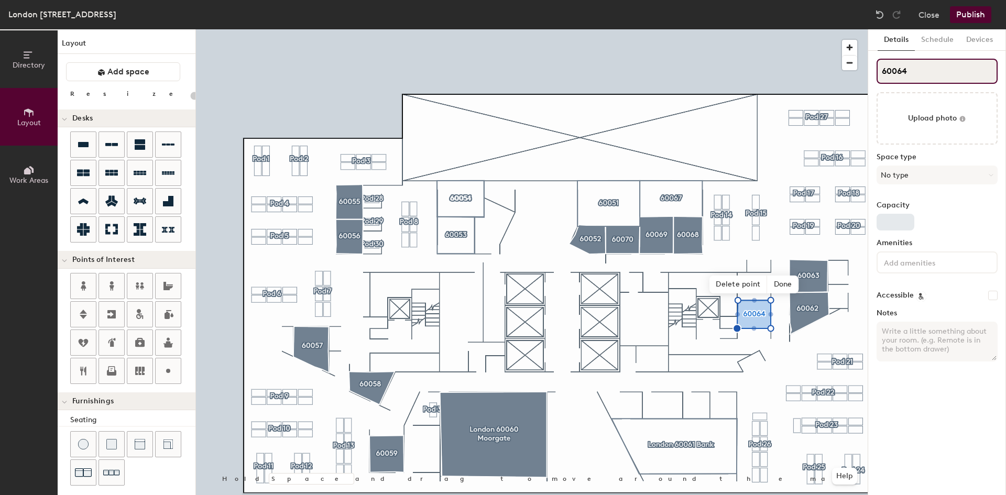
type input "60064"
click at [905, 225] on input "Capacity" at bounding box center [896, 222] width 38 height 17
type input "5"
type input "20"
type input "5"
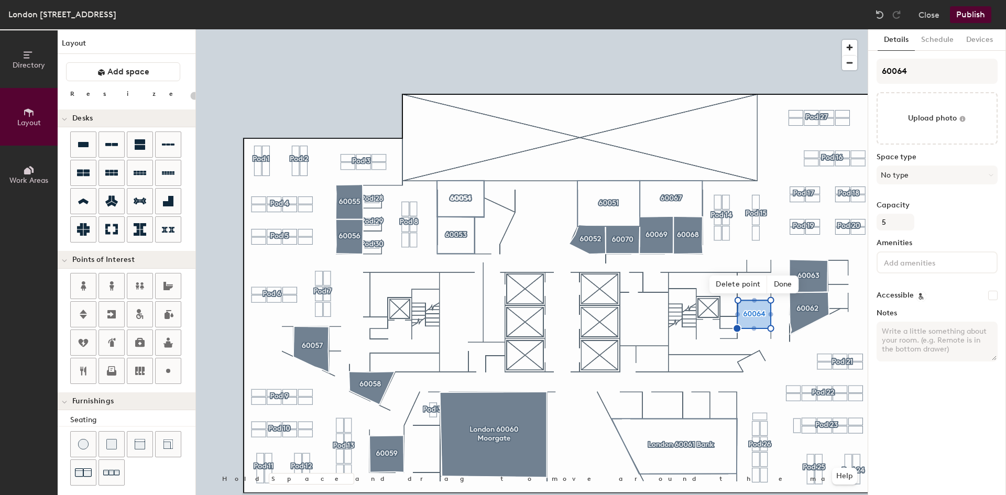
click at [902, 264] on input at bounding box center [929, 262] width 94 height 13
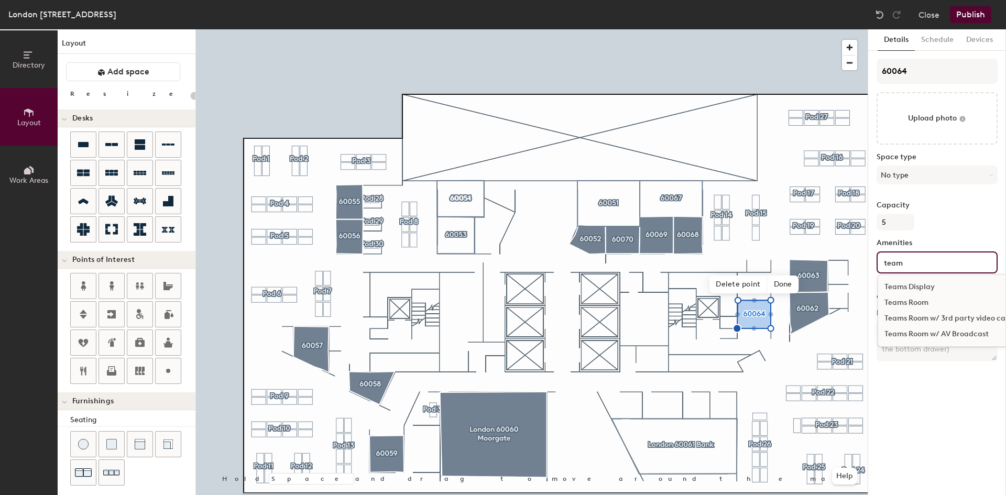
type input "team"
click at [919, 302] on div "Teams Room" at bounding box center [961, 303] width 167 height 16
type input "20"
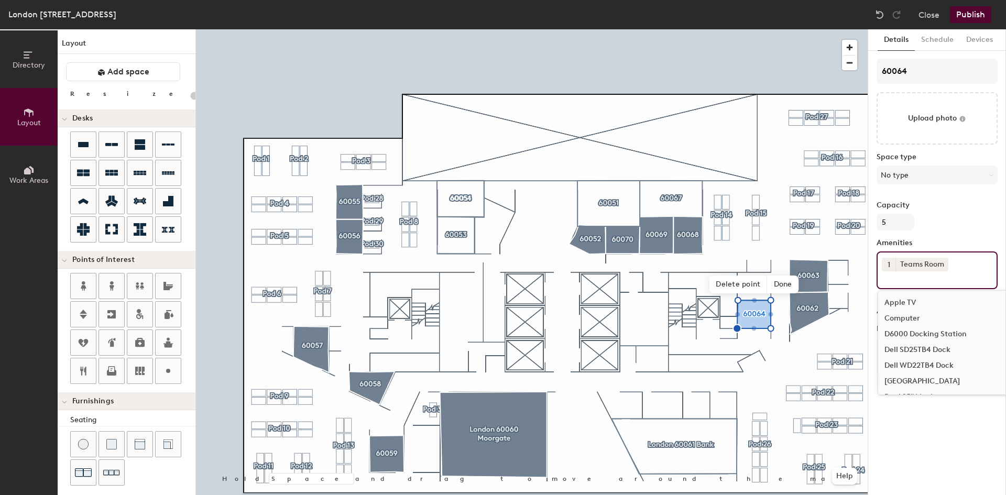
type input "20"
click at [900, 220] on input "5" at bounding box center [896, 222] width 38 height 17
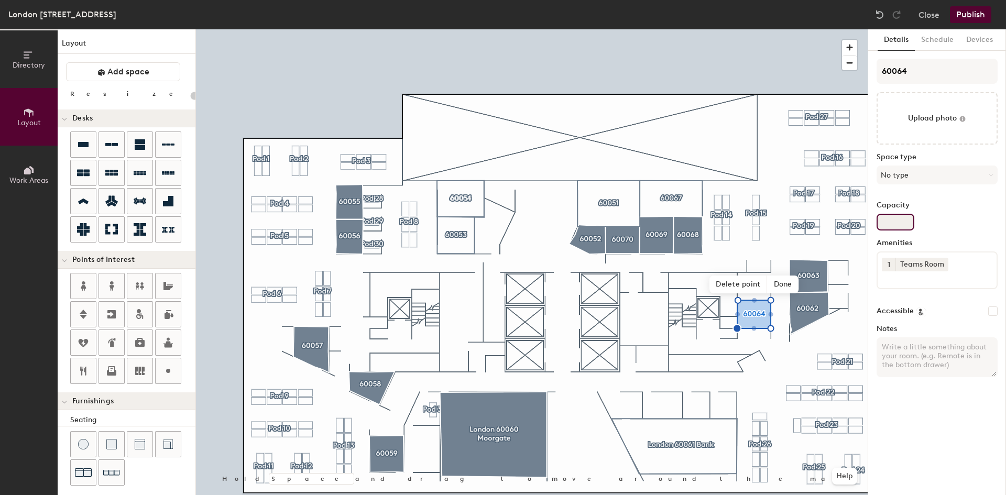
type input "3"
type input "20"
type input "3"
click at [790, 282] on span "Done" at bounding box center [783, 285] width 31 height 18
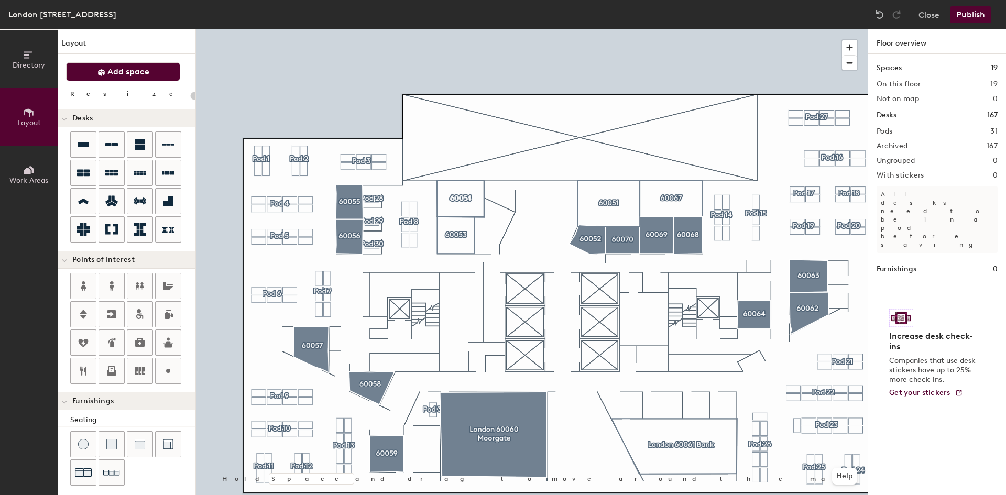
click at [130, 75] on span "Add space" at bounding box center [128, 72] width 42 height 10
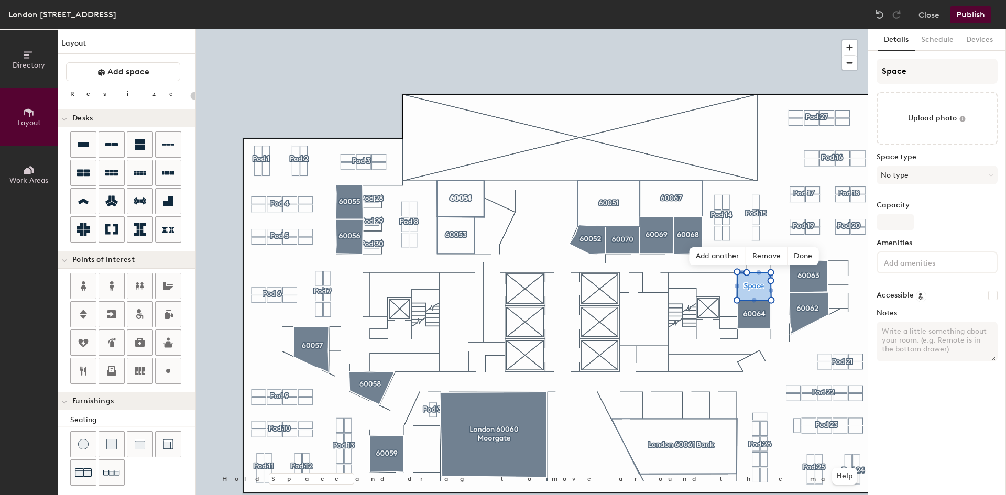
type input "20"
click at [919, 72] on input "Space" at bounding box center [937, 71] width 121 height 25
click at [744, 74] on div "Directory Layout Work Areas Layout Add space Resize Desks Points of Interest Fu…" at bounding box center [503, 262] width 1006 height 466
type input "6"
type input "20"
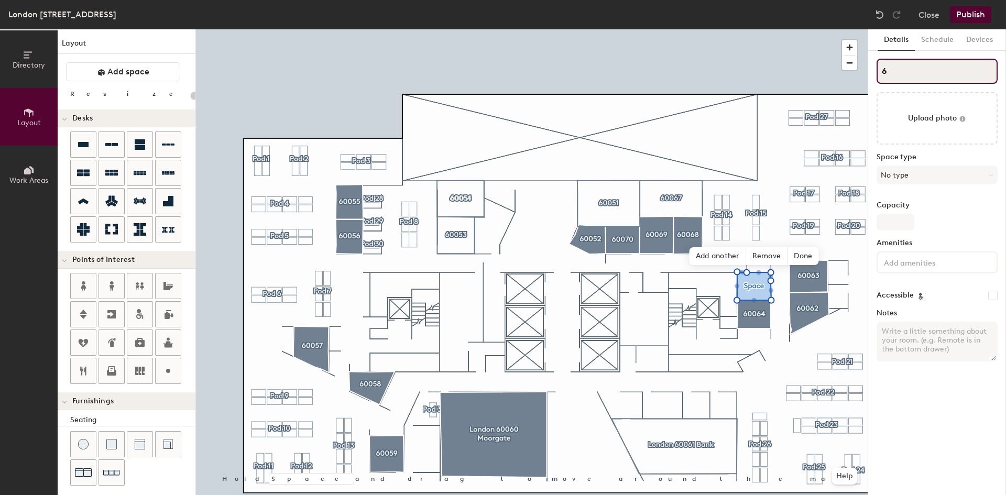
type input "60"
type input "20"
type input "6006"
type input "20"
type input "60065"
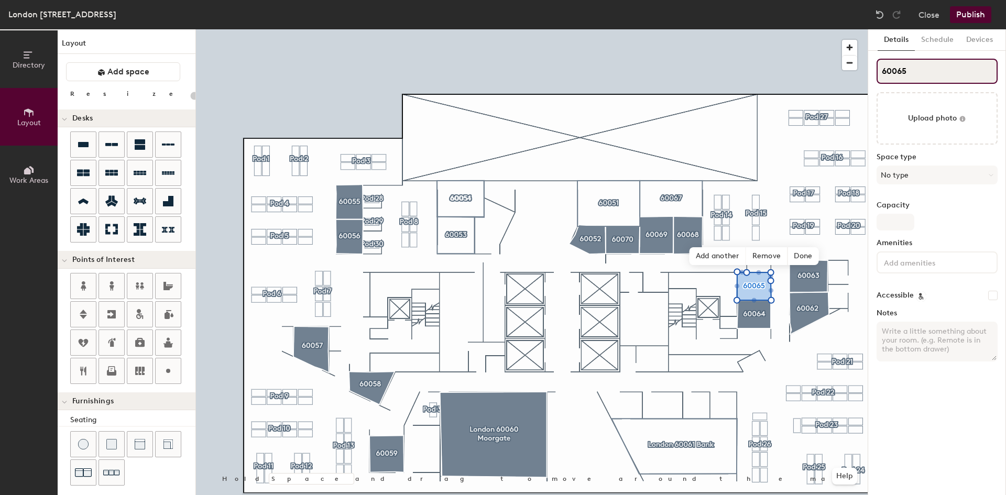
type input "20"
type input "60065"
click at [946, 176] on button "No type" at bounding box center [937, 175] width 121 height 19
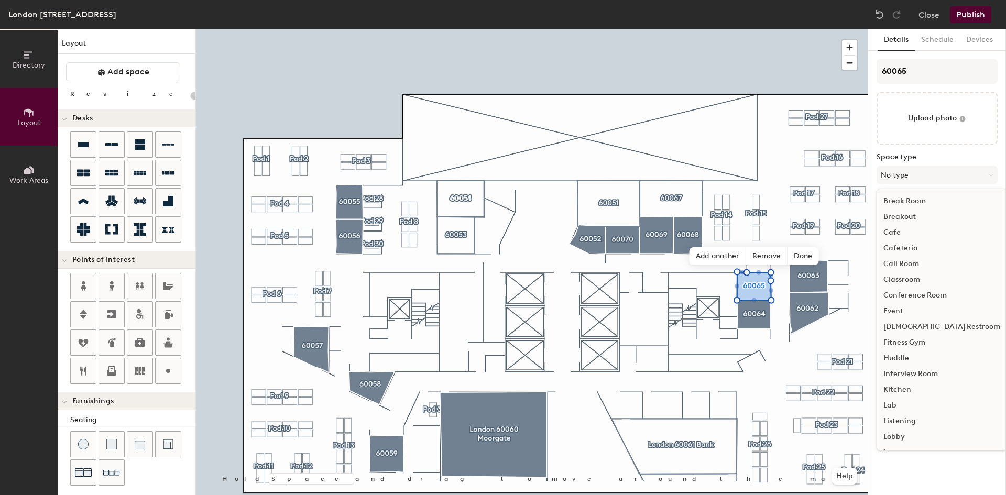
click at [905, 356] on div "Huddle" at bounding box center [941, 359] width 129 height 16
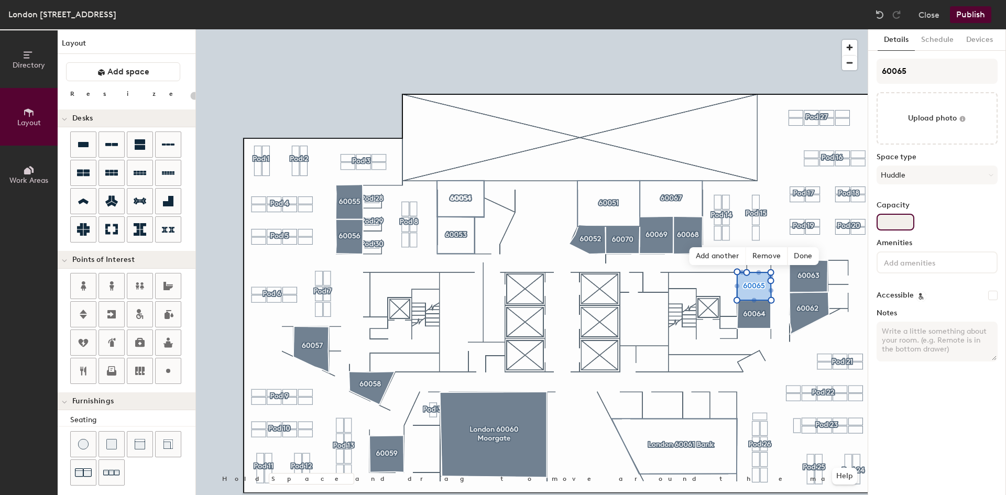
click at [897, 222] on input "Capacity" at bounding box center [896, 222] width 38 height 17
type input "20"
type input "3"
type input "20"
type input "3"
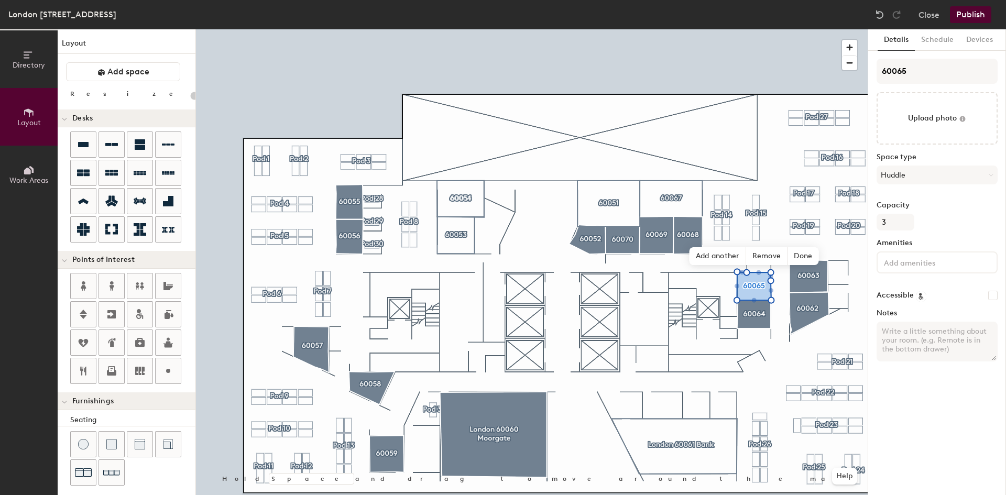
click at [940, 263] on input at bounding box center [929, 262] width 94 height 13
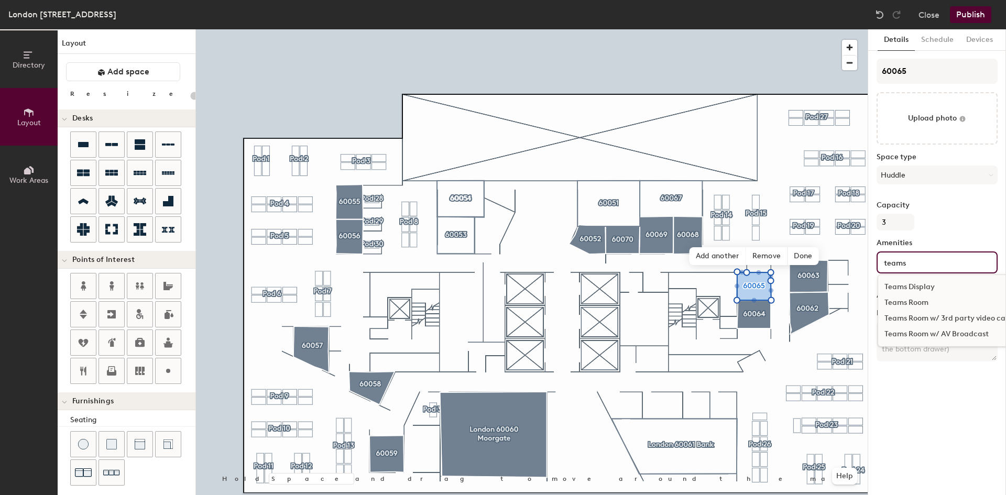
type input "teams"
click at [943, 304] on div "Teams Room" at bounding box center [961, 303] width 167 height 16
type input "20"
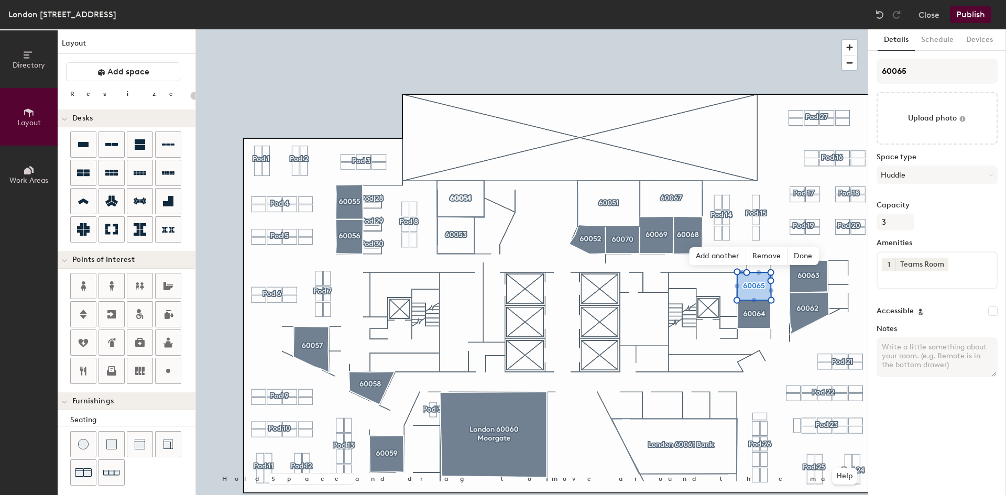
click at [967, 459] on div "Details Schedule Devices 60065 Upload photo Space type Huddle Capacity 3 Amenit…" at bounding box center [937, 262] width 138 height 466
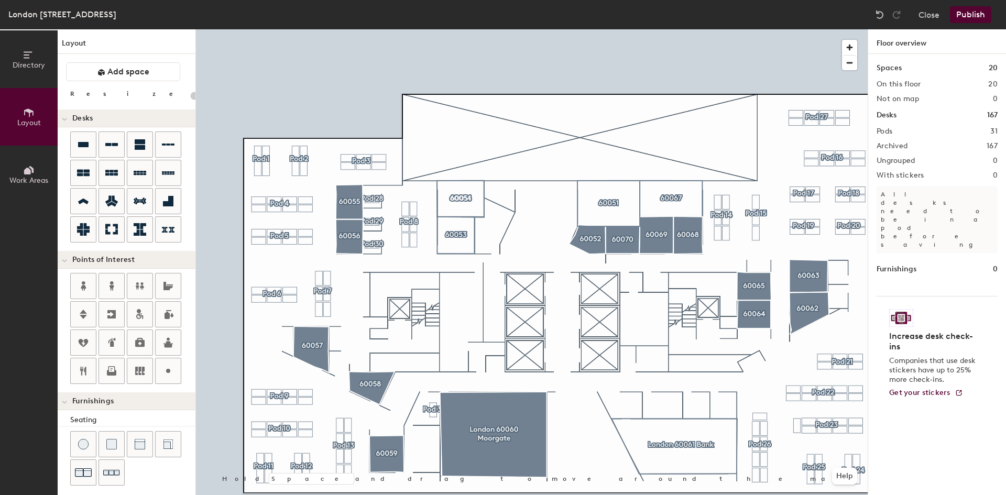
click at [967, 12] on button "Publish" at bounding box center [970, 14] width 41 height 17
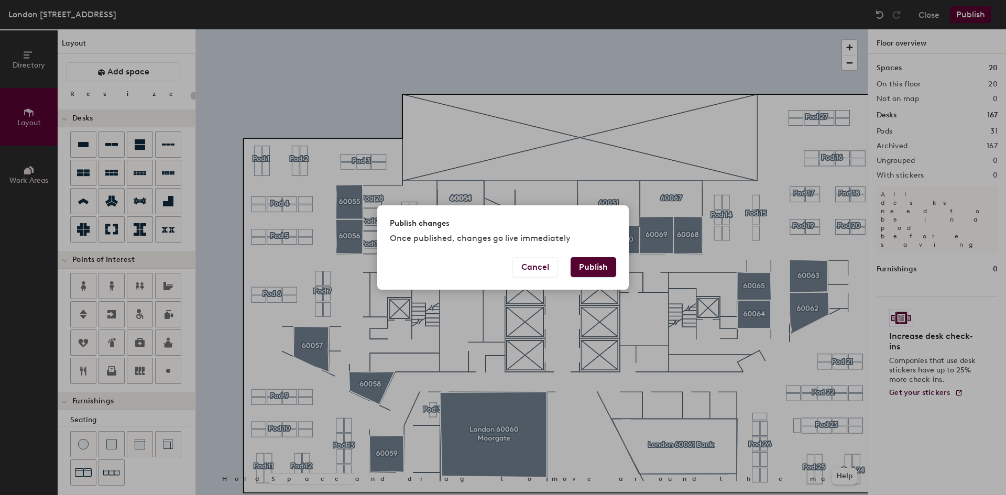
click at [587, 273] on button "Publish" at bounding box center [594, 267] width 46 height 20
type input "20"
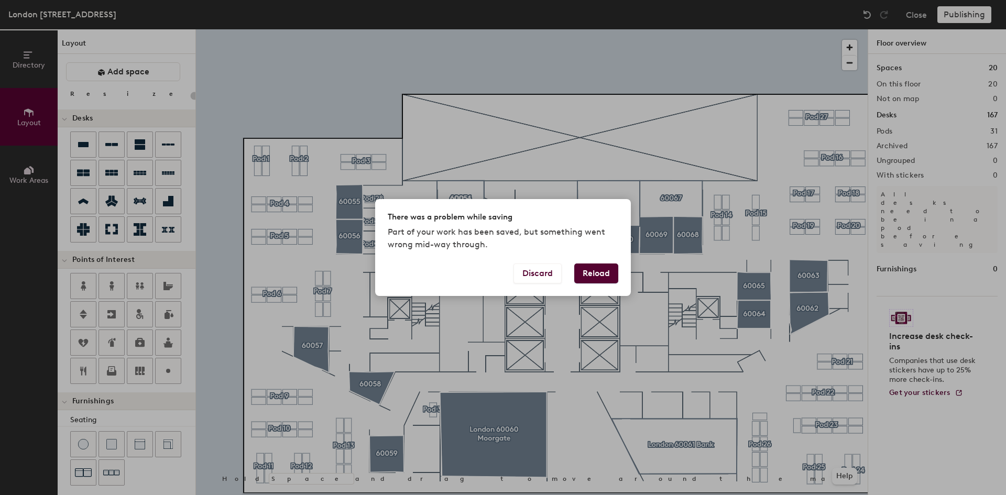
click at [602, 269] on button "Reload" at bounding box center [596, 274] width 44 height 20
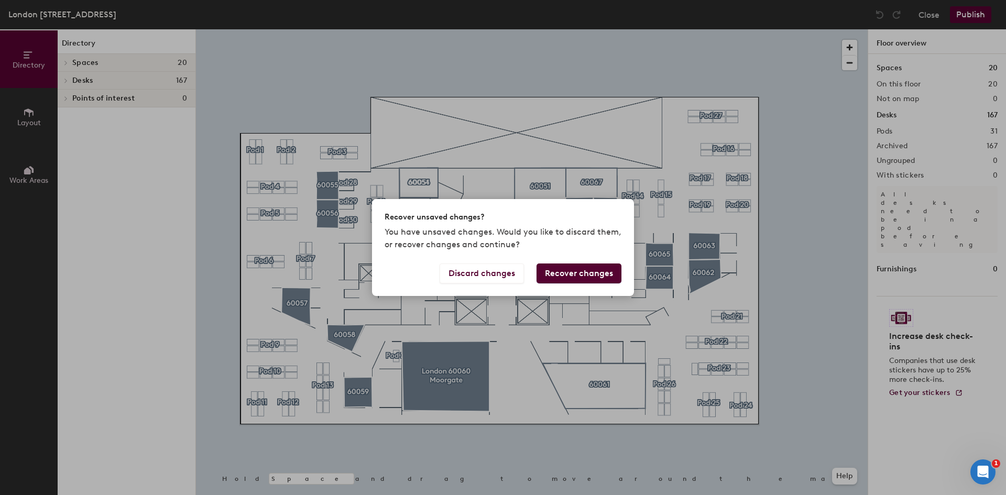
click at [560, 277] on button "Recover changes" at bounding box center [579, 274] width 85 height 20
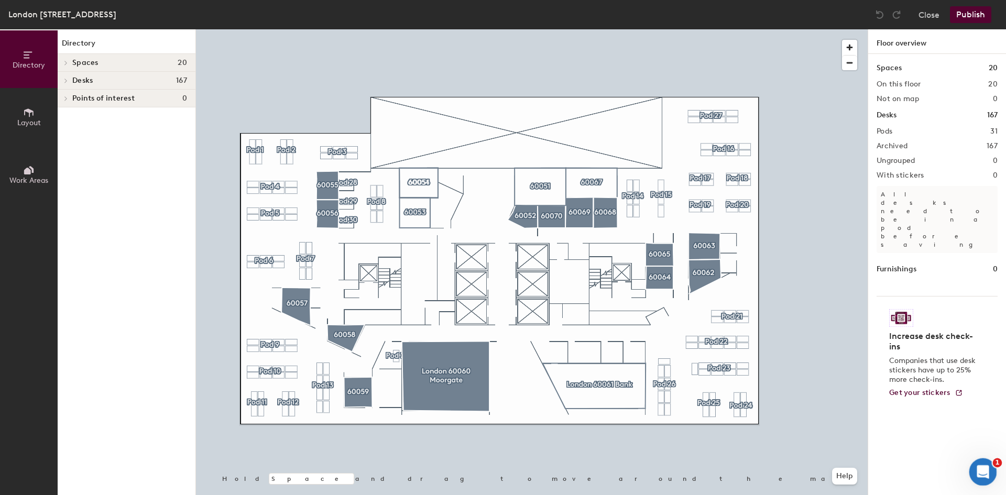
click at [979, 467] on icon "Open Intercom Messenger" at bounding box center [981, 470] width 17 height 17
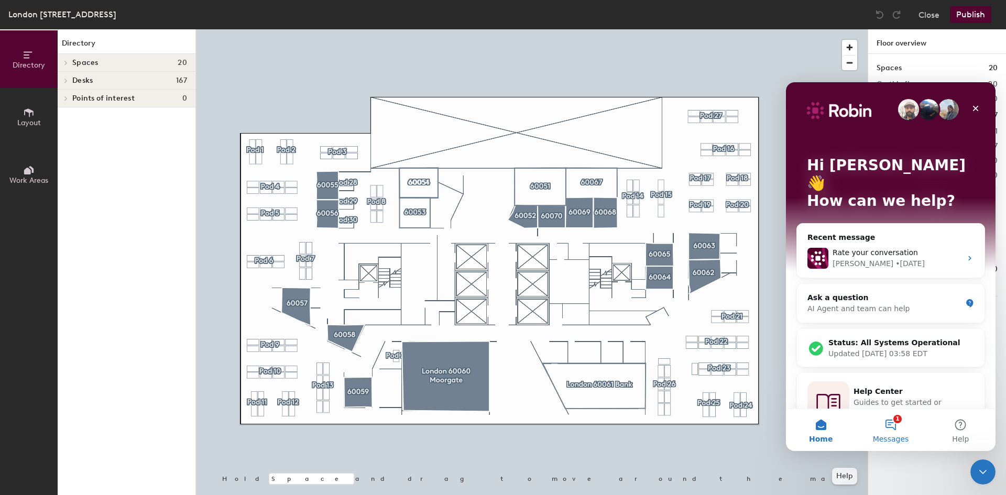
click at [897, 416] on button "1 Messages" at bounding box center [891, 430] width 70 height 42
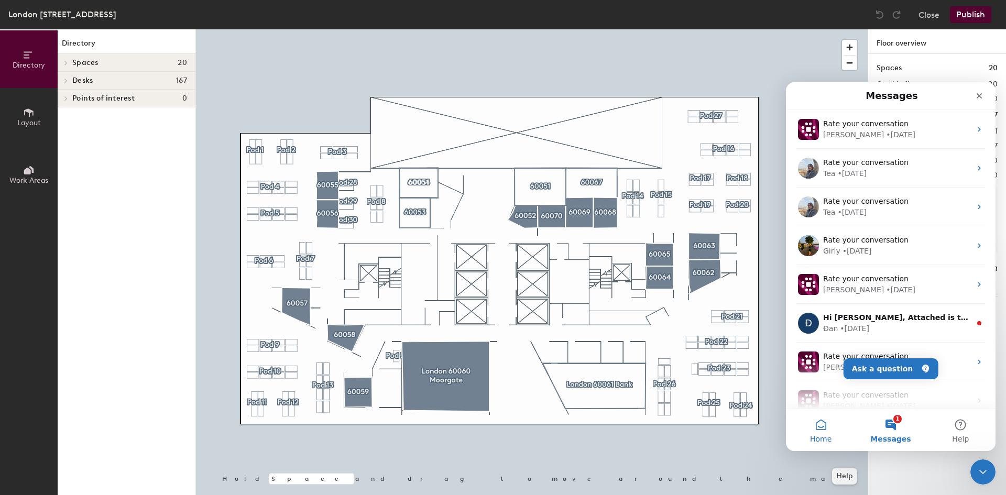
click at [824, 428] on button "Home" at bounding box center [821, 430] width 70 height 42
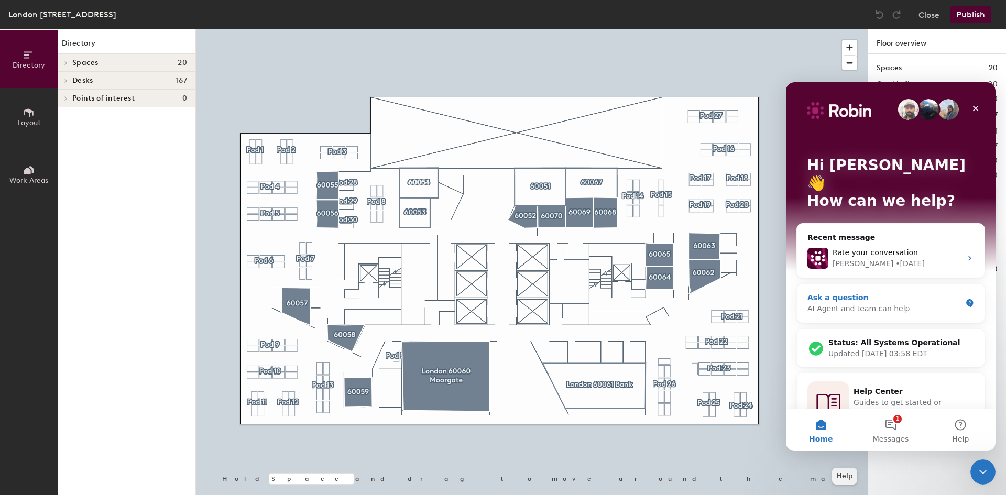
click at [866, 292] on div "Ask a question" at bounding box center [885, 297] width 154 height 11
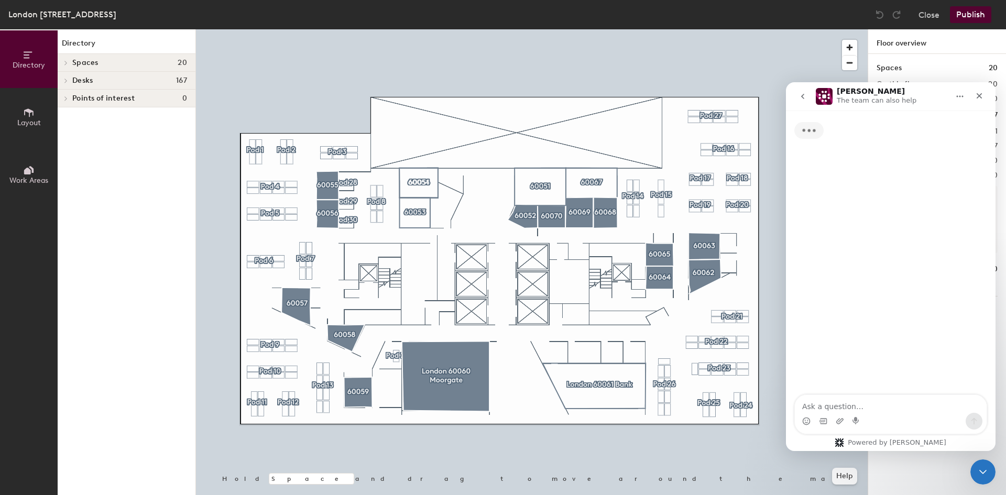
click at [848, 404] on textarea "Ask a question…" at bounding box center [891, 404] width 192 height 18
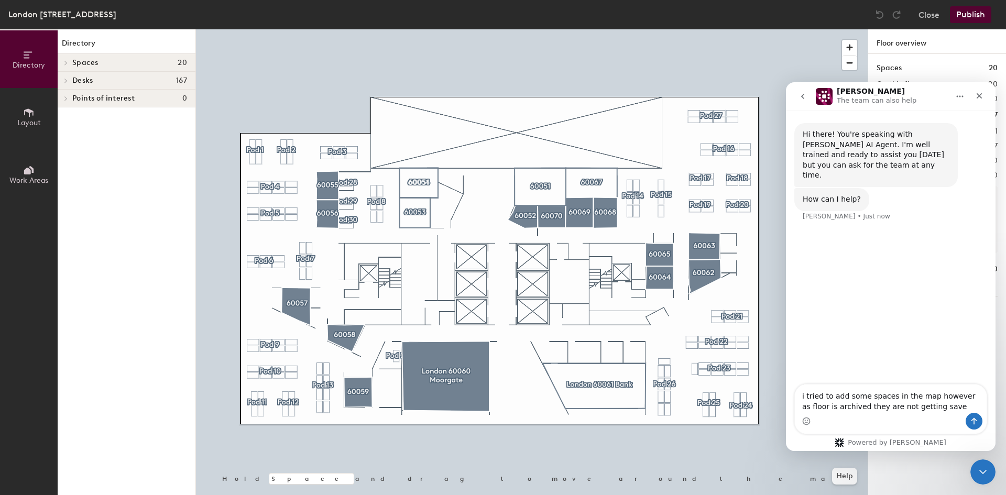
type textarea "i tried to add some spaces in the map however as floor is archived they are not…"
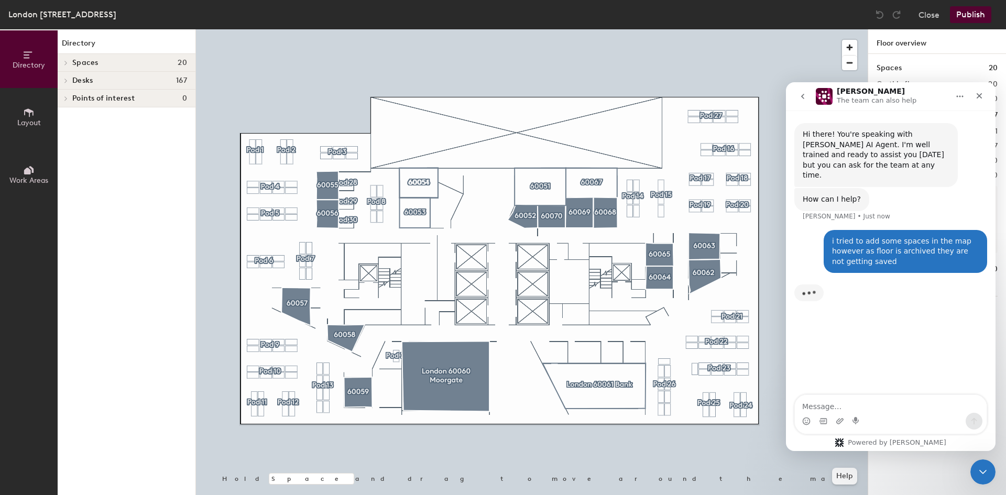
click at [64, 80] on icon at bounding box center [66, 80] width 4 height 5
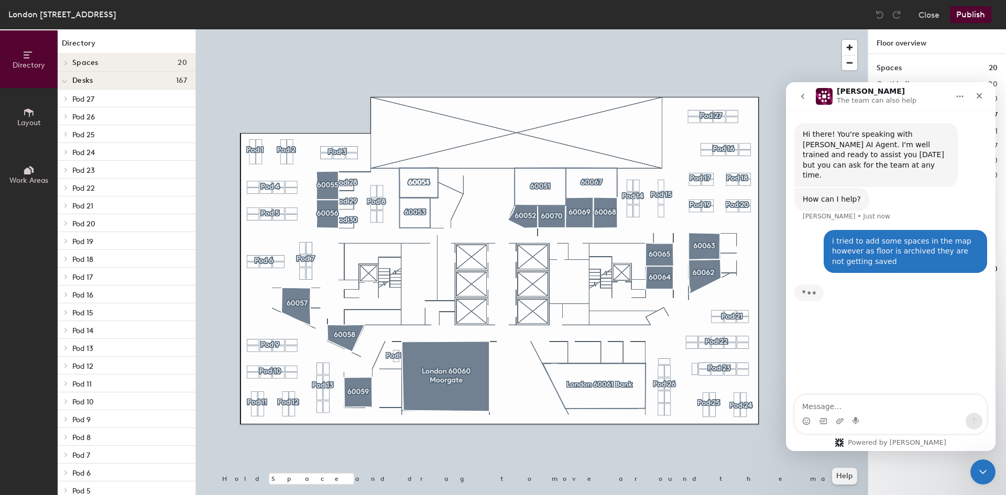
click at [65, 81] on icon at bounding box center [64, 82] width 5 height 4
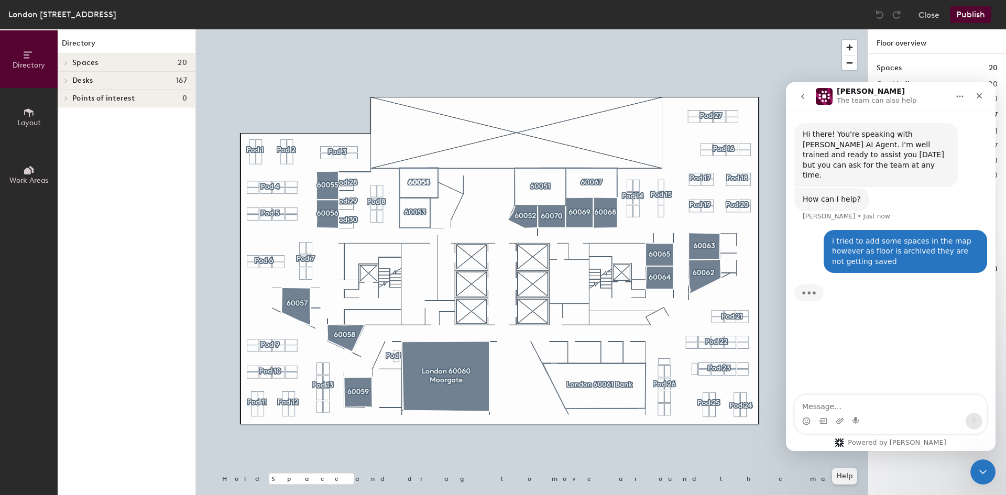
click at [67, 61] on icon at bounding box center [66, 62] width 4 height 5
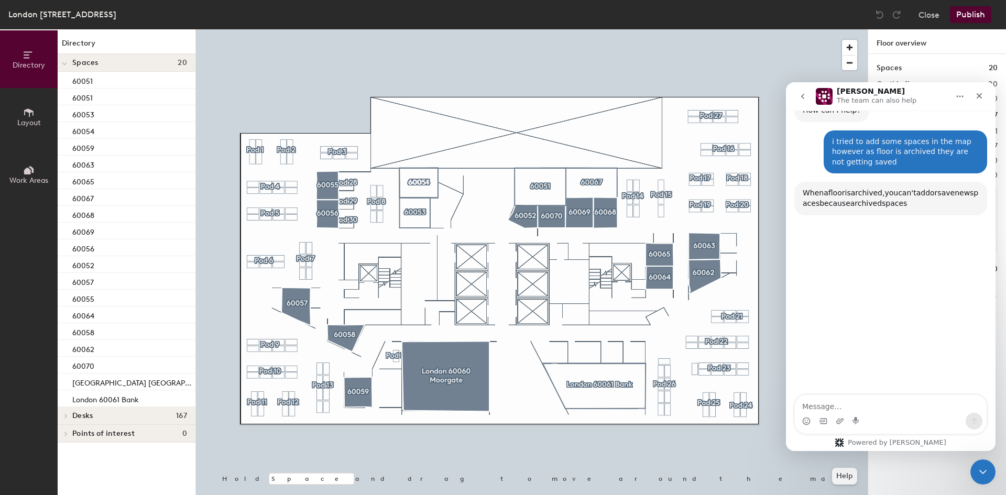
scroll to position [101, 0]
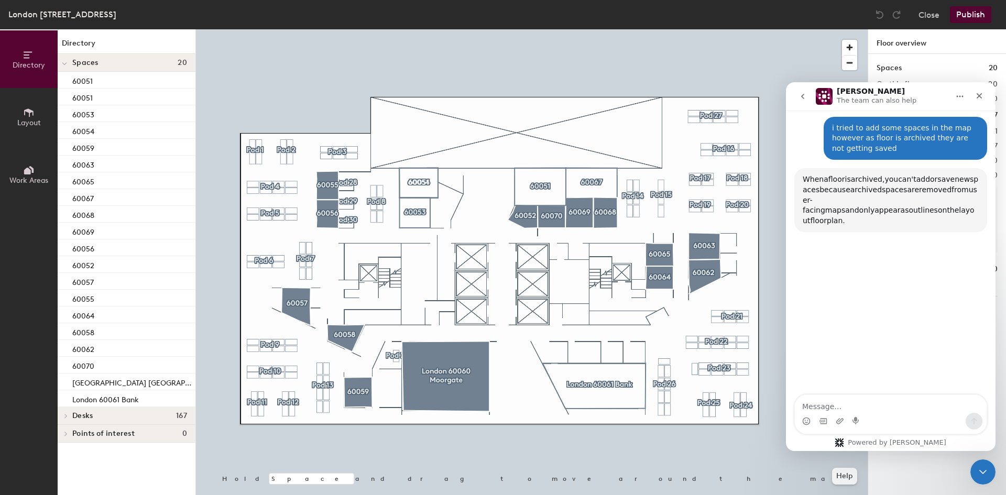
click at [67, 61] on span at bounding box center [64, 63] width 5 height 9
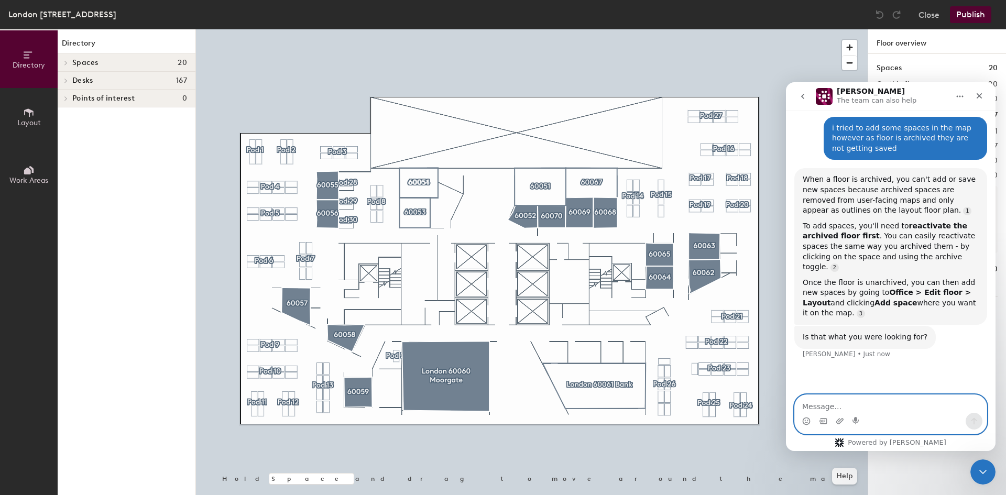
click at [853, 410] on textarea "Message…" at bounding box center [891, 404] width 192 height 18
type textarea "Need to speak to any agent for assistance?"
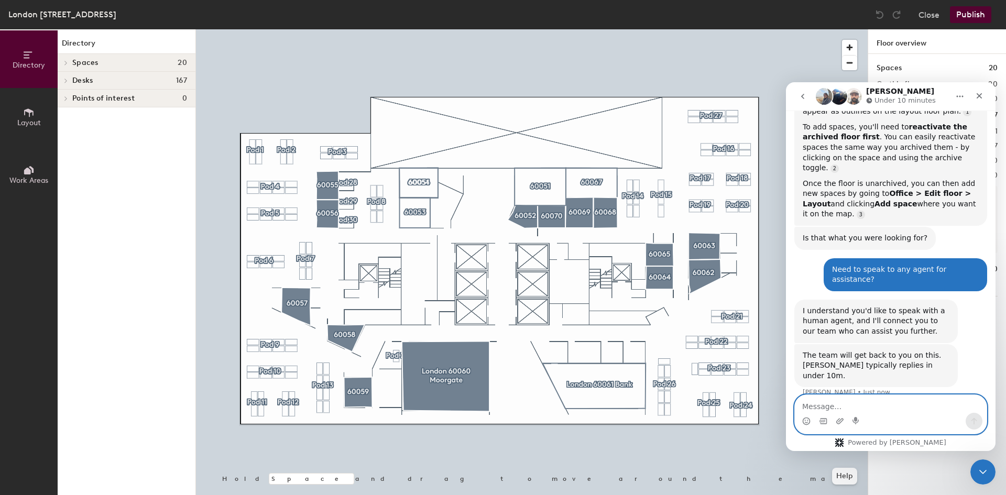
scroll to position [200, 0]
click at [831, 403] on textarea "Message…" at bounding box center [891, 404] width 192 height 18
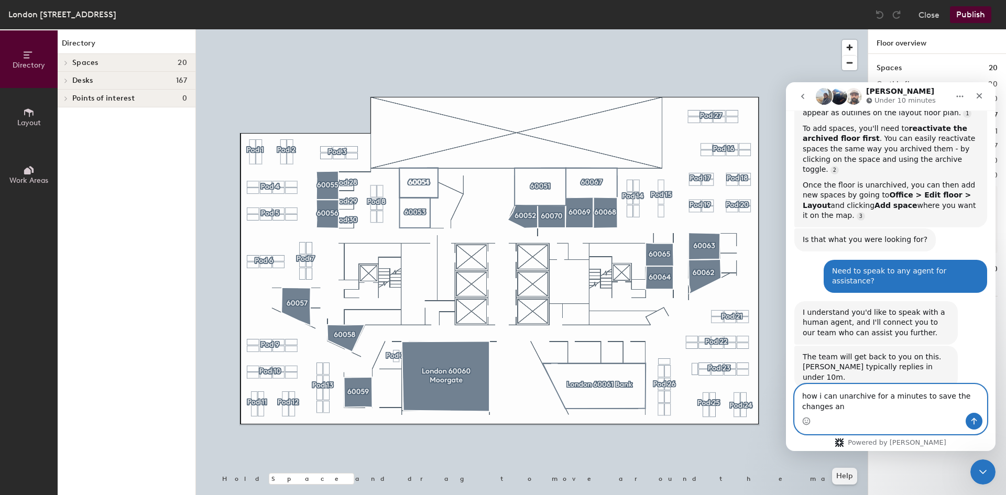
scroll to position [211, 0]
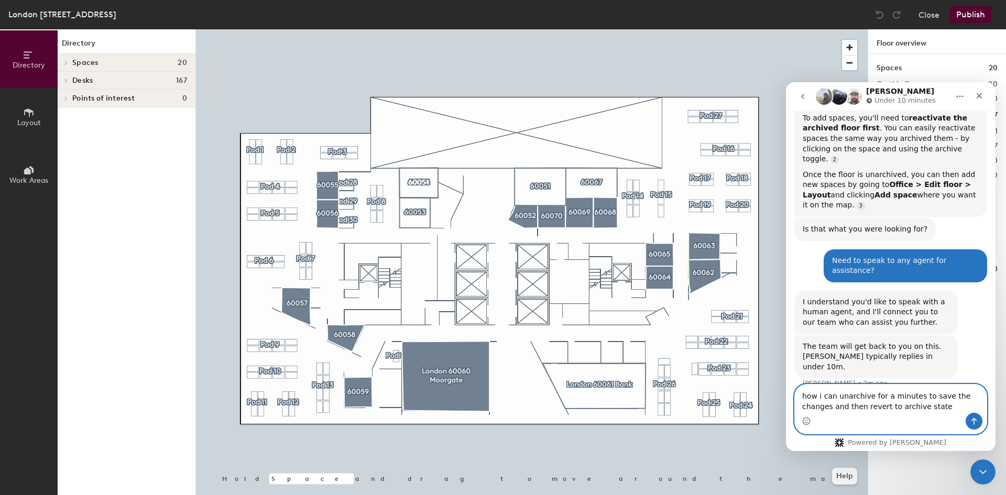
type textarea "how i can unarchive for a minutes to save the changes and then revert to archiv…"
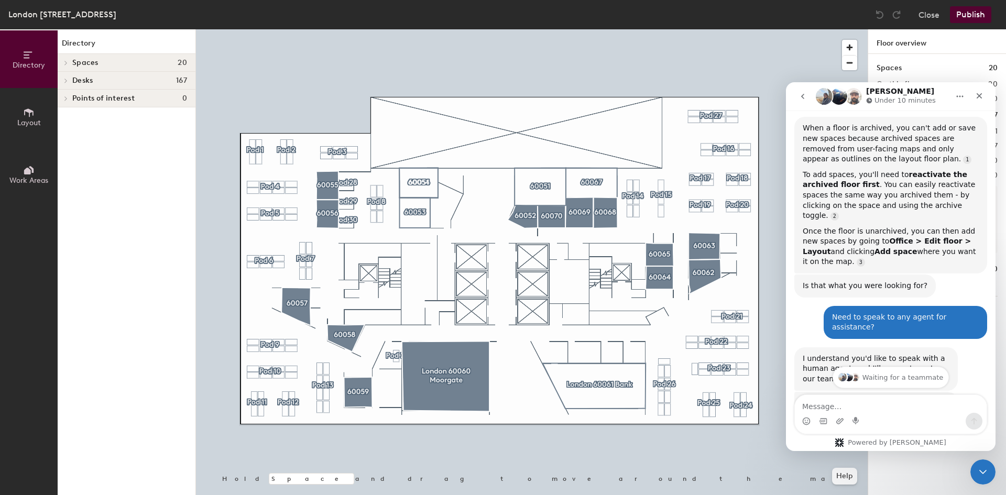
scroll to position [152, 0]
click at [67, 65] on icon at bounding box center [66, 62] width 4 height 5
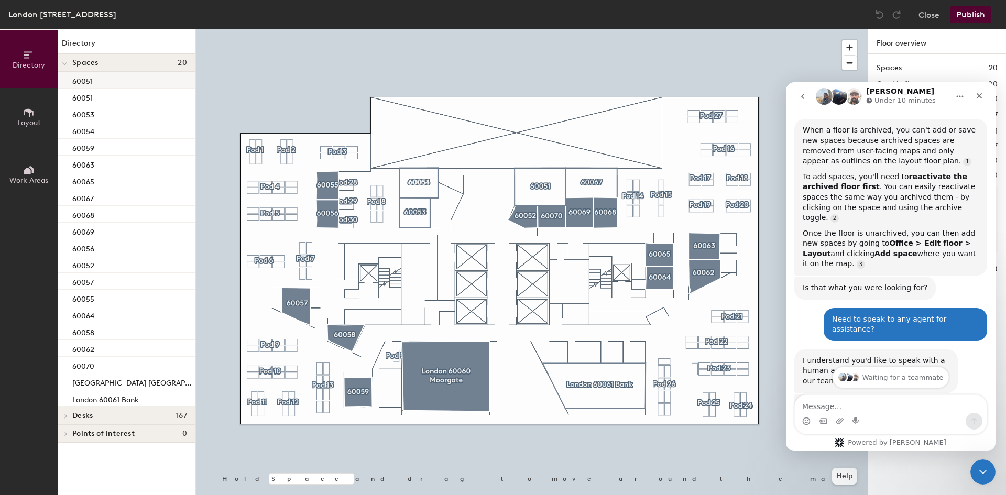
click at [78, 79] on p "60051" at bounding box center [82, 80] width 20 height 12
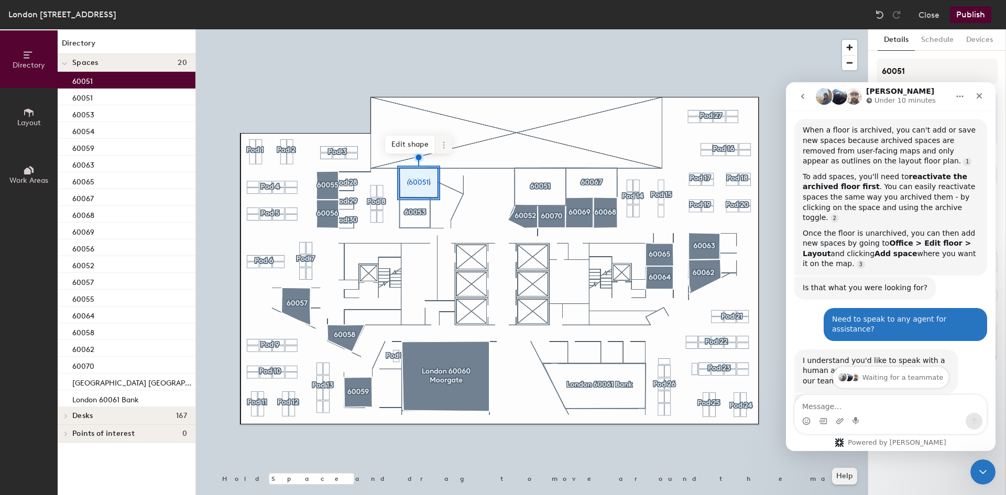
click at [442, 144] on icon at bounding box center [444, 145] width 8 height 8
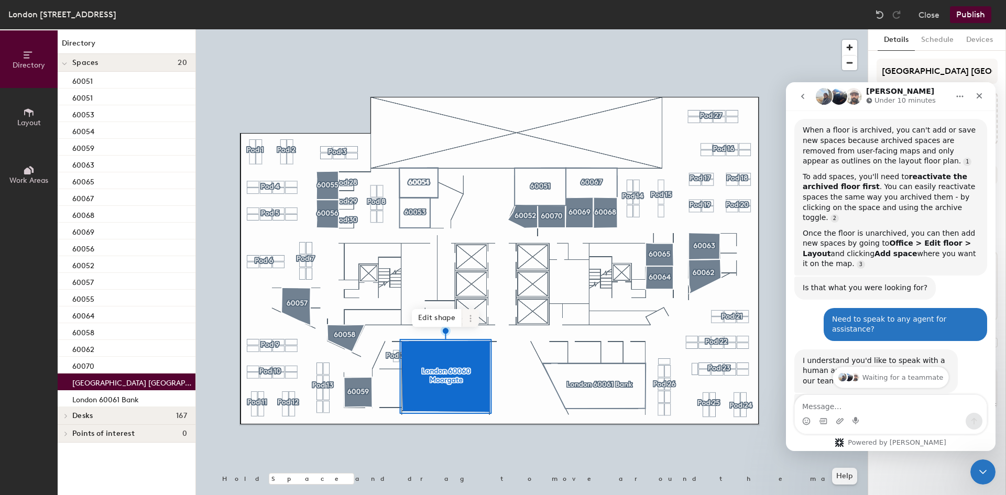
click at [471, 315] on icon at bounding box center [470, 318] width 8 height 8
click at [475, 356] on span "Archive" at bounding box center [508, 361] width 93 height 18
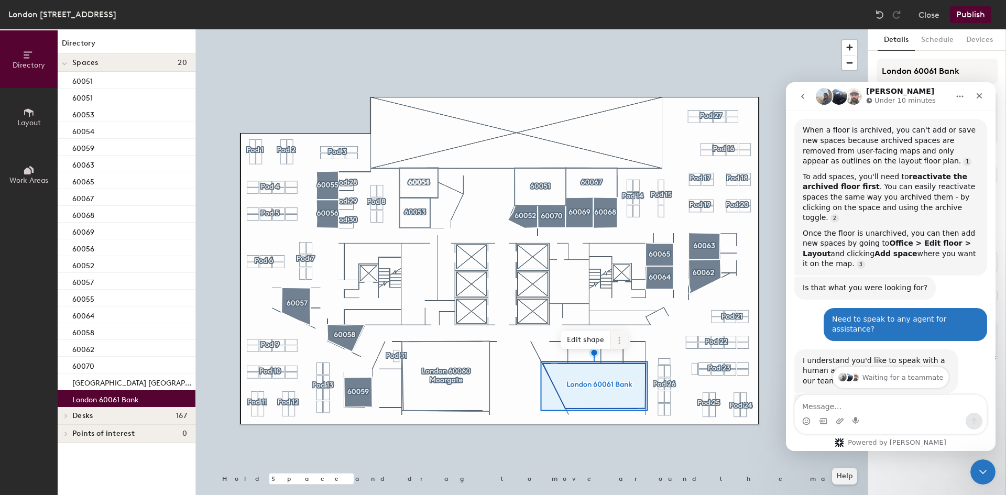
click at [618, 346] on span at bounding box center [619, 340] width 17 height 18
click at [634, 384] on span "Activate" at bounding box center [657, 383] width 93 height 18
click at [621, 344] on icon at bounding box center [619, 340] width 8 height 8
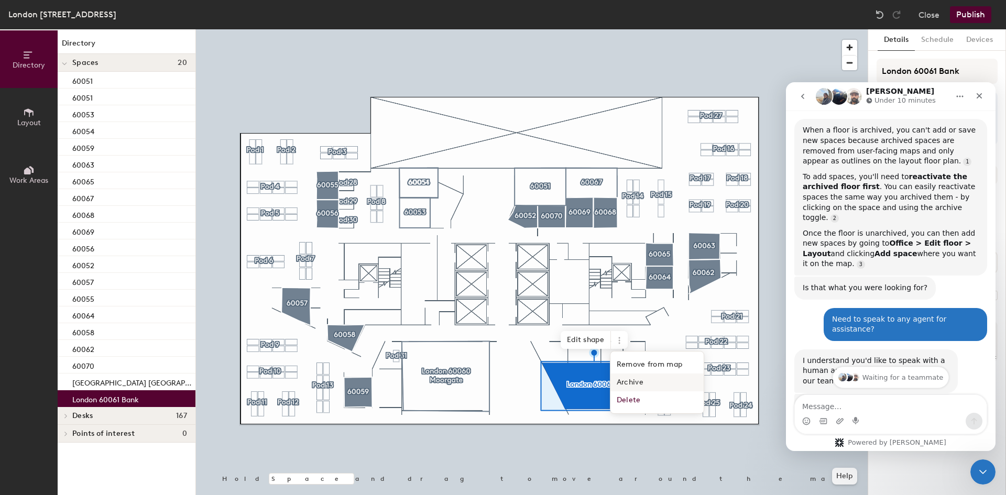
click at [622, 383] on span "Archive" at bounding box center [657, 383] width 93 height 18
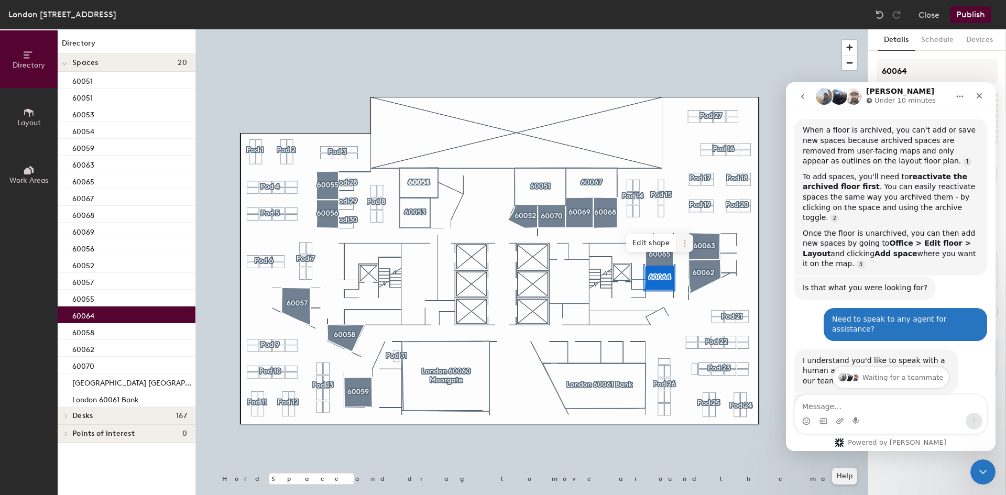
click at [684, 247] on icon at bounding box center [685, 246] width 2 height 2
click at [693, 282] on span "Archive" at bounding box center [722, 286] width 93 height 18
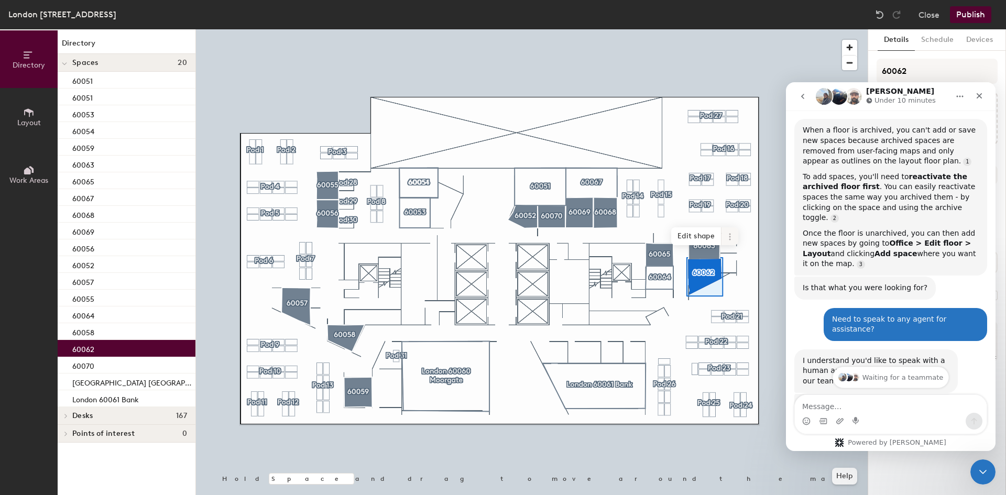
click at [730, 240] on icon at bounding box center [730, 239] width 2 height 2
click at [737, 275] on span "Archive" at bounding box center [767, 279] width 93 height 18
click at [653, 29] on div at bounding box center [532, 29] width 672 height 0
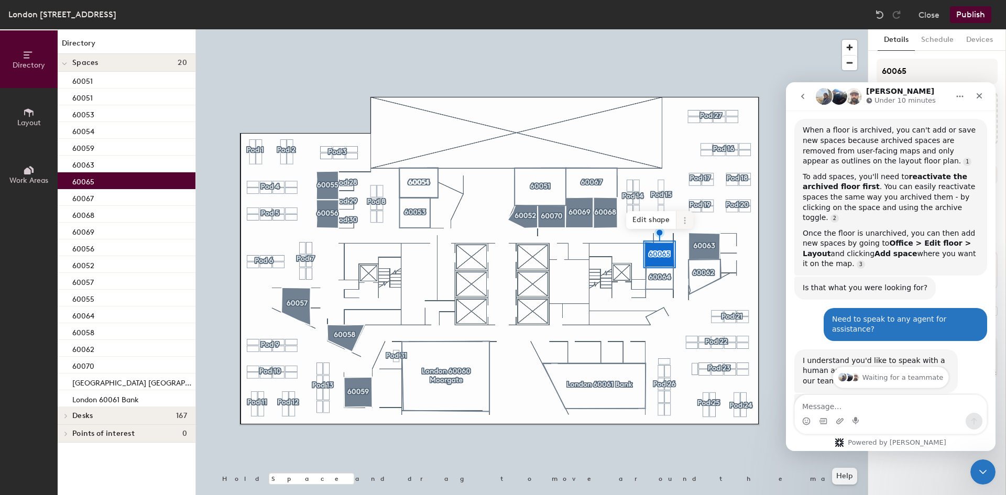
click at [685, 221] on icon at bounding box center [685, 221] width 2 height 2
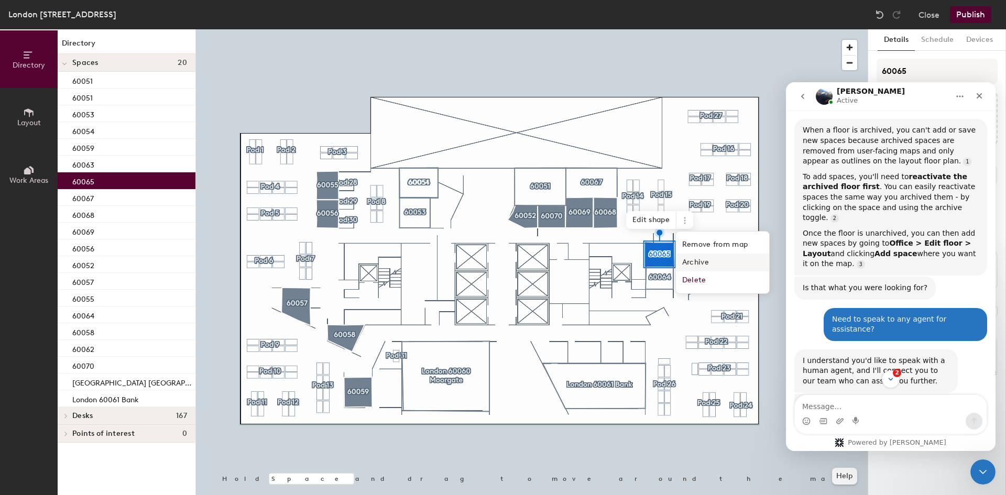
click at [694, 258] on span "Archive" at bounding box center [722, 263] width 93 height 18
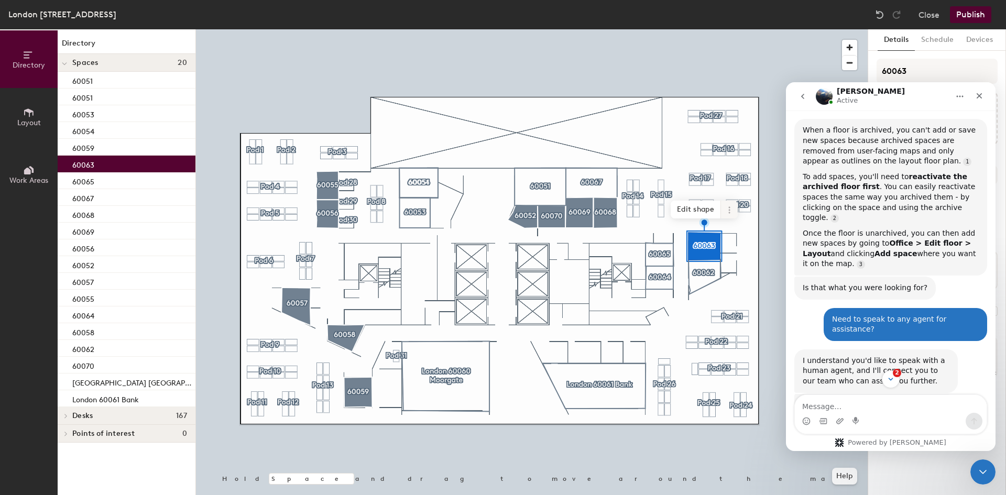
click at [728, 210] on icon at bounding box center [729, 210] width 8 height 8
click at [732, 247] on span "Archive" at bounding box center [767, 252] width 93 height 18
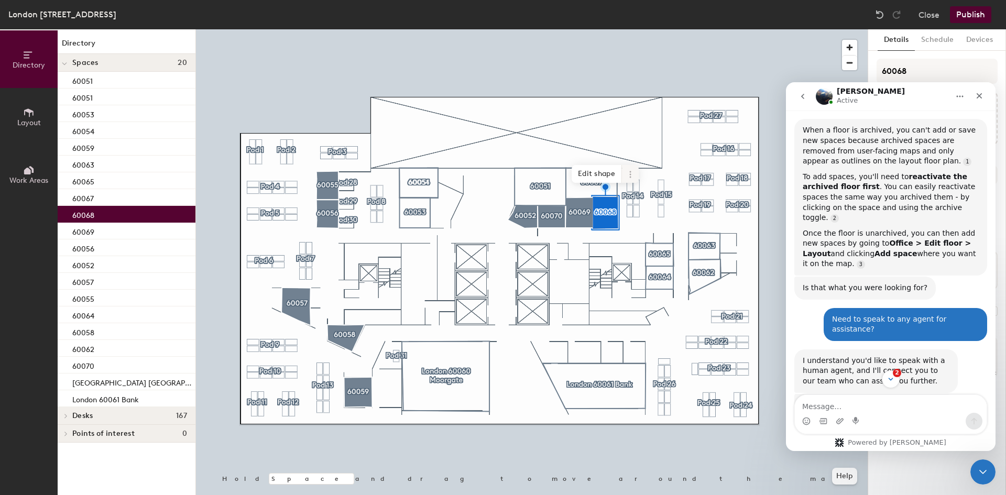
click at [631, 177] on icon at bounding box center [630, 174] width 8 height 8
click at [640, 213] on span "Archive" at bounding box center [668, 217] width 93 height 18
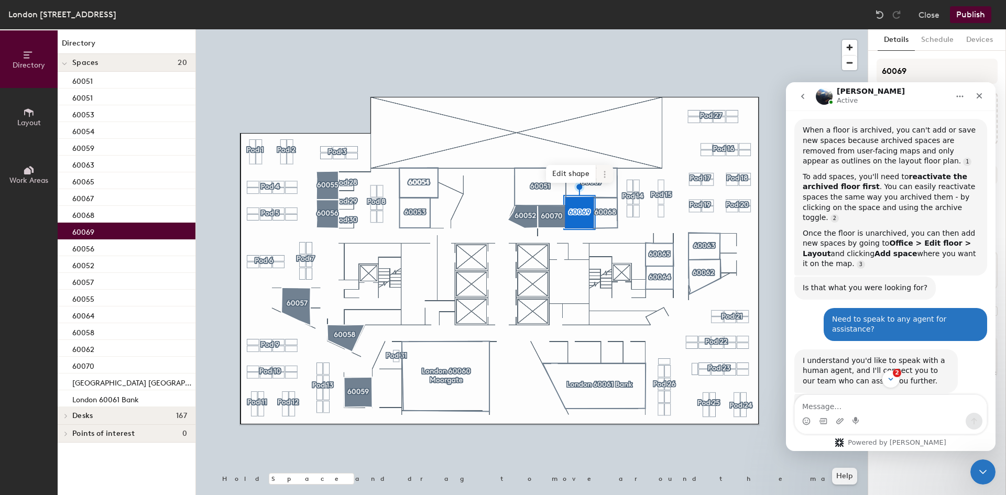
click at [601, 178] on icon at bounding box center [605, 174] width 8 height 8
click at [615, 213] on span "Archive" at bounding box center [642, 217] width 93 height 18
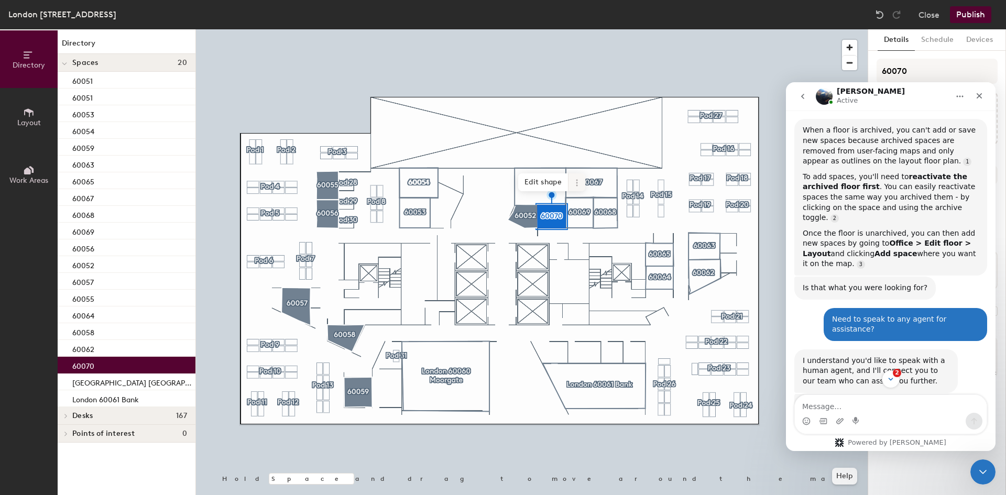
click at [575, 184] on icon at bounding box center [577, 183] width 8 height 8
click at [582, 221] on span "Archive" at bounding box center [614, 225] width 93 height 18
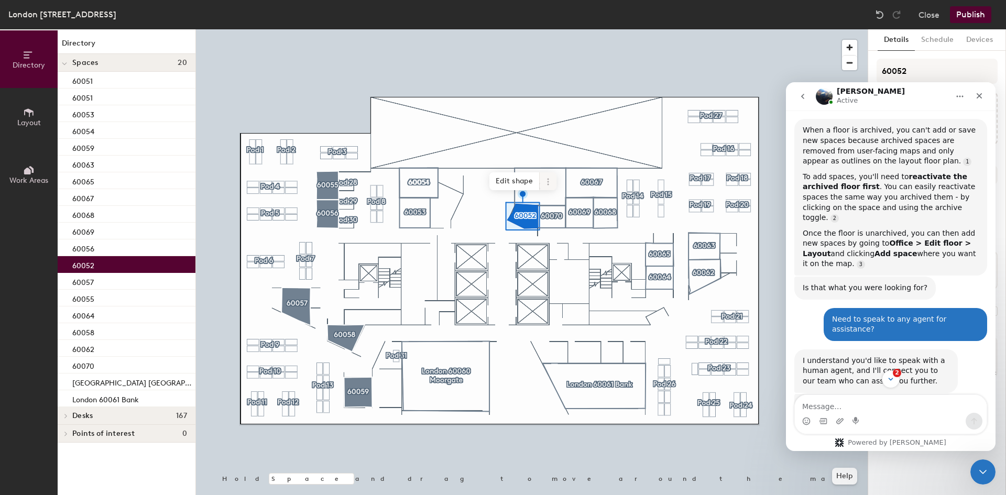
click at [548, 183] on icon at bounding box center [548, 182] width 8 height 8
click at [557, 222] on span "Archive" at bounding box center [585, 224] width 93 height 18
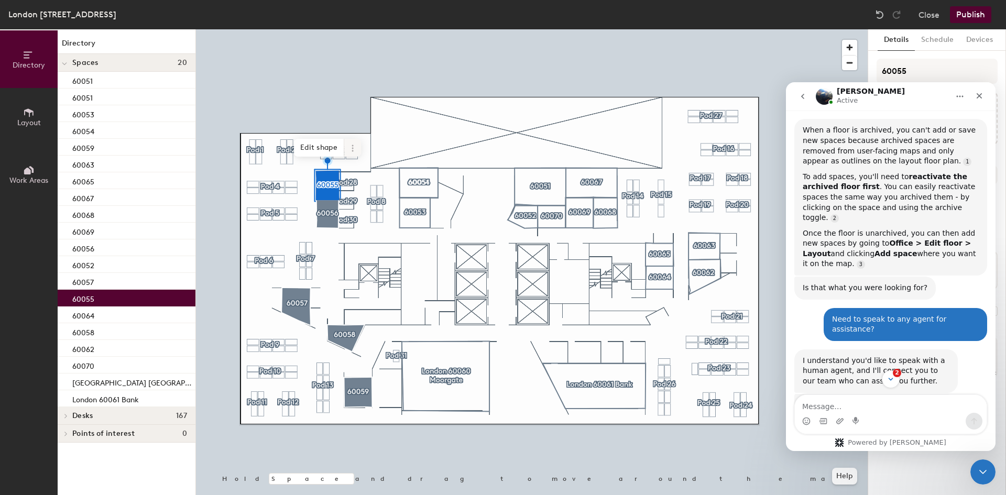
click at [353, 150] on icon at bounding box center [353, 151] width 2 height 2
click at [364, 190] on span "Archive" at bounding box center [390, 190] width 93 height 18
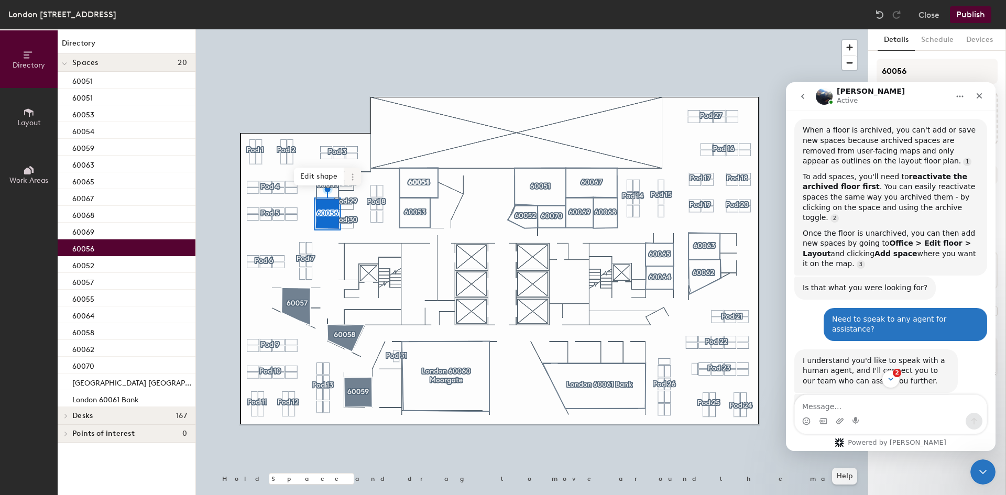
click at [352, 179] on icon at bounding box center [352, 177] width 8 height 8
click at [363, 215] on span "Archive" at bounding box center [390, 219] width 93 height 18
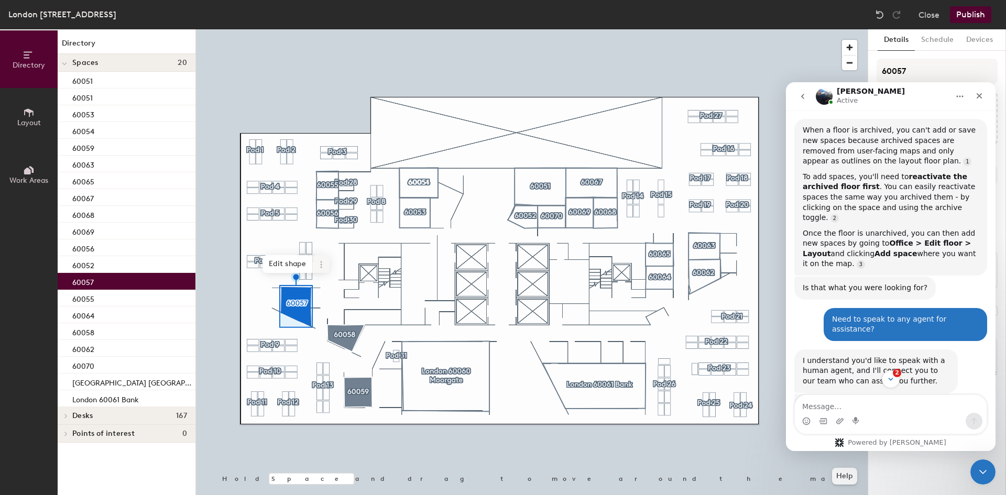
click at [322, 261] on icon at bounding box center [321, 264] width 8 height 8
click at [326, 303] on span "Archive" at bounding box center [358, 307] width 93 height 18
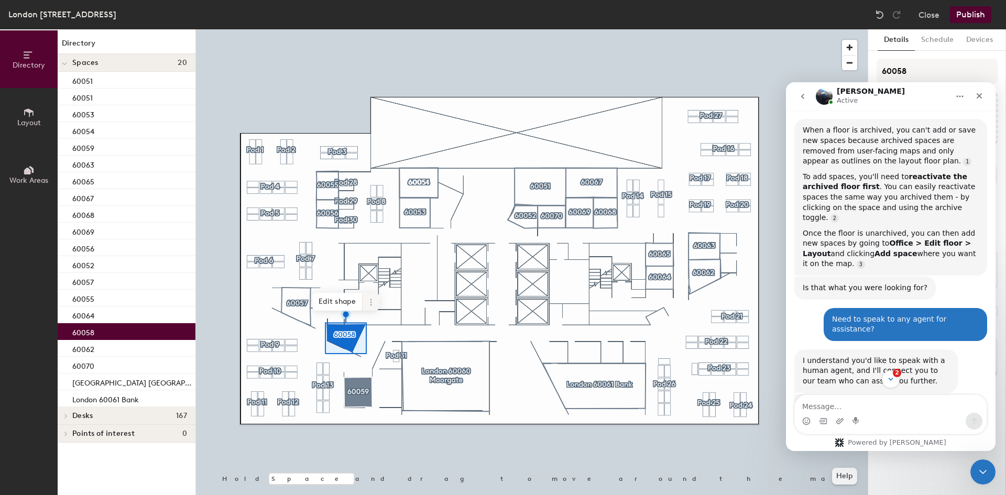
click at [375, 303] on icon at bounding box center [371, 302] width 8 height 8
click at [383, 341] on span "Archive" at bounding box center [408, 344] width 93 height 18
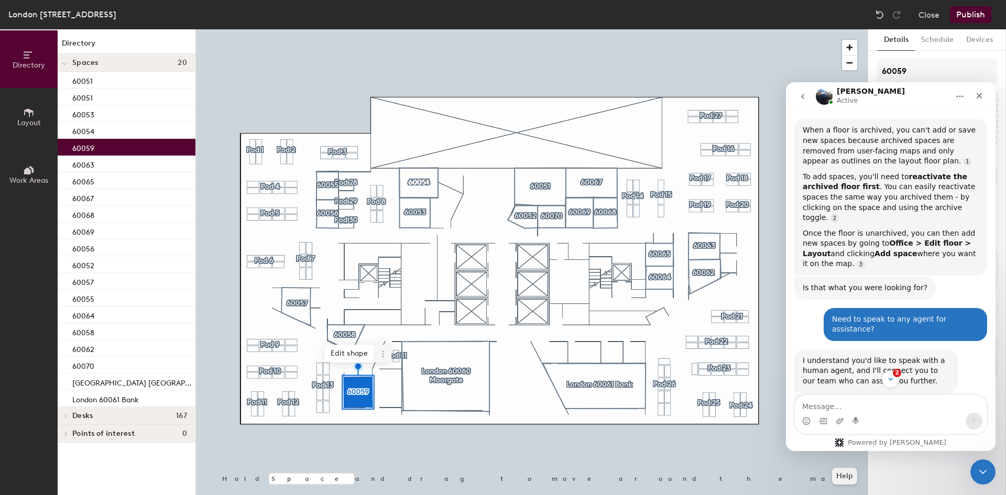
click at [382, 352] on icon at bounding box center [383, 354] width 8 height 8
click at [394, 390] on span "Archive" at bounding box center [420, 396] width 93 height 18
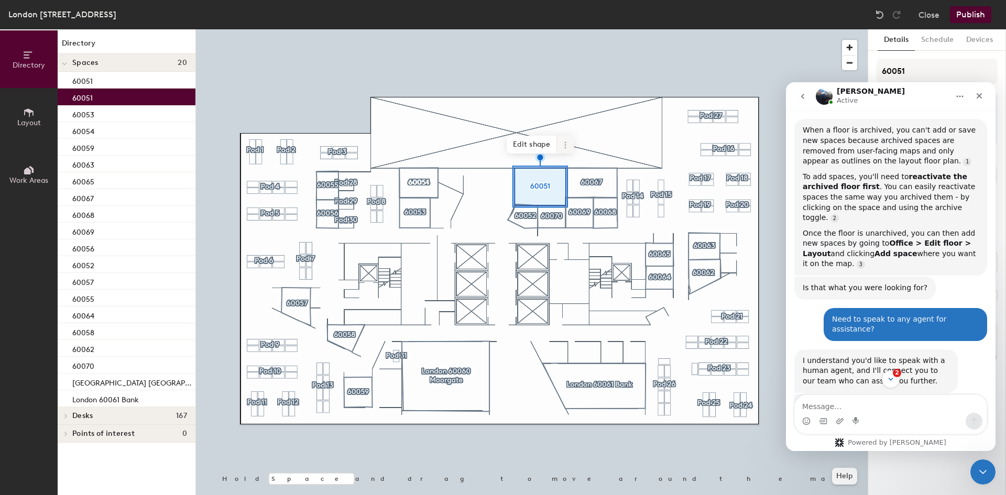
click at [564, 149] on span at bounding box center [565, 145] width 17 height 18
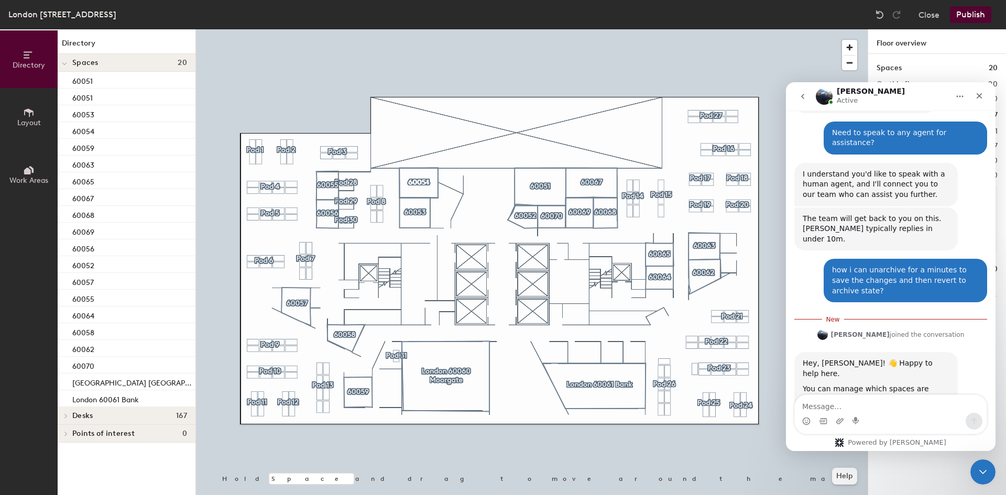
scroll to position [342, 0]
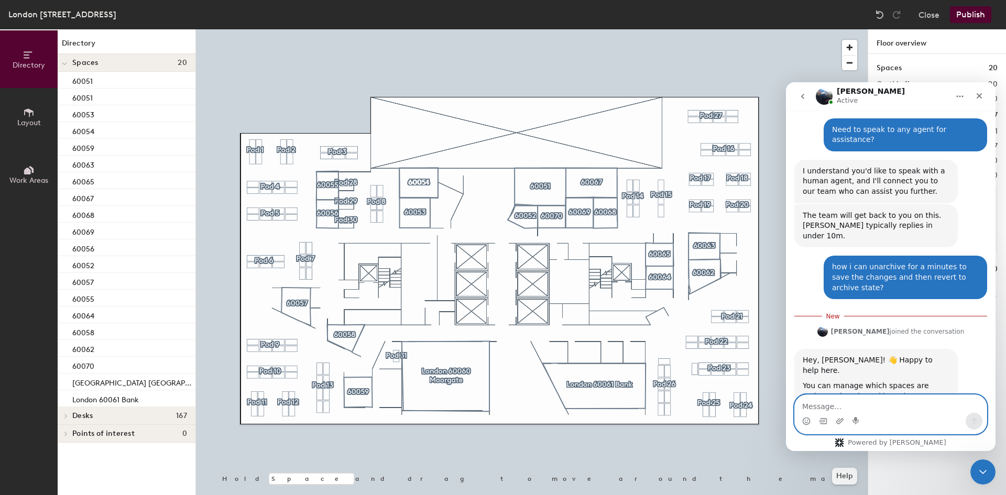
click at [826, 409] on textarea "Message…" at bounding box center [891, 404] width 192 height 18
click at [801, 405] on textarea "there are over 60+ desks and close to 25 spaces." at bounding box center [891, 399] width 192 height 28
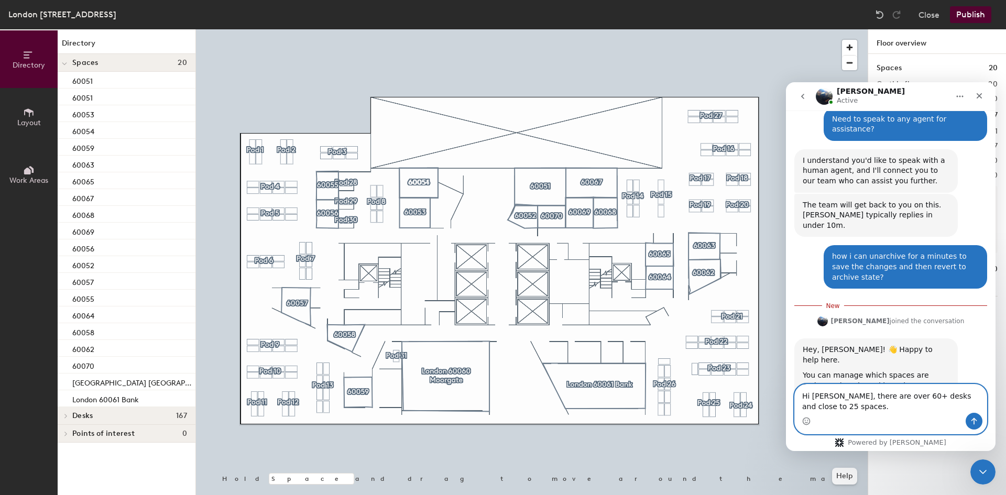
click at [833, 409] on textarea "Hi [PERSON_NAME], there are over 60+ desks and close to 25 spaces." at bounding box center [891, 399] width 192 height 28
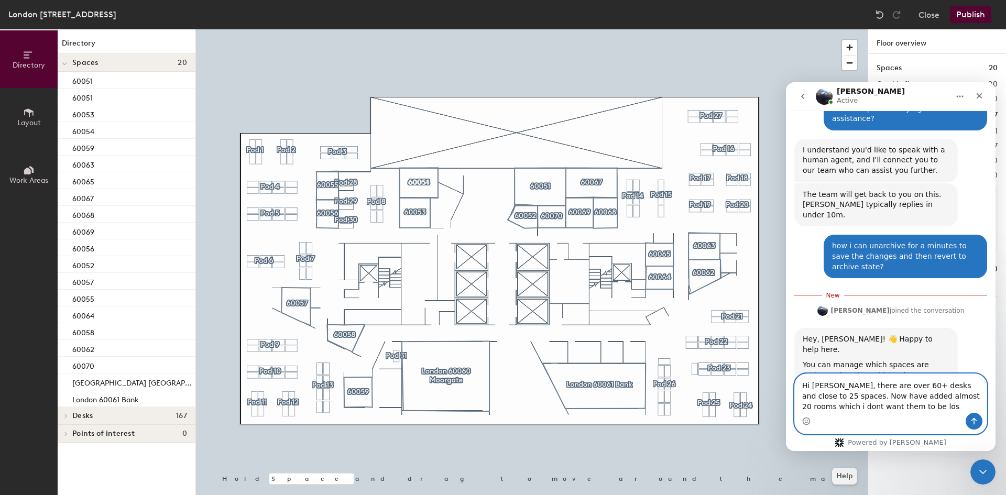
type textarea "Hi [PERSON_NAME], there are over 60+ desks and close to 25 spaces. Now have add…"
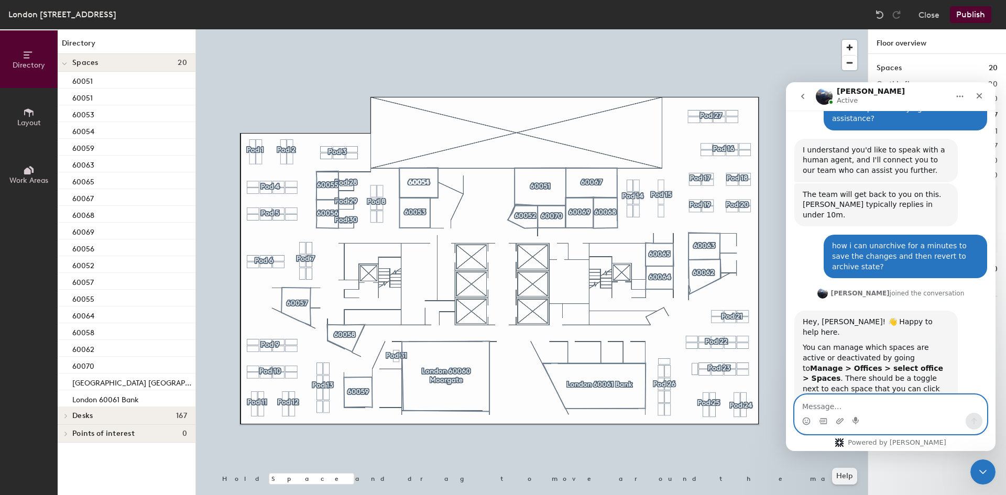
scroll to position [376, 0]
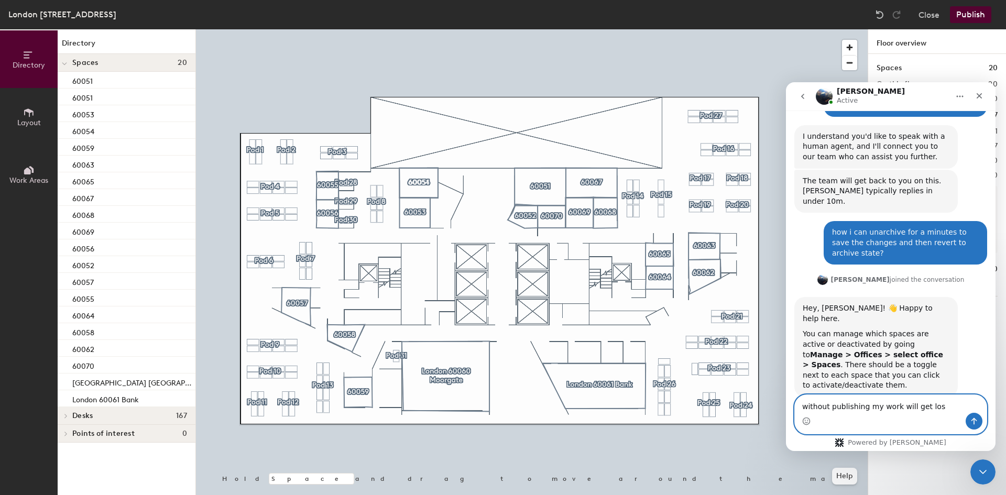
type textarea "without publishing my work will get lost"
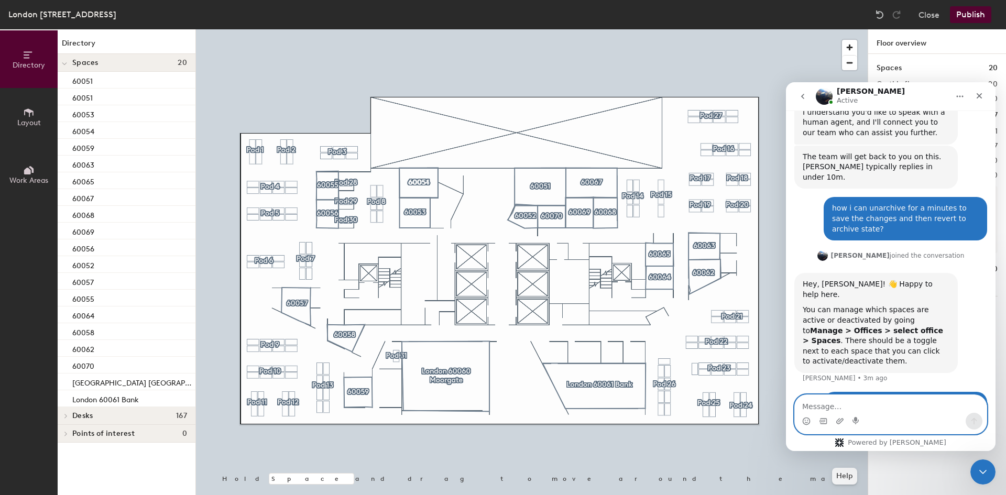
click at [896, 411] on textarea "Message…" at bounding box center [891, 404] width 192 height 18
type textarea "I"
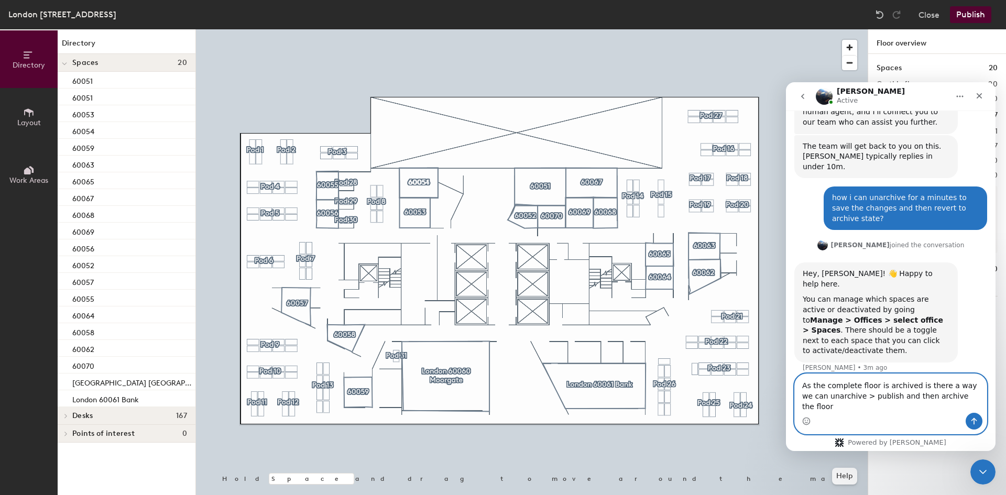
type textarea "As the complete floor is archived is there a way we can unarchive > publish and…"
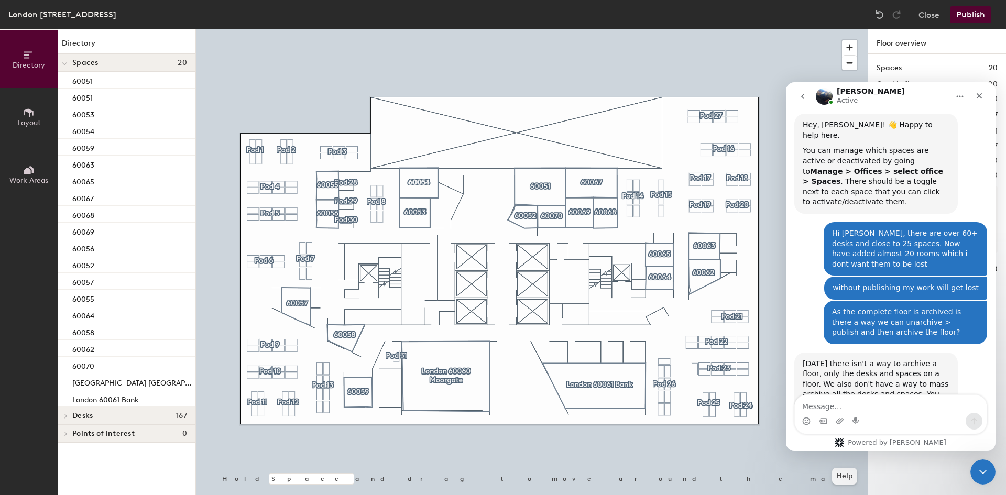
scroll to position [568, 0]
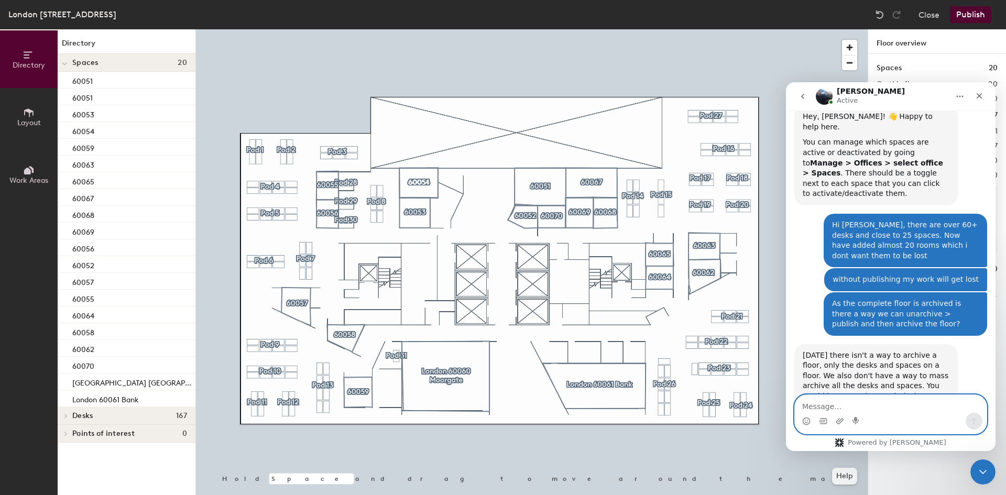
click at [866, 411] on textarea "Message…" at bounding box center [891, 404] width 192 height 18
type textarea "ok"
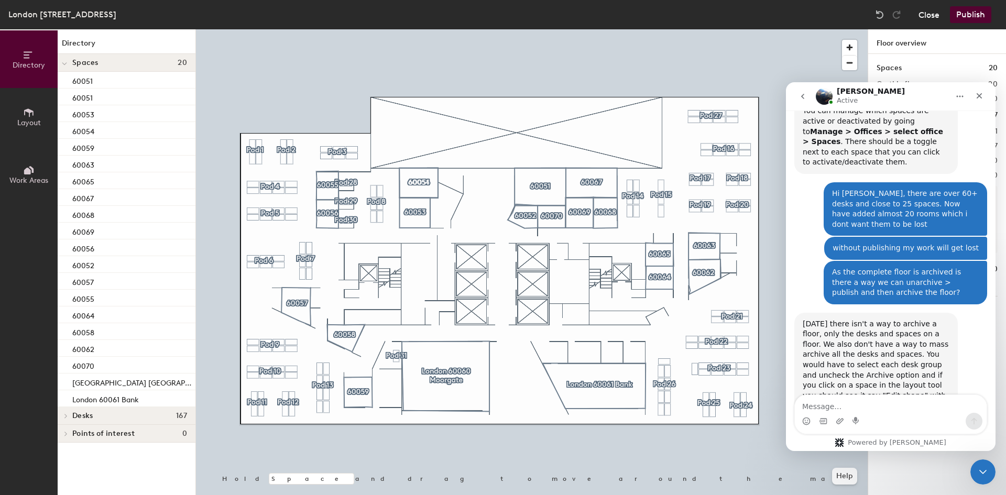
click at [938, 16] on button "Close" at bounding box center [929, 14] width 21 height 17
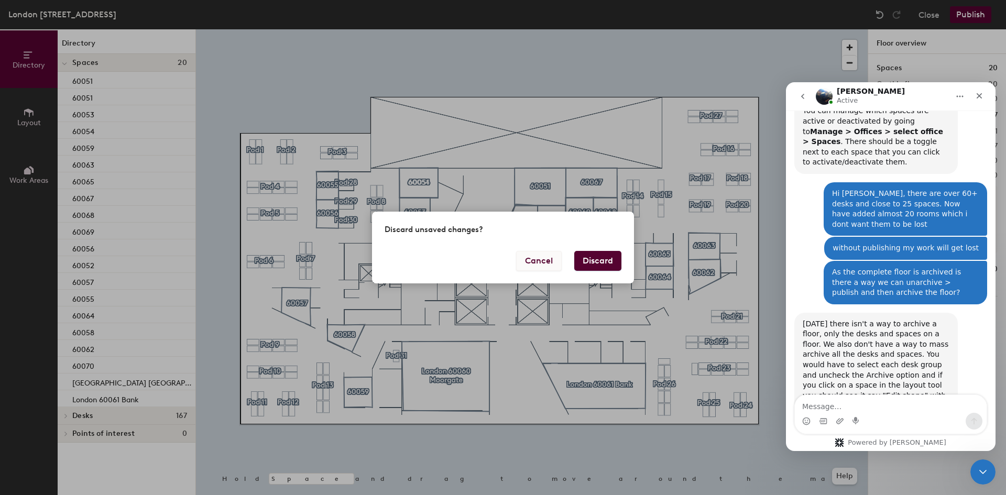
click at [528, 263] on button "Cancel" at bounding box center [539, 261] width 46 height 20
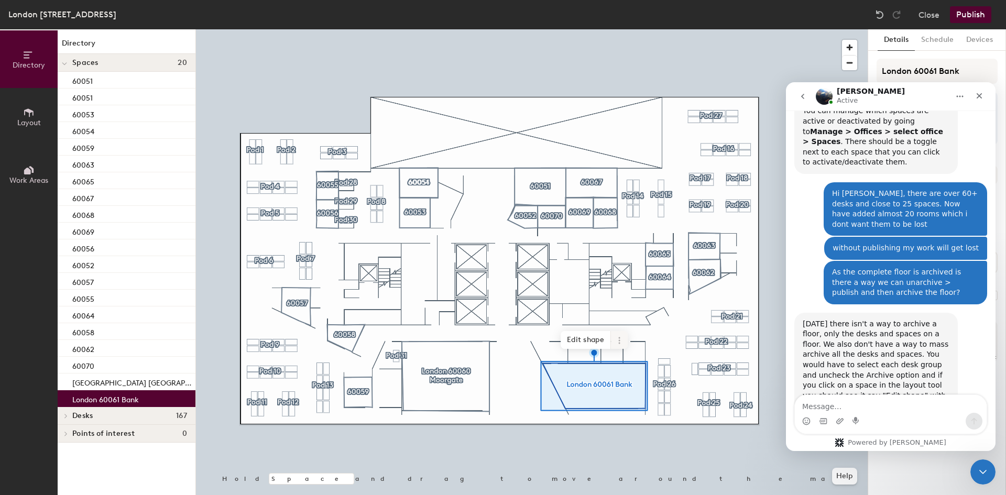
click at [622, 343] on icon at bounding box center [619, 340] width 8 height 8
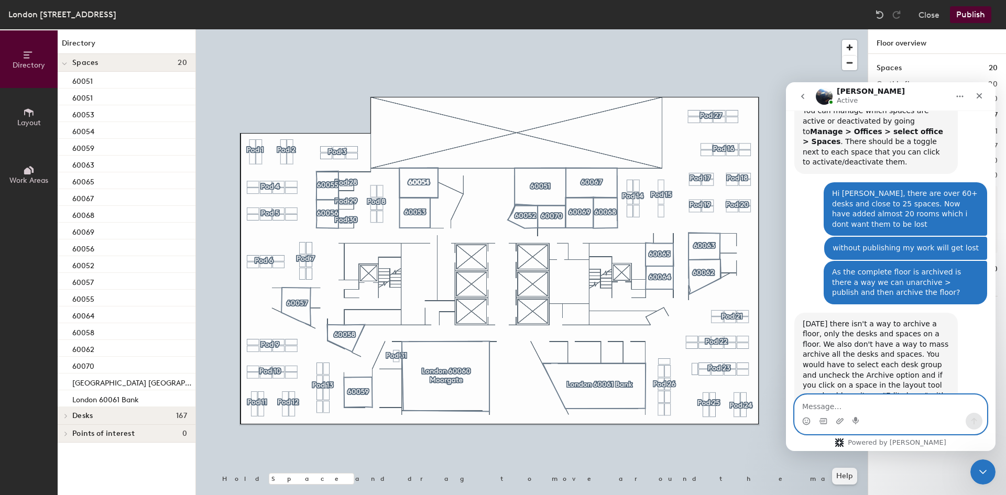
click at [849, 407] on textarea "Message…" at bounding box center [891, 404] width 192 height 18
type textarea "that's a pain"
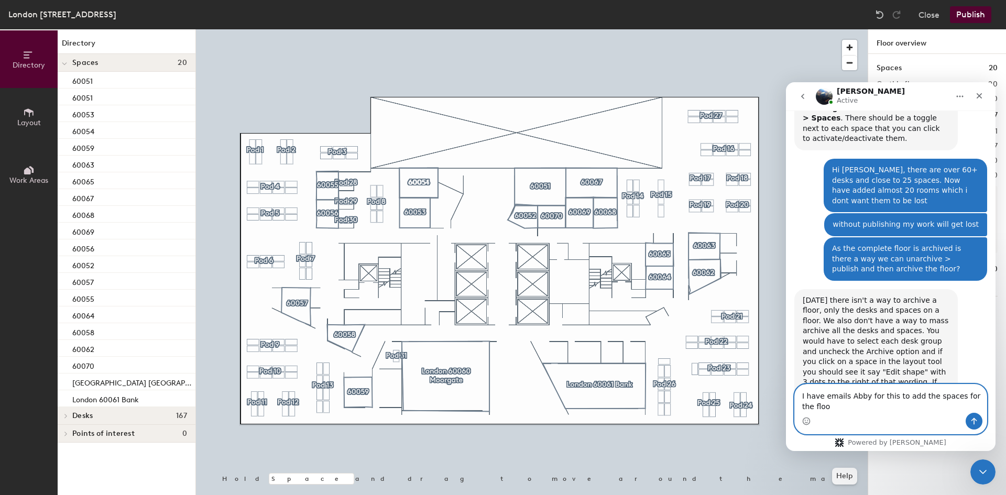
scroll to position [634, 0]
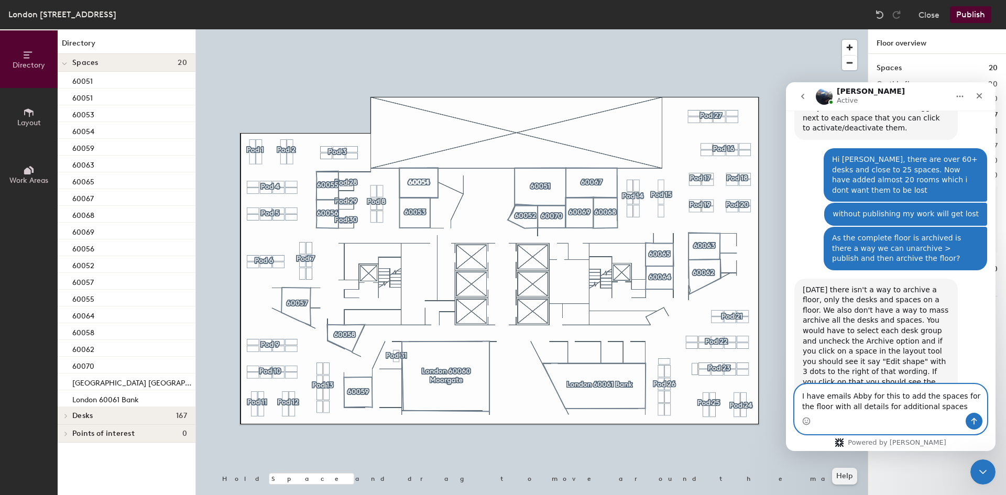
type textarea "I have emails Abby for this to add the spaces for the floor with all details fo…"
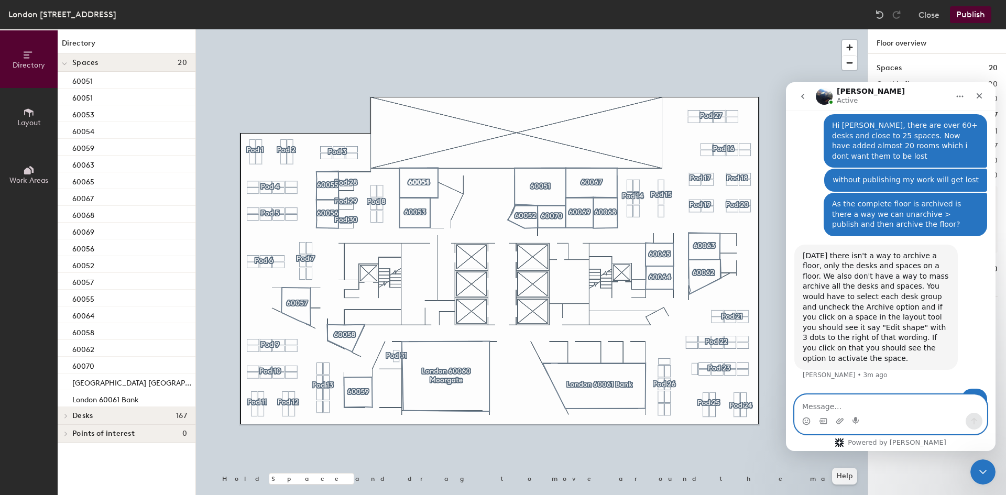
click at [923, 411] on textarea "Message…" at bounding box center [891, 404] width 192 height 18
type textarea "*emailed"
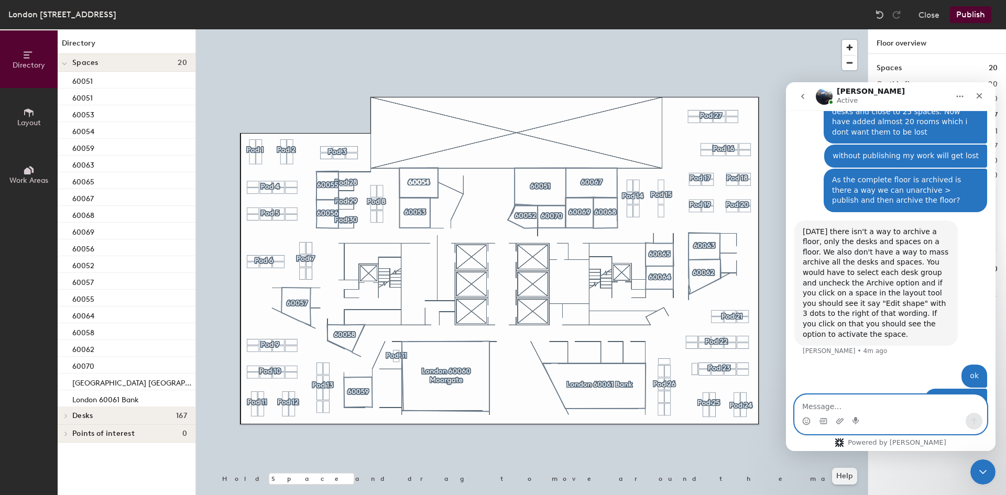
click at [840, 406] on textarea "Message…" at bounding box center [891, 404] width 192 height 18
type textarea "thanks for the details and support [PERSON_NAME]"
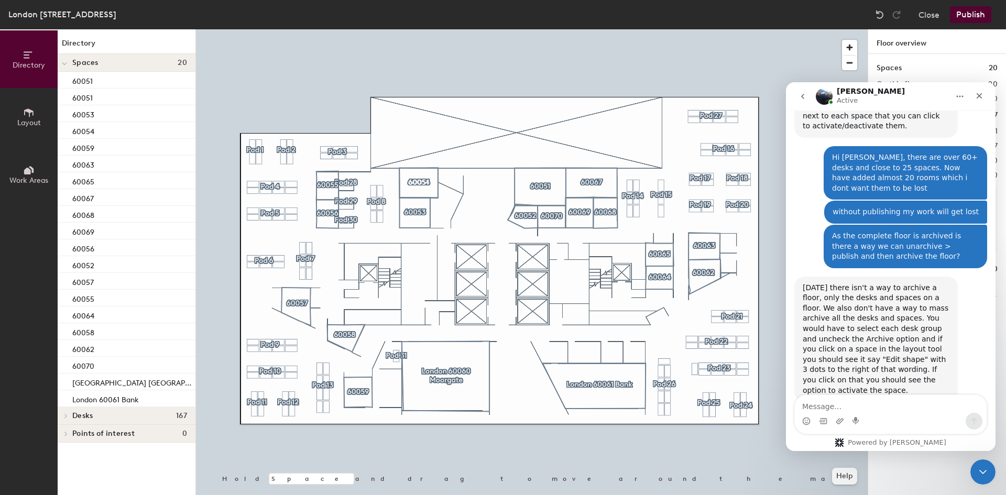
scroll to position [590, 0]
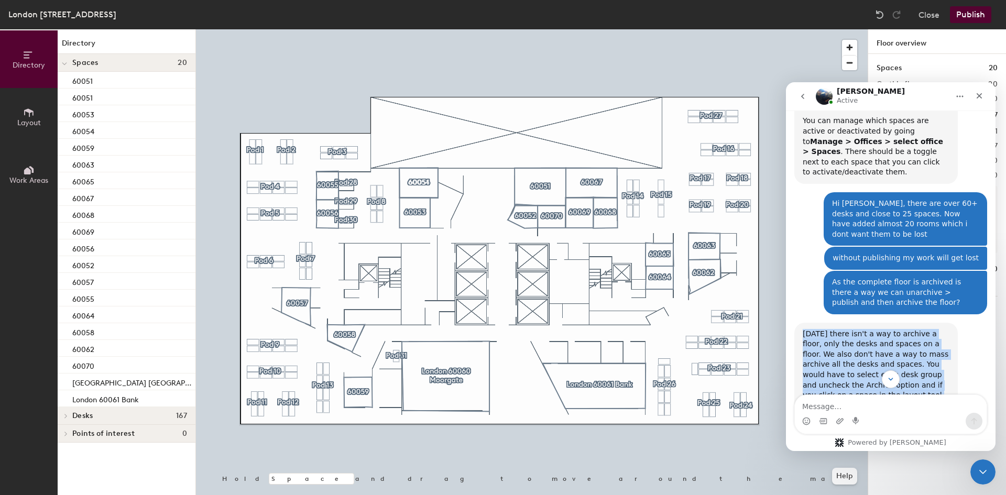
drag, startPoint x: 803, startPoint y: 245, endPoint x: 887, endPoint y: 338, distance: 125.4
click at [887, 338] on div "[DATE] there isn't a way to archive a floor, only the desks and spaces on a flo…" at bounding box center [876, 385] width 147 height 113
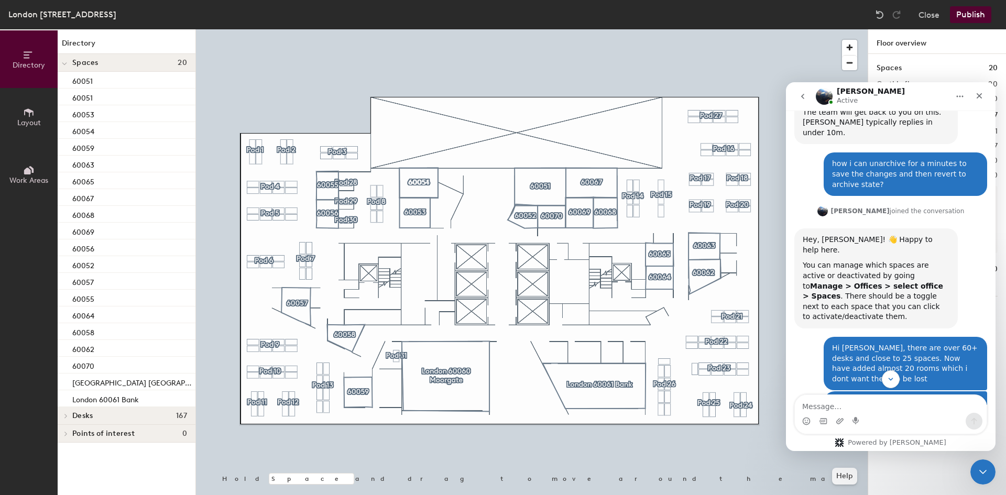
scroll to position [380, 0]
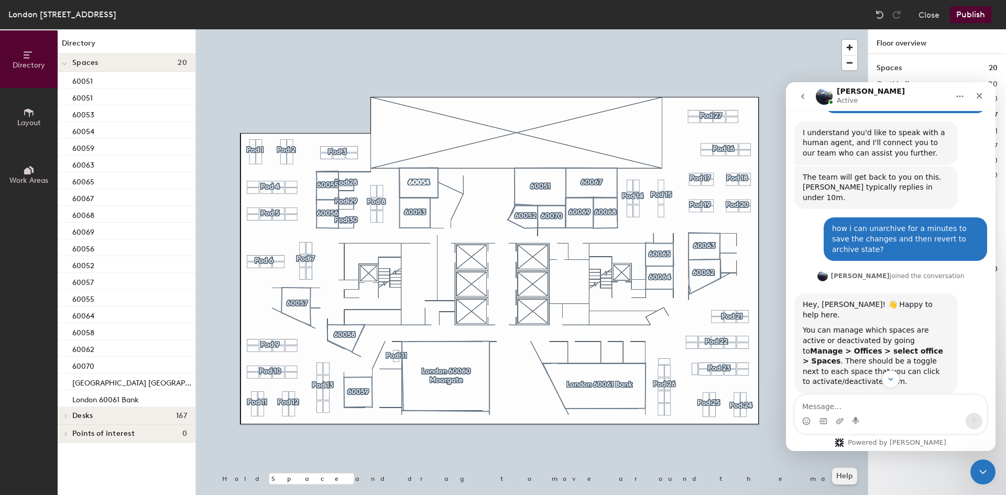
click at [809, 217] on div "how i can unarchive for a minutes to save the changes and then revert to archiv…" at bounding box center [890, 243] width 193 height 52
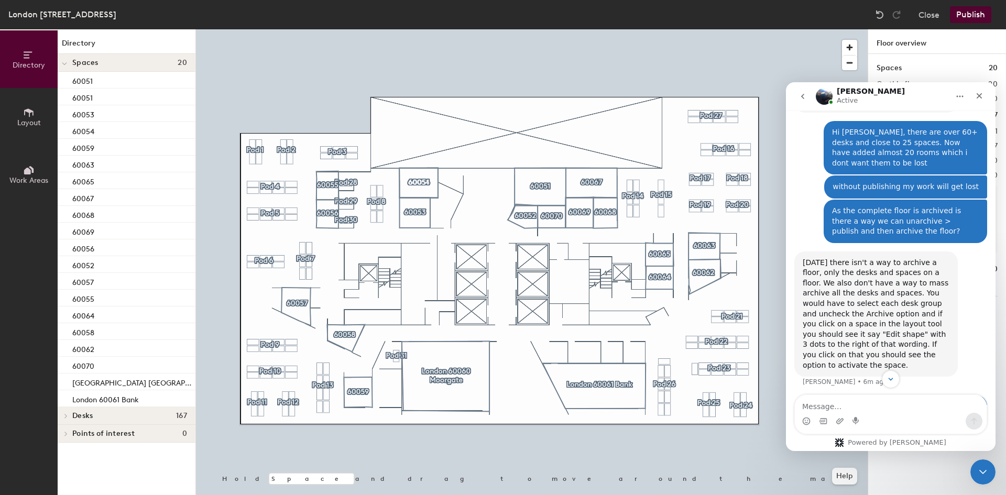
scroll to position [757, 0]
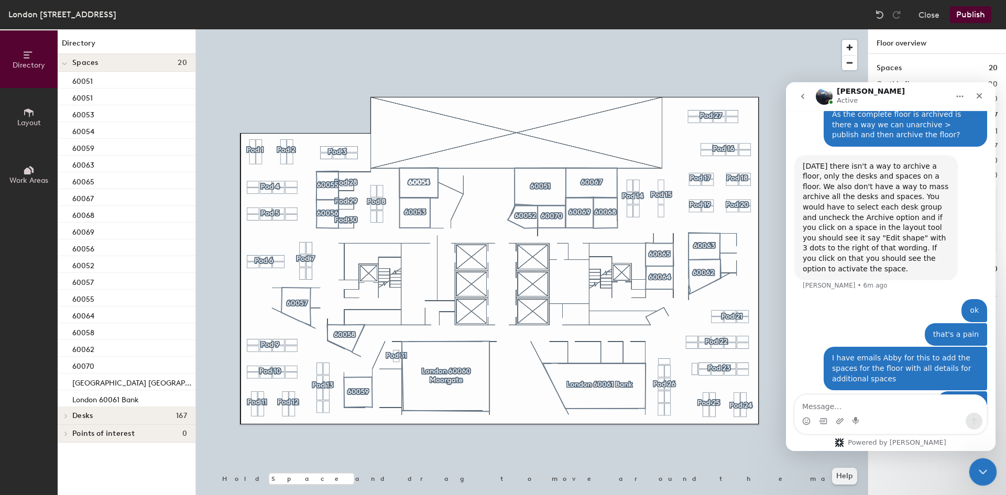
drag, startPoint x: 979, startPoint y: 466, endPoint x: 1942, endPoint y: 919, distance: 1063.8
click at [978, 466] on icon "Close Intercom Messenger" at bounding box center [981, 470] width 13 height 13
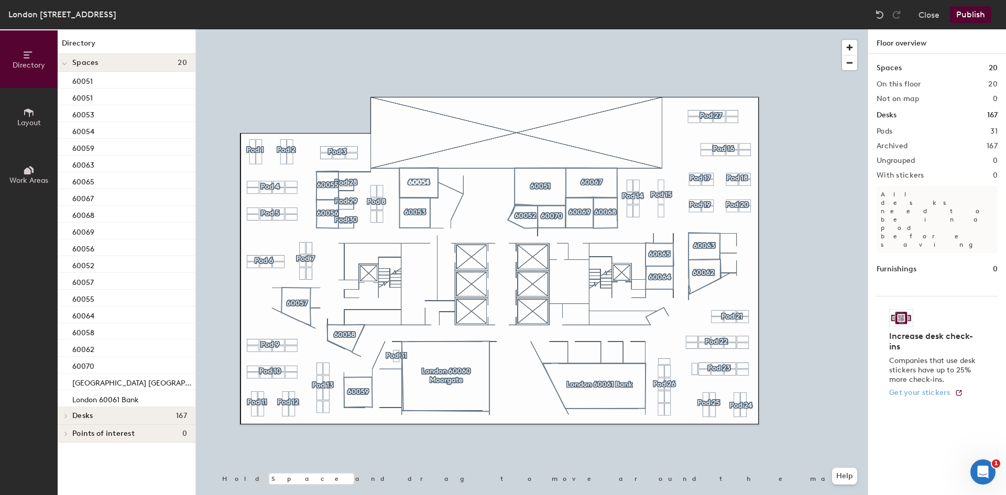
scroll to position [747, 0]
click at [957, 16] on button "Publish" at bounding box center [970, 14] width 41 height 17
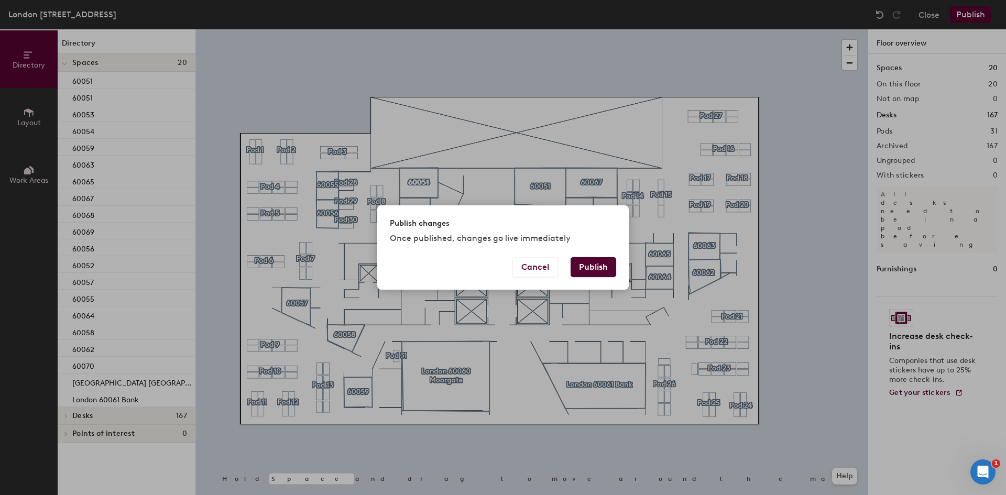
click at [586, 269] on button "Publish" at bounding box center [594, 267] width 46 height 20
